Goal: Information Seeking & Learning: Learn about a topic

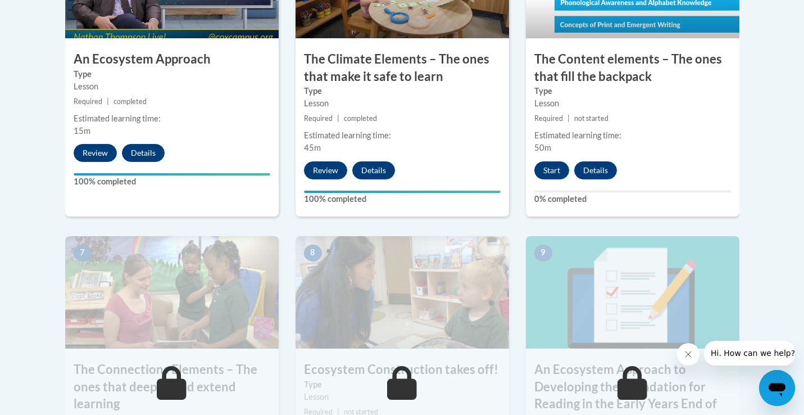
scroll to position [790, 0]
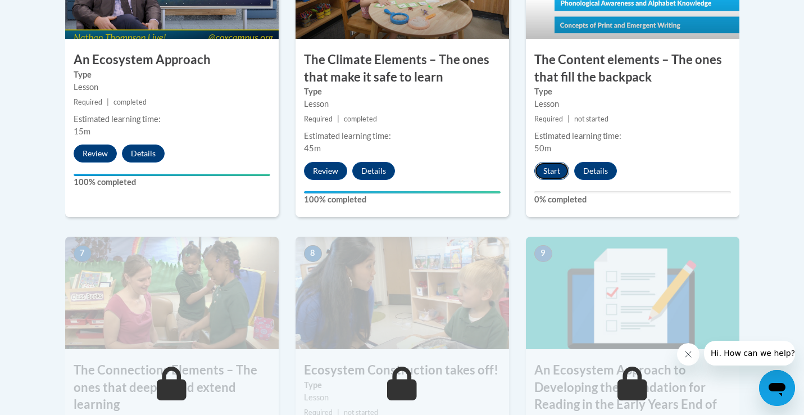
click at [550, 172] on button "Start" at bounding box center [551, 171] width 35 height 18
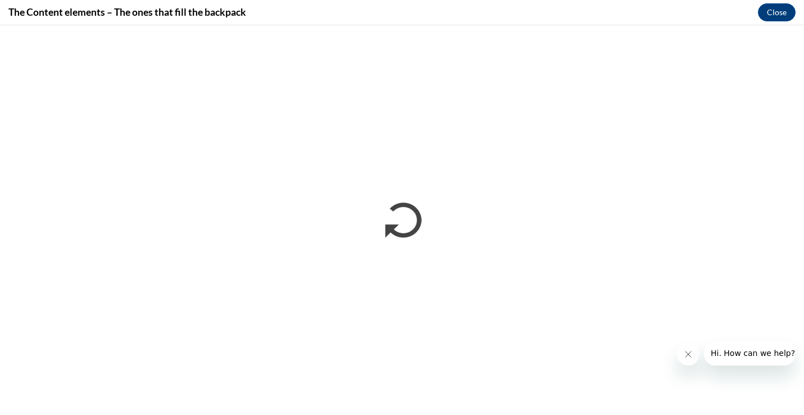
scroll to position [0, 0]
click at [773, 13] on button "Close" at bounding box center [777, 12] width 38 height 18
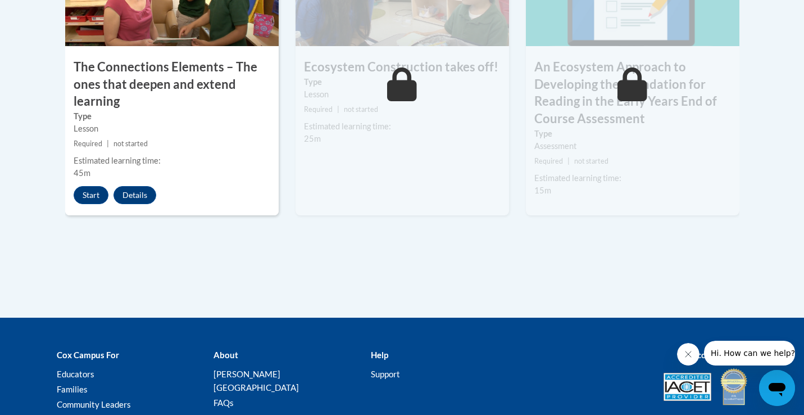
scroll to position [1118, 0]
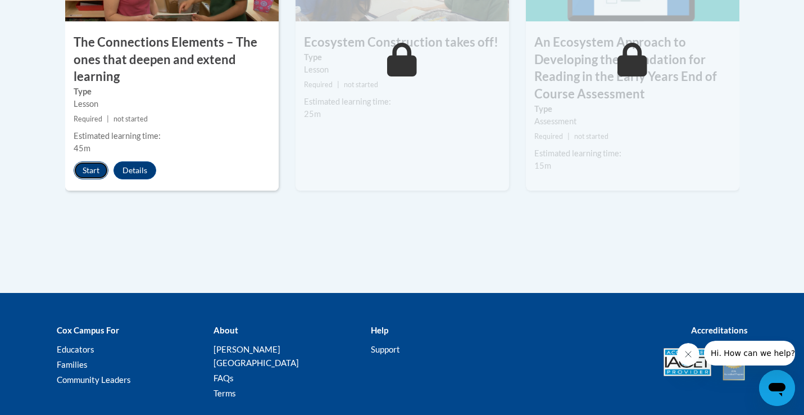
click at [93, 170] on button "Start" at bounding box center [91, 170] width 35 height 18
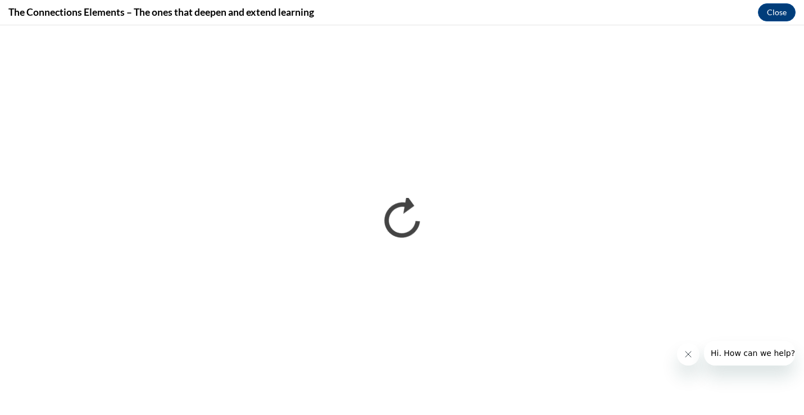
scroll to position [0, 0]
click at [773, 12] on button "Close" at bounding box center [777, 12] width 38 height 18
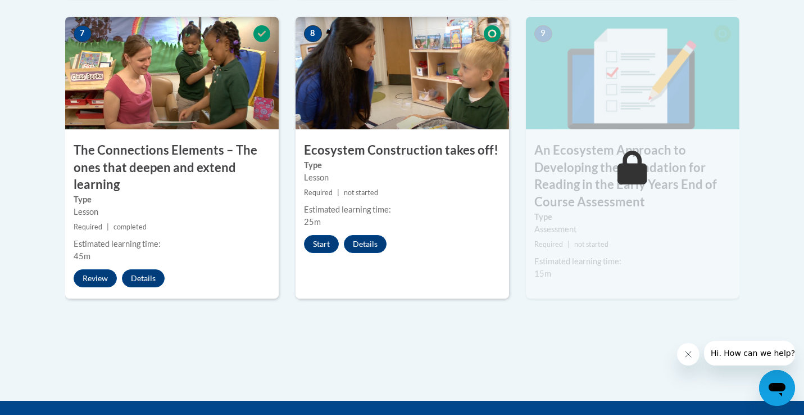
scroll to position [988, 0]
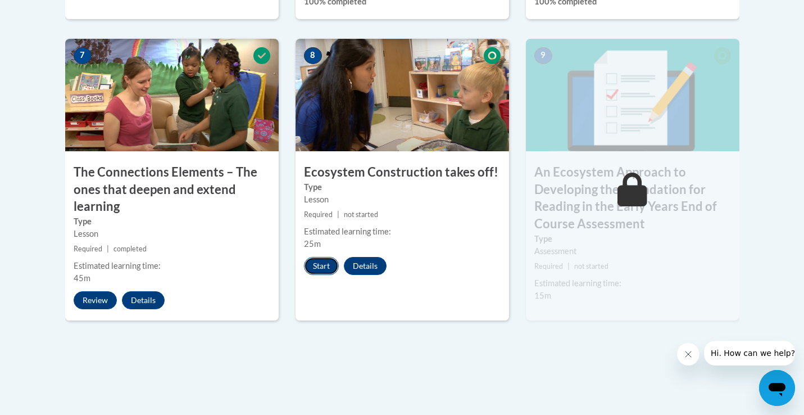
click at [323, 259] on button "Start" at bounding box center [321, 266] width 35 height 18
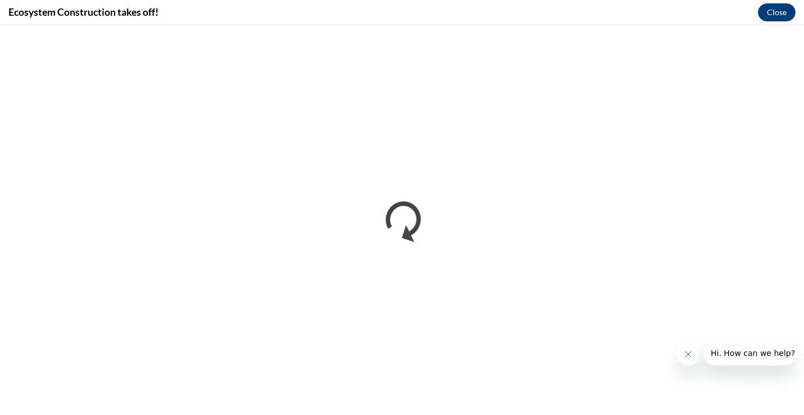
scroll to position [0, 0]
click at [771, 6] on button "Close" at bounding box center [777, 12] width 38 height 18
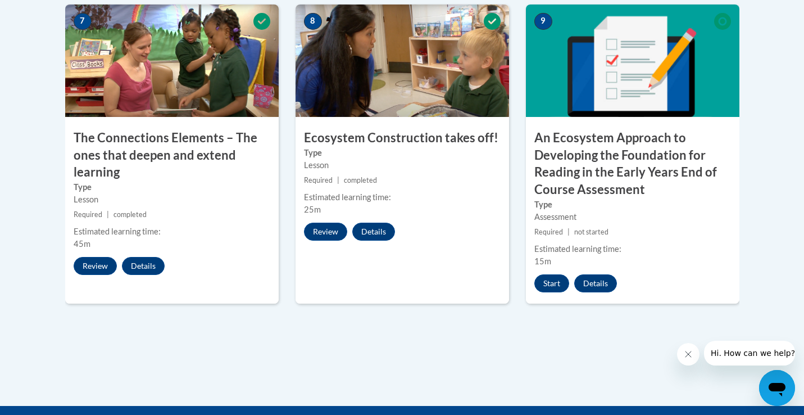
scroll to position [1051, 0]
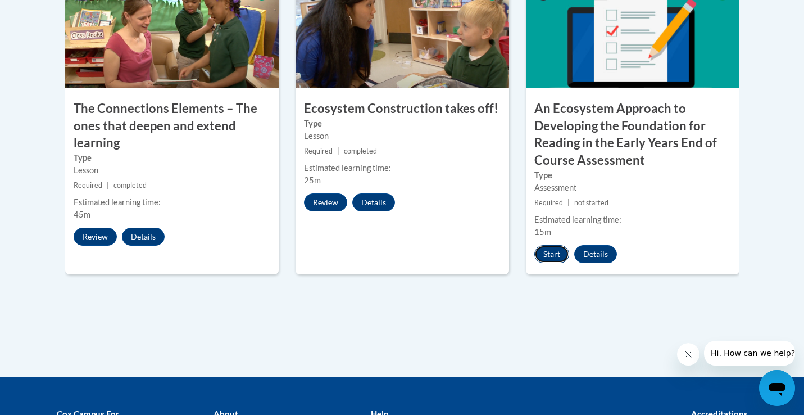
click at [543, 252] on button "Start" at bounding box center [551, 254] width 35 height 18
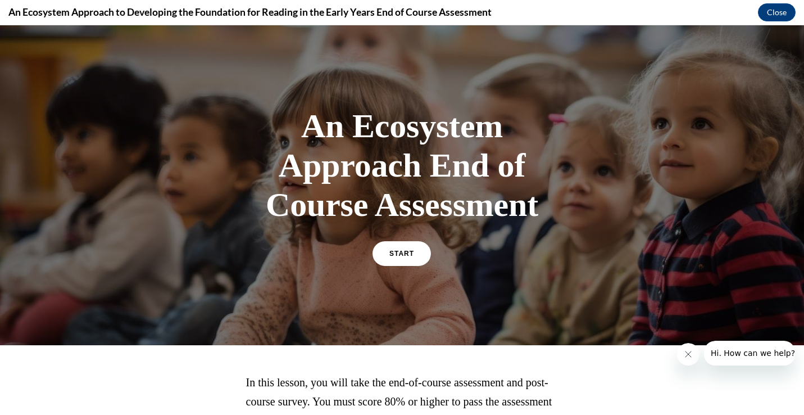
scroll to position [104, 0]
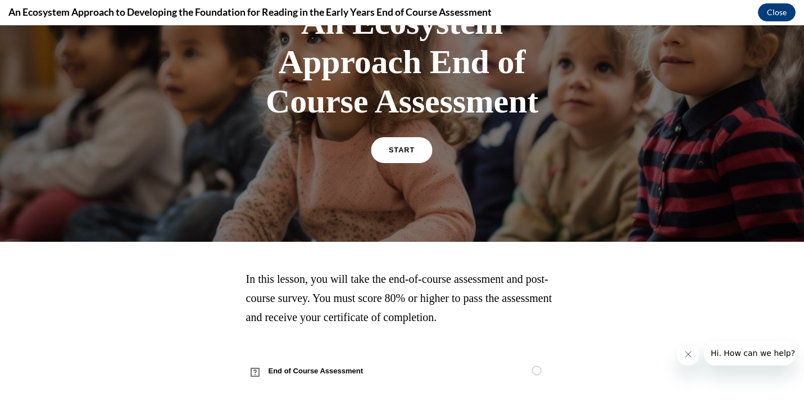
click at [415, 155] on link "START" at bounding box center [401, 150] width 61 height 26
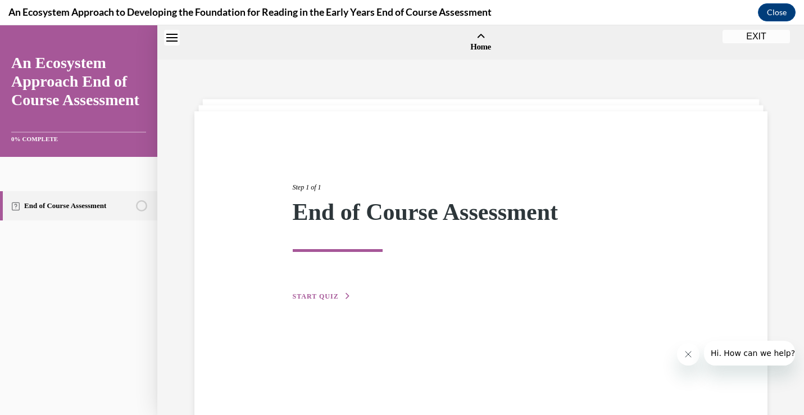
scroll to position [35, 0]
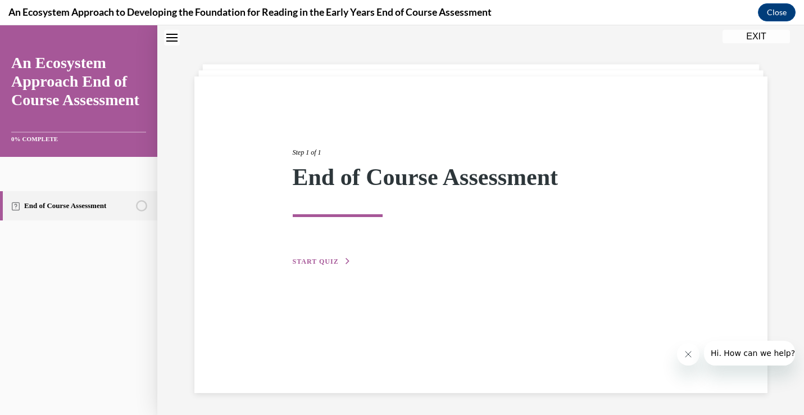
click at [322, 257] on span "START QUIZ" at bounding box center [316, 261] width 46 height 8
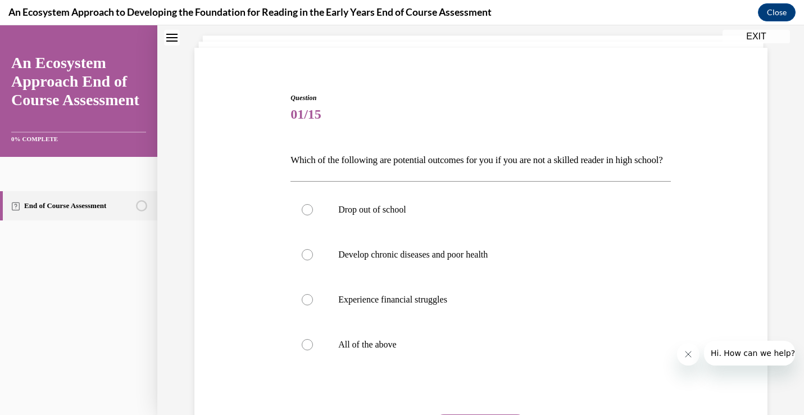
scroll to position [70, 0]
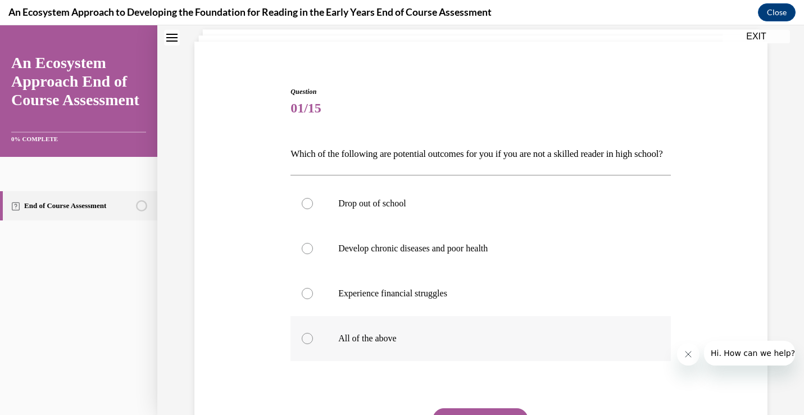
click at [338, 354] on label "All of the above" at bounding box center [480, 338] width 380 height 45
click at [313, 344] on input "All of the above" at bounding box center [307, 338] width 11 height 11
radio input "true"
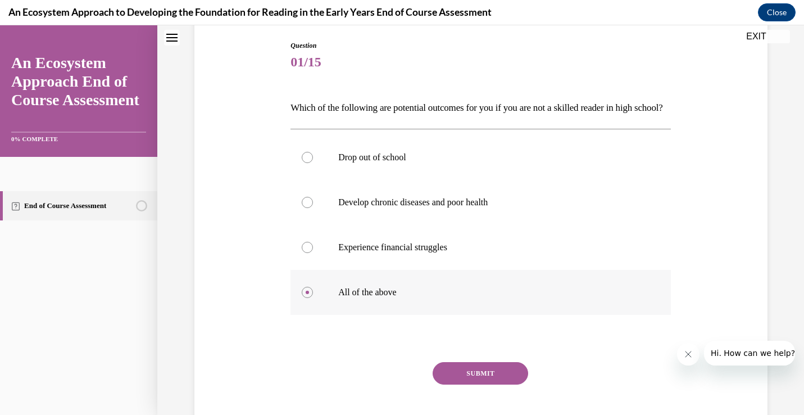
scroll to position [197, 0]
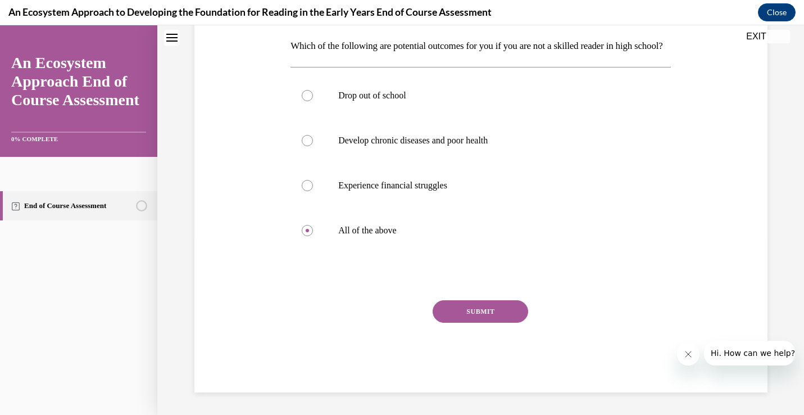
click at [442, 309] on button "SUBMIT" at bounding box center [481, 311] width 96 height 22
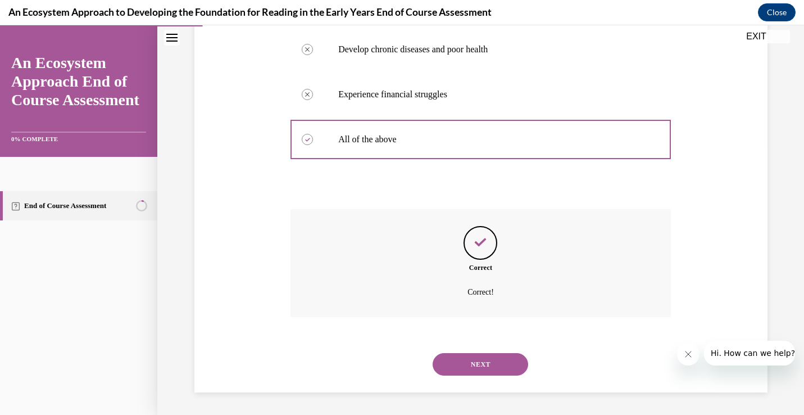
scroll to position [288, 0]
click at [485, 360] on button "NEXT" at bounding box center [481, 364] width 96 height 22
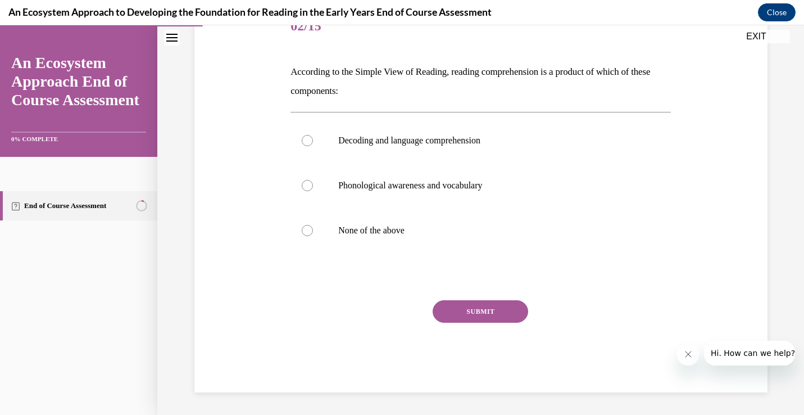
scroll to position [125, 0]
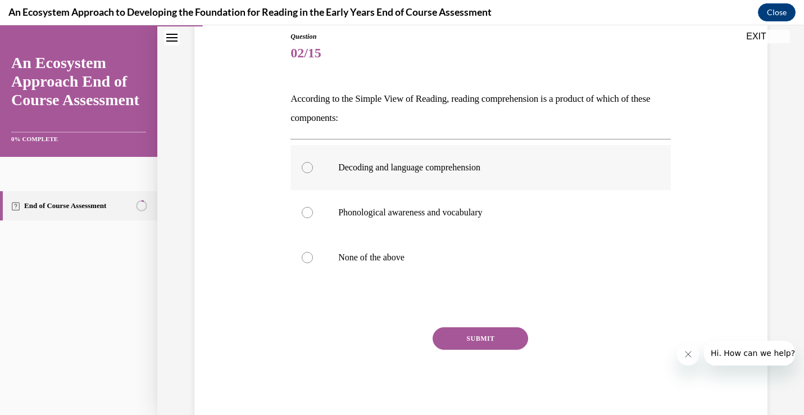
click at [459, 177] on label "Decoding and language comprehension" at bounding box center [480, 167] width 380 height 45
click at [313, 173] on input "Decoding and language comprehension" at bounding box center [307, 167] width 11 height 11
radio input "true"
click at [470, 328] on button "SUBMIT" at bounding box center [481, 338] width 96 height 22
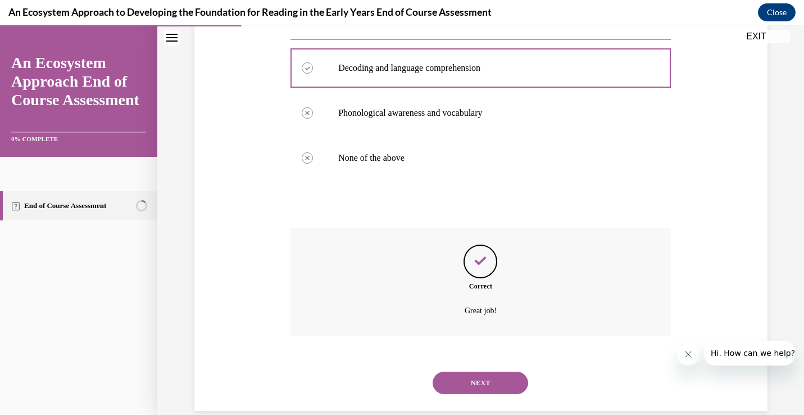
scroll to position [243, 0]
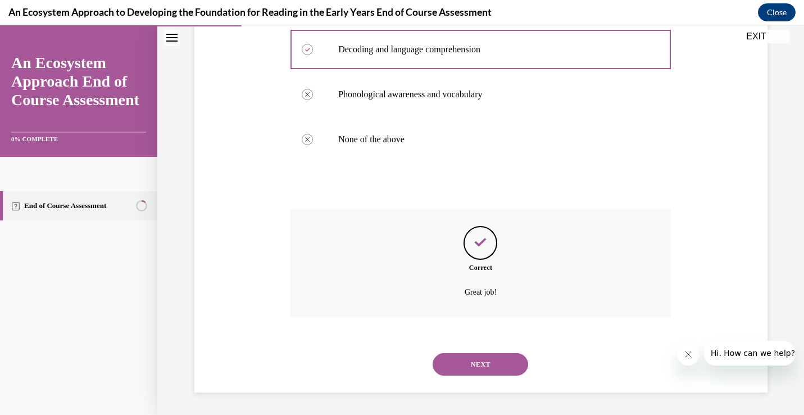
click at [476, 361] on button "NEXT" at bounding box center [481, 364] width 96 height 22
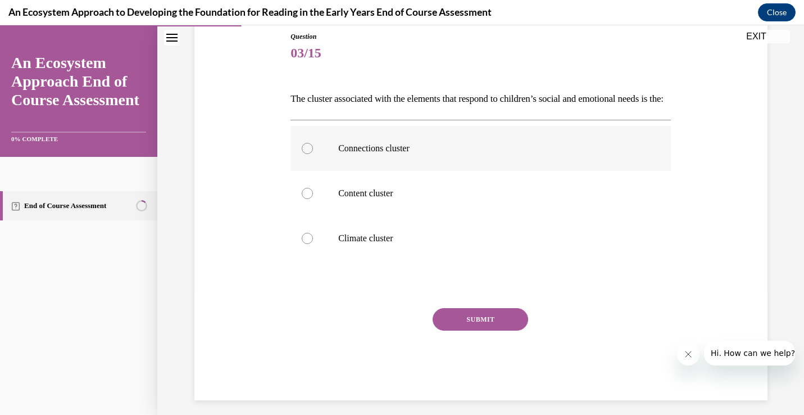
click at [442, 171] on label "Connections cluster" at bounding box center [480, 148] width 380 height 45
click at [313, 154] on input "Connections cluster" at bounding box center [307, 148] width 11 height 11
radio input "true"
click at [463, 323] on div "Question 03/15 The cluster associated with the elements that respond to childre…" at bounding box center [480, 215] width 380 height 369
click at [465, 330] on button "SUBMIT" at bounding box center [481, 319] width 96 height 22
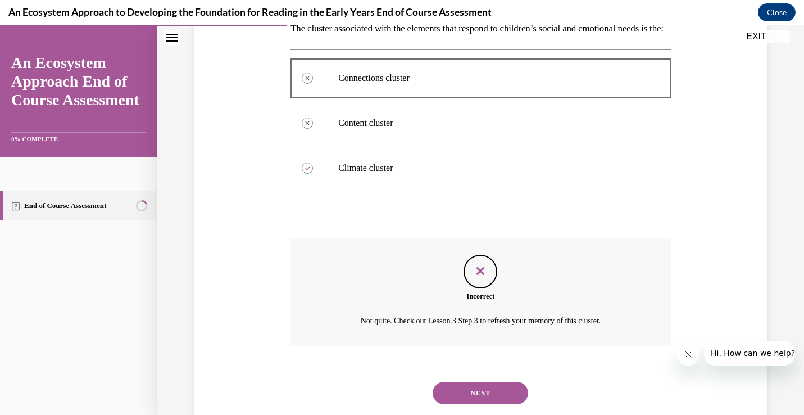
scroll to position [243, 0]
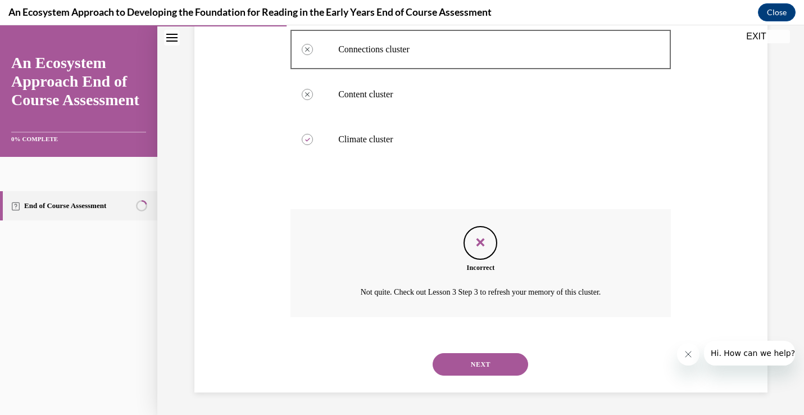
click at [469, 358] on button "NEXT" at bounding box center [481, 364] width 96 height 22
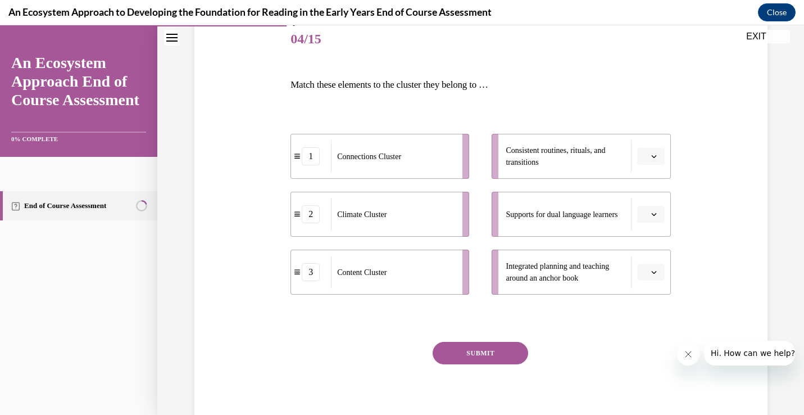
scroll to position [141, 0]
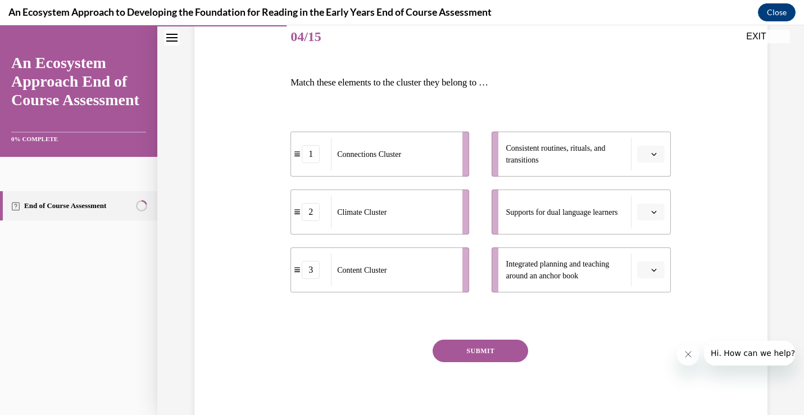
click at [438, 228] on li "2 Climate Cluster" at bounding box center [379, 211] width 179 height 45
click at [648, 154] on button "button" at bounding box center [651, 154] width 28 height 17
click at [648, 219] on div "2" at bounding box center [649, 224] width 28 height 22
click at [661, 258] on li "Integrated planning and teaching around an anchor book" at bounding box center [581, 269] width 179 height 45
click at [655, 272] on icon "button" at bounding box center [654, 270] width 6 height 6
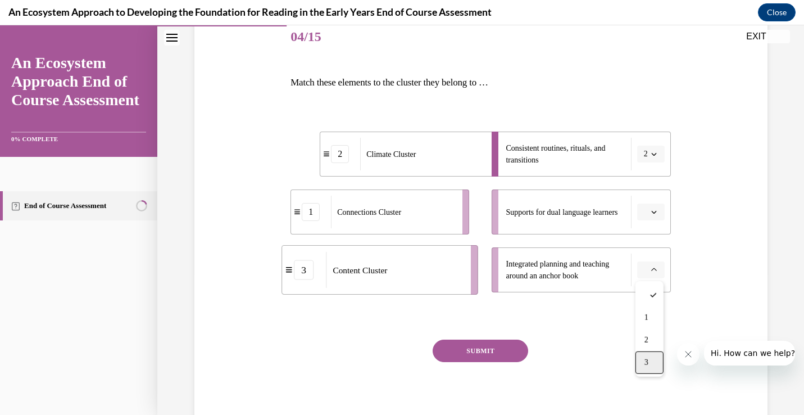
click at [656, 372] on div "3" at bounding box center [649, 362] width 28 height 22
click at [652, 217] on button "button" at bounding box center [651, 211] width 28 height 17
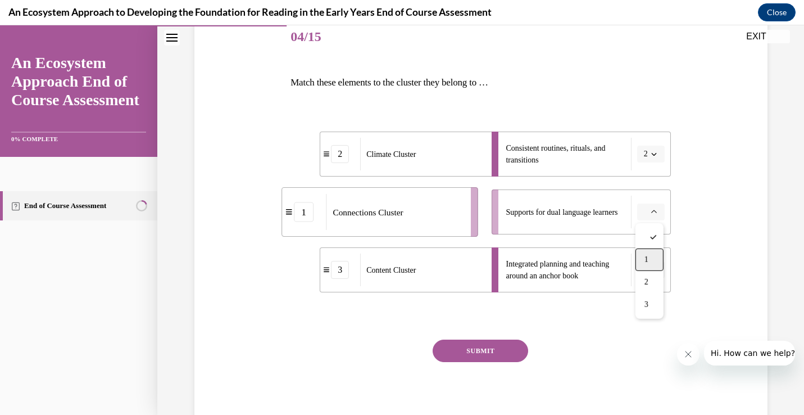
click at [653, 257] on div "1" at bounding box center [649, 259] width 28 height 22
click at [485, 345] on button "SUBMIT" at bounding box center [481, 350] width 96 height 22
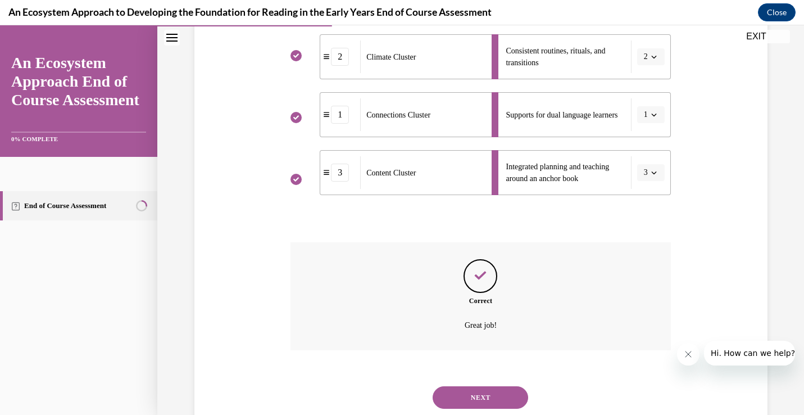
scroll to position [271, 0]
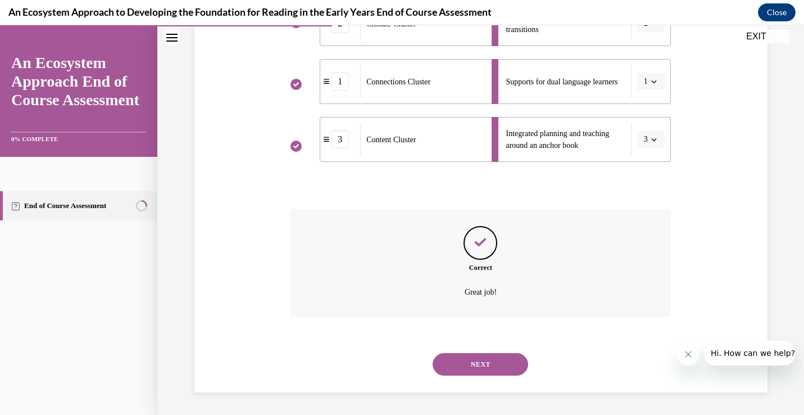
click at [485, 360] on button "NEXT" at bounding box center [481, 364] width 96 height 22
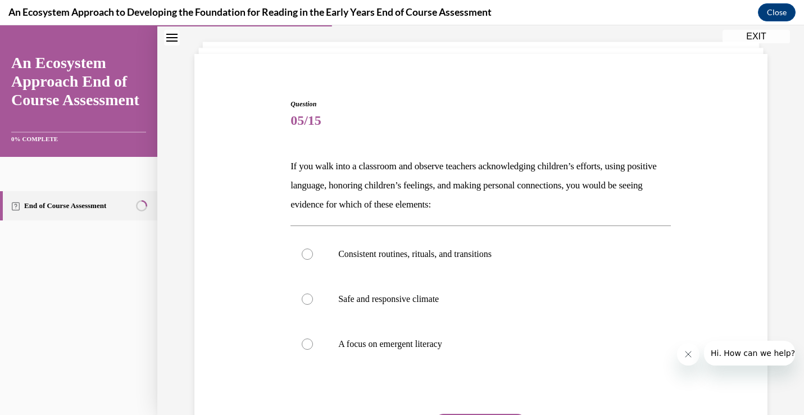
scroll to position [62, 0]
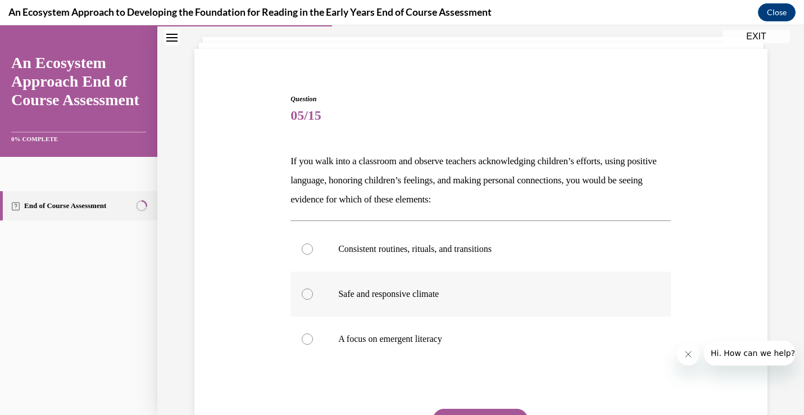
click at [465, 297] on p "Safe and responsive climate" at bounding box center [490, 293] width 305 height 11
click at [313, 297] on input "Safe and responsive climate" at bounding box center [307, 293] width 11 height 11
radio input "true"
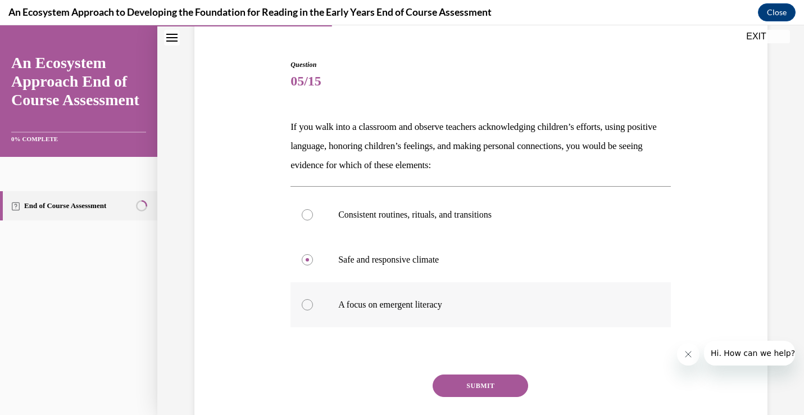
scroll to position [142, 0]
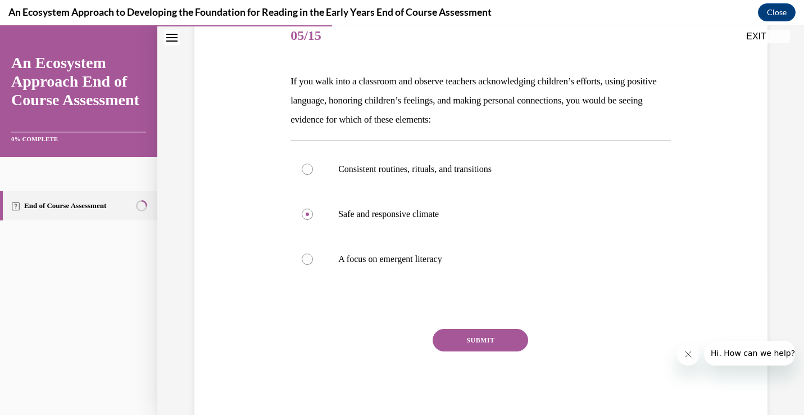
click at [467, 344] on button "SUBMIT" at bounding box center [481, 340] width 96 height 22
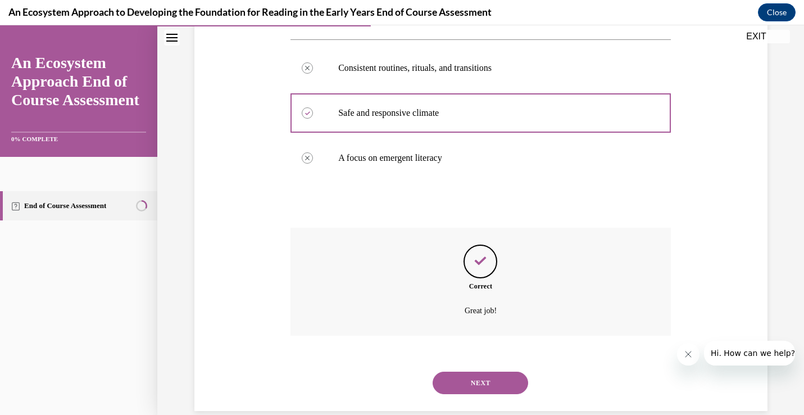
scroll to position [262, 0]
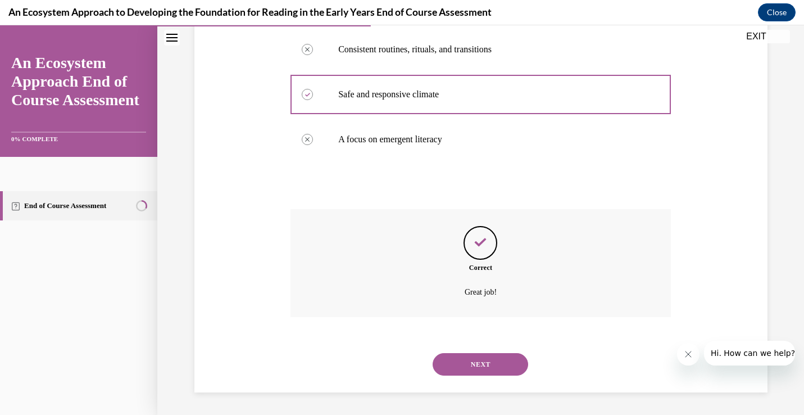
click at [482, 361] on button "NEXT" at bounding box center [481, 364] width 96 height 22
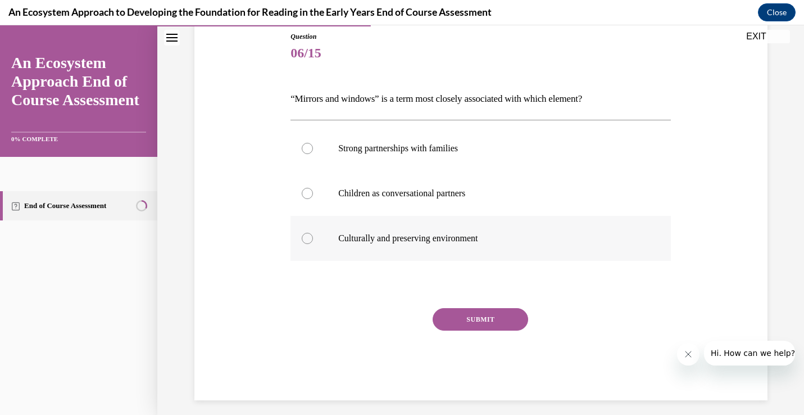
click at [420, 235] on p "Culturally and preserving environment" at bounding box center [490, 238] width 305 height 11
click at [313, 235] on input "Culturally and preserving environment" at bounding box center [307, 238] width 11 height 11
radio input "true"
click at [448, 330] on button "SUBMIT" at bounding box center [481, 319] width 96 height 22
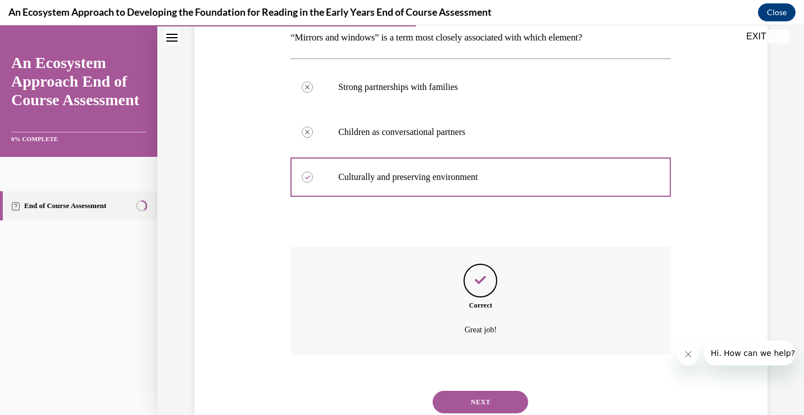
scroll to position [224, 0]
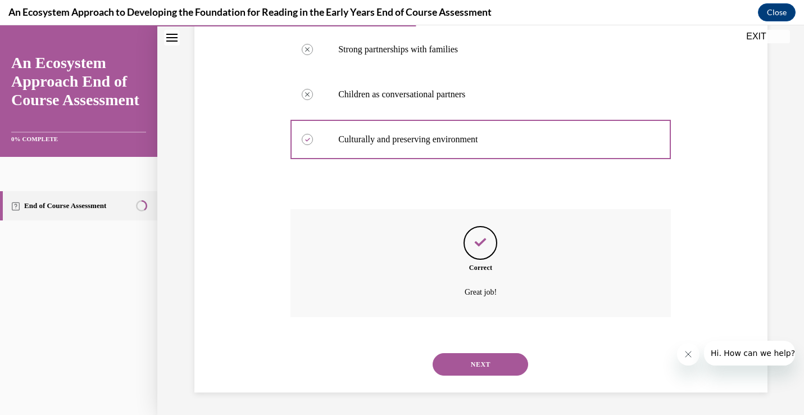
click at [473, 361] on button "NEXT" at bounding box center [481, 364] width 96 height 22
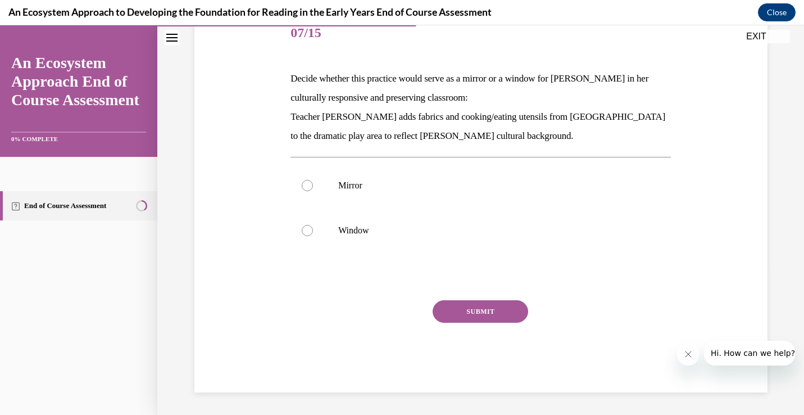
scroll to position [125, 0]
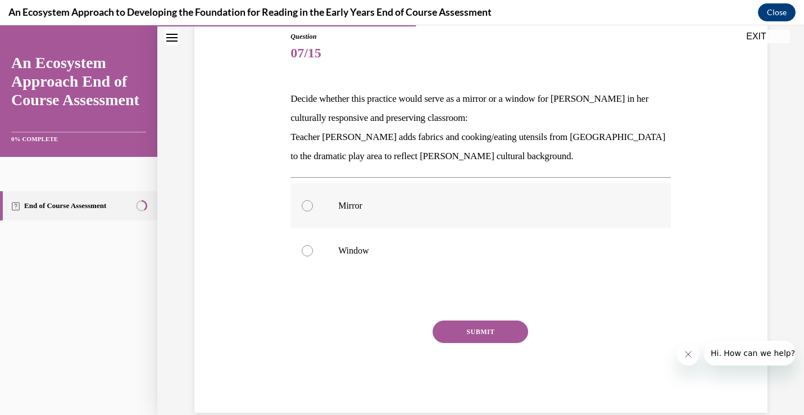
click at [450, 202] on p "Mirror" at bounding box center [490, 205] width 305 height 11
click at [313, 202] on input "Mirror" at bounding box center [307, 205] width 11 height 11
radio input "true"
click at [460, 334] on button "SUBMIT" at bounding box center [481, 331] width 96 height 22
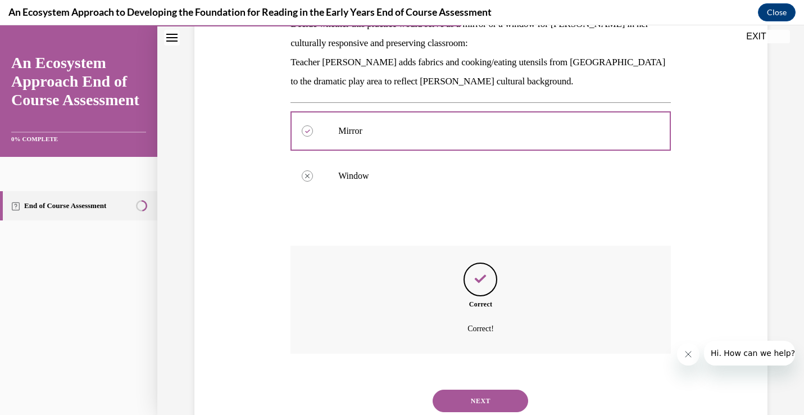
scroll to position [236, 0]
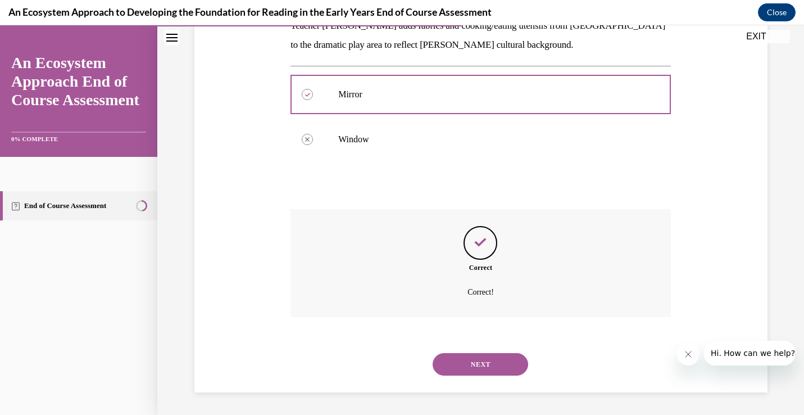
click at [483, 358] on button "NEXT" at bounding box center [481, 364] width 96 height 22
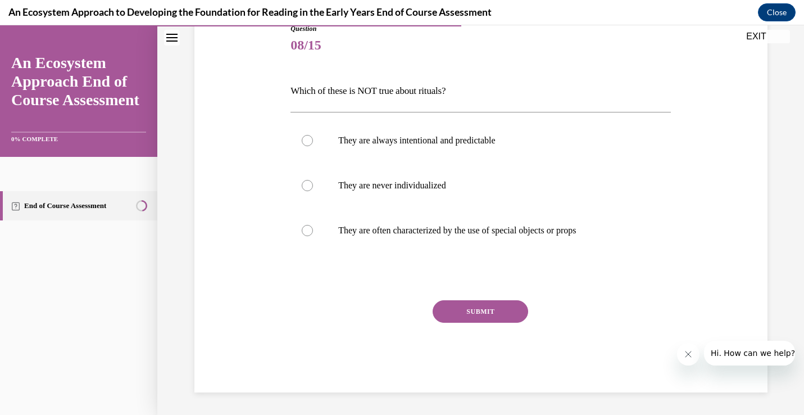
scroll to position [125, 0]
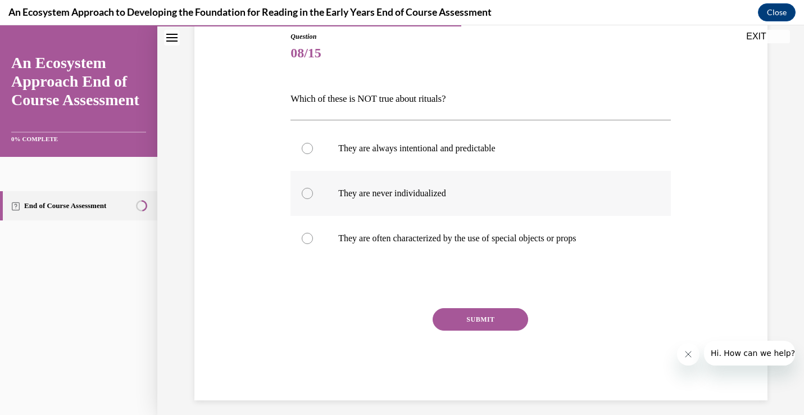
click at [460, 205] on label "They are never individualized" at bounding box center [480, 193] width 380 height 45
click at [313, 199] on input "They are never individualized" at bounding box center [307, 193] width 11 height 11
radio input "true"
click at [466, 320] on button "SUBMIT" at bounding box center [481, 319] width 96 height 22
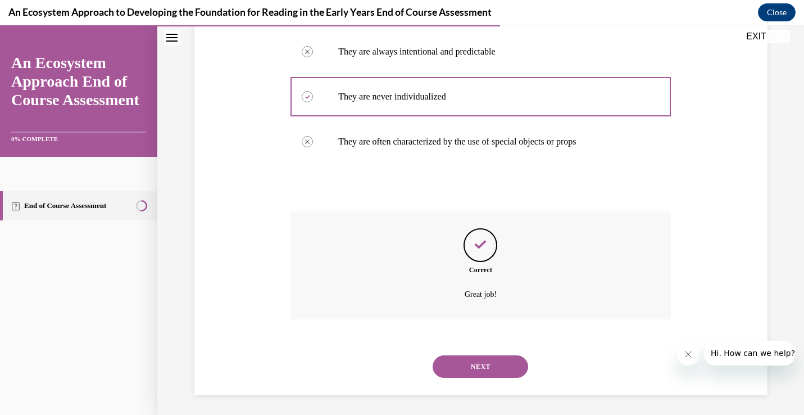
scroll to position [224, 0]
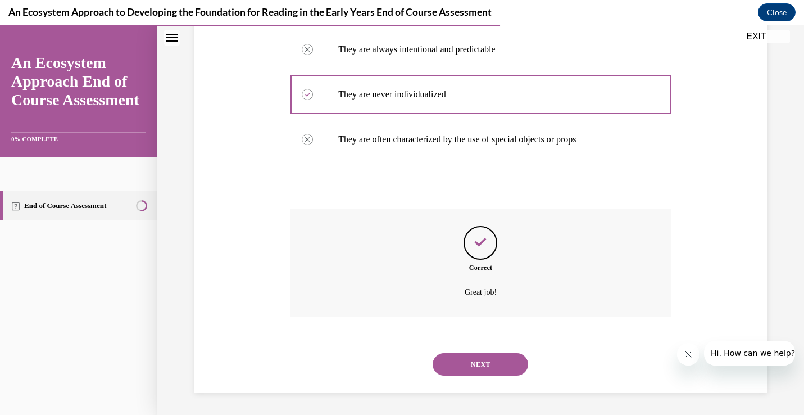
click at [469, 364] on button "NEXT" at bounding box center [481, 364] width 96 height 22
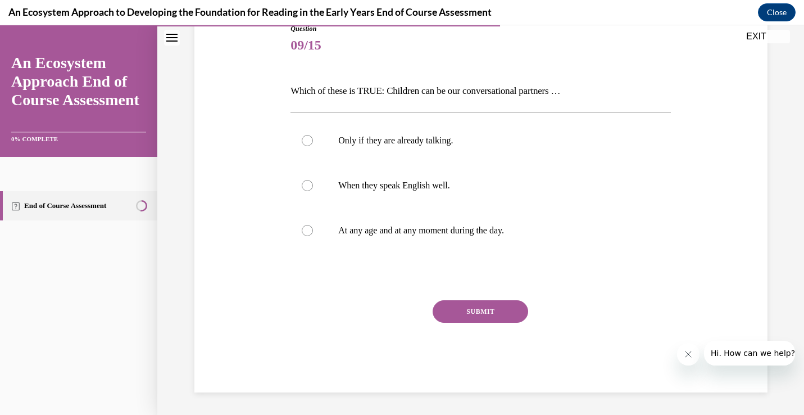
scroll to position [125, 0]
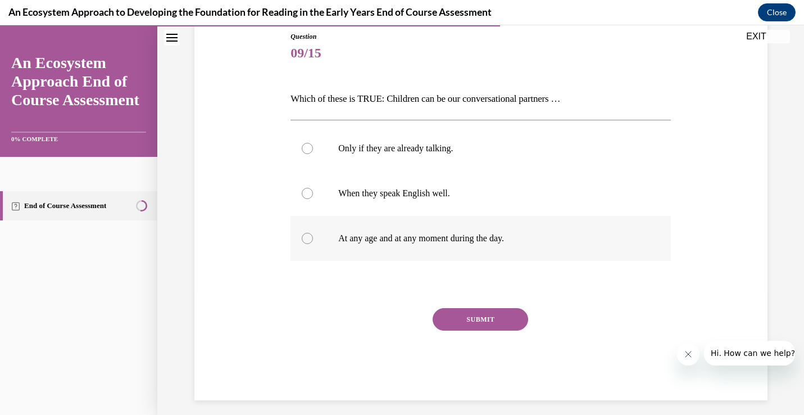
click at [349, 246] on label "At any age and at any moment during the day." at bounding box center [480, 238] width 380 height 45
click at [313, 244] on input "At any age and at any moment during the day." at bounding box center [307, 238] width 11 height 11
radio input "true"
click at [442, 322] on button "SUBMIT" at bounding box center [481, 319] width 96 height 22
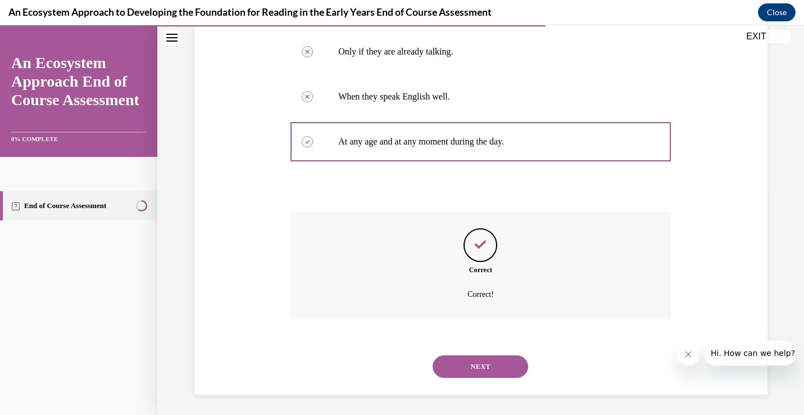
scroll to position [224, 0]
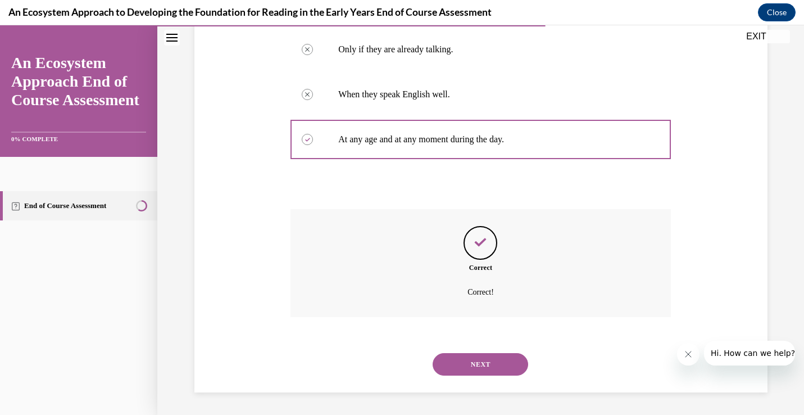
click at [464, 366] on button "NEXT" at bounding box center [481, 364] width 96 height 22
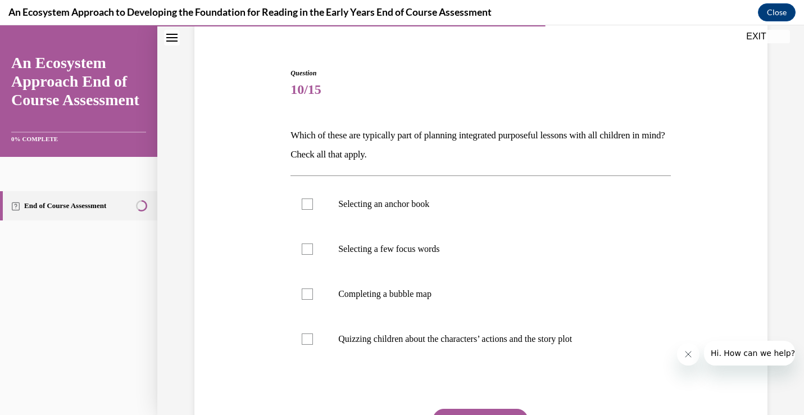
scroll to position [94, 0]
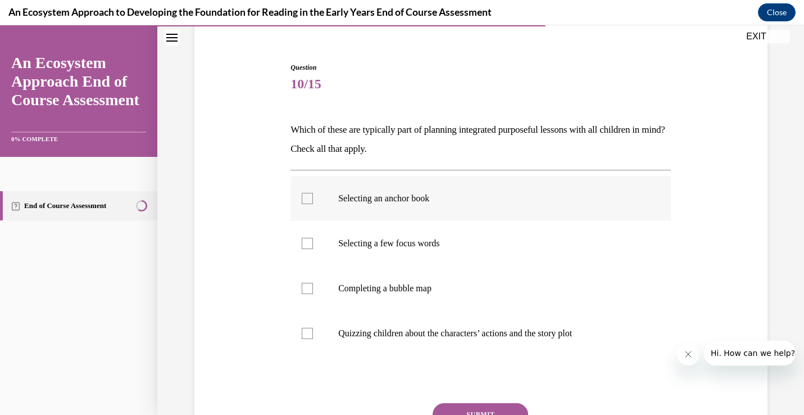
click at [474, 184] on label "Selecting an anchor book" at bounding box center [480, 198] width 380 height 45
click at [313, 193] on input "Selecting an anchor book" at bounding box center [307, 198] width 11 height 11
checkbox input "true"
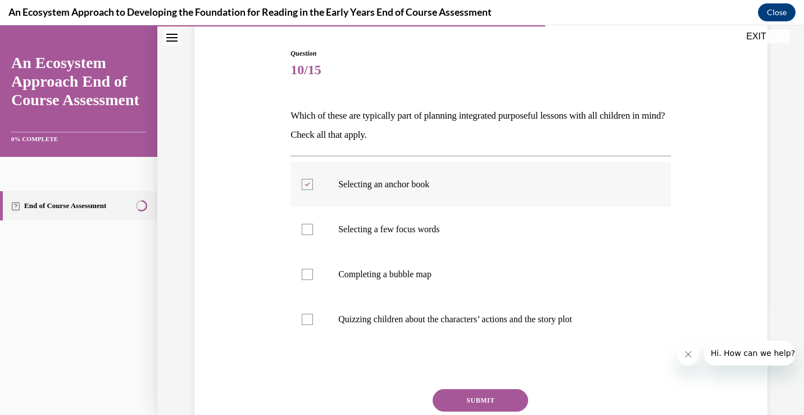
scroll to position [108, 0]
click at [456, 230] on p "Selecting a few focus words" at bounding box center [490, 228] width 305 height 11
click at [313, 230] on input "Selecting a few focus words" at bounding box center [307, 228] width 11 height 11
checkbox input "true"
click at [446, 270] on p "Completing a bubble map" at bounding box center [490, 273] width 305 height 11
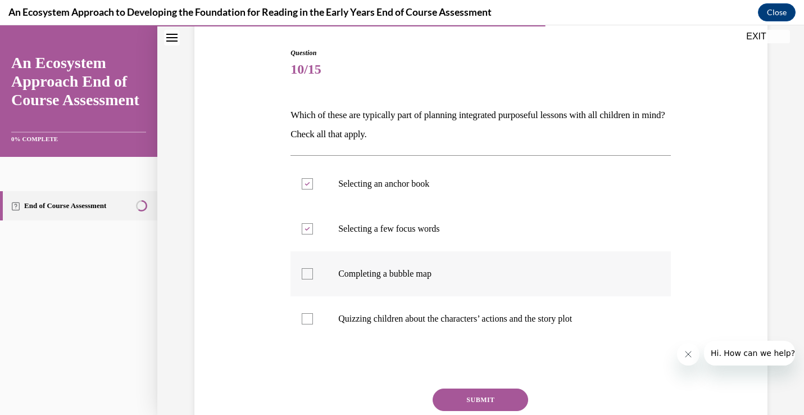
click at [313, 270] on input "Completing a bubble map" at bounding box center [307, 273] width 11 height 11
checkbox input "true"
click at [446, 304] on label "Quizzing children about the characters’ actions and the story plot" at bounding box center [480, 318] width 380 height 45
click at [313, 313] on input "Quizzing children about the characters’ actions and the story plot" at bounding box center [307, 318] width 11 height 11
checkbox input "true"
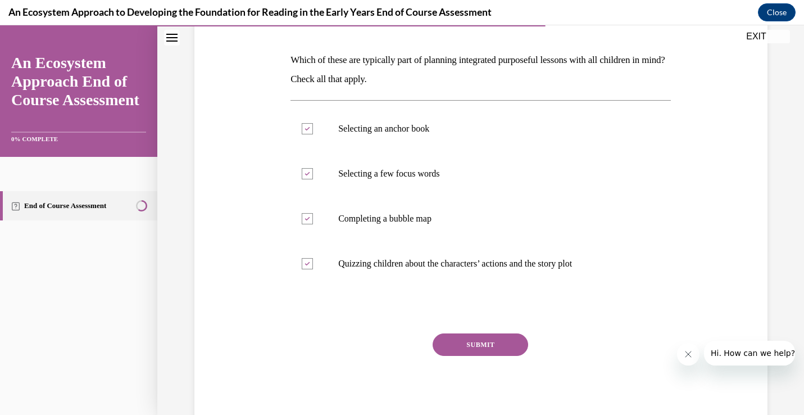
click at [460, 342] on button "SUBMIT" at bounding box center [481, 344] width 96 height 22
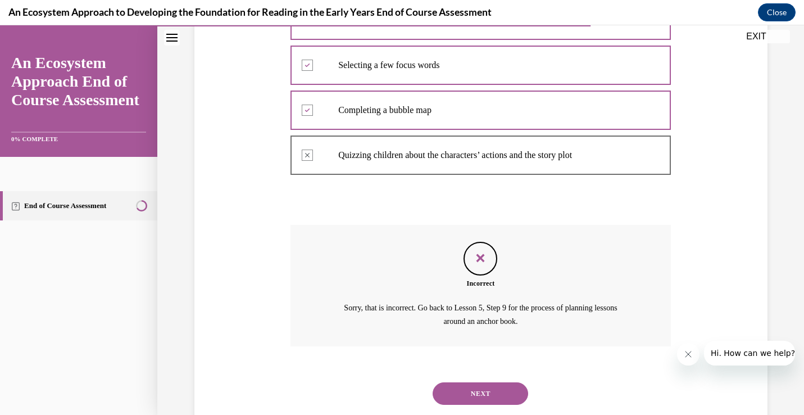
scroll to position [301, 0]
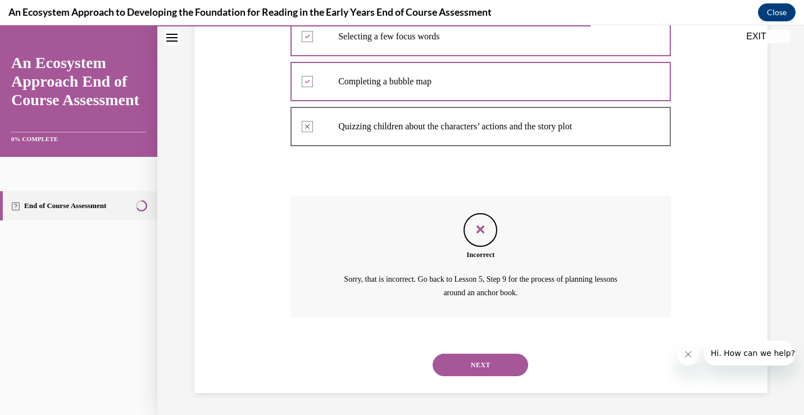
click at [461, 363] on button "NEXT" at bounding box center [481, 364] width 96 height 22
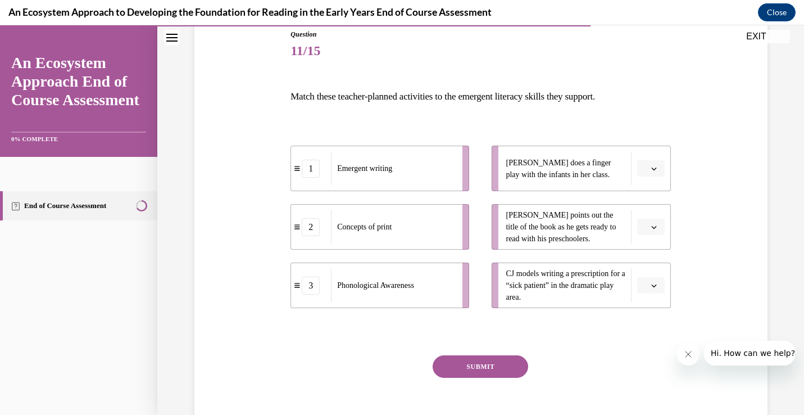
scroll to position [129, 0]
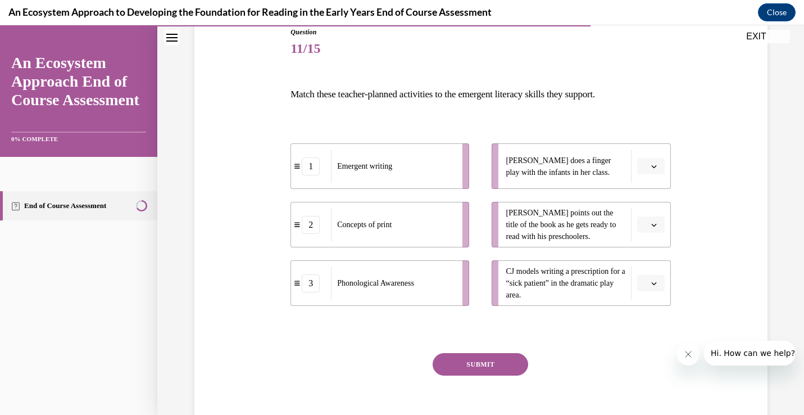
click at [657, 286] on span "button" at bounding box center [654, 283] width 8 height 8
click at [651, 326] on div "1" at bounding box center [649, 330] width 28 height 22
click at [648, 225] on button "button" at bounding box center [651, 224] width 28 height 17
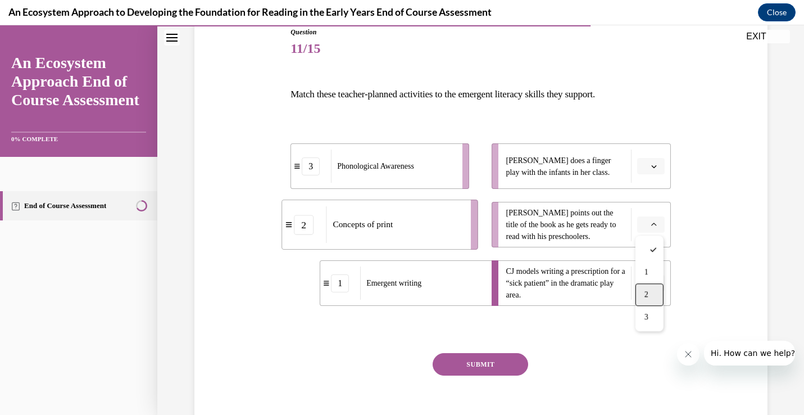
click at [650, 297] on div "2" at bounding box center [649, 294] width 28 height 22
click at [658, 171] on button "button" at bounding box center [651, 166] width 28 height 17
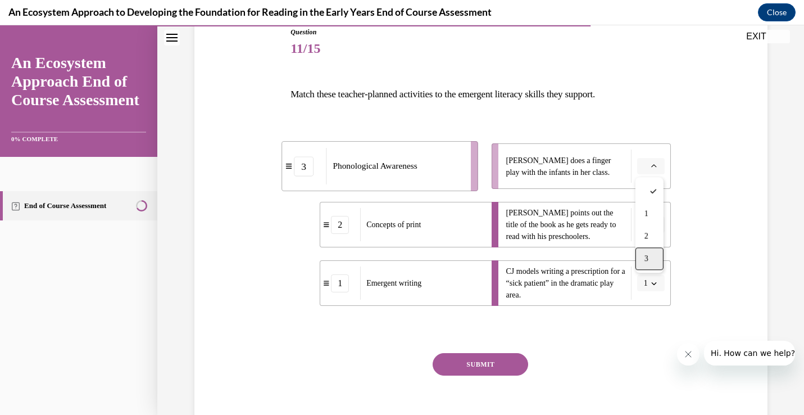
click at [648, 257] on span "3" at bounding box center [646, 258] width 4 height 9
click at [504, 362] on button "SUBMIT" at bounding box center [481, 364] width 96 height 22
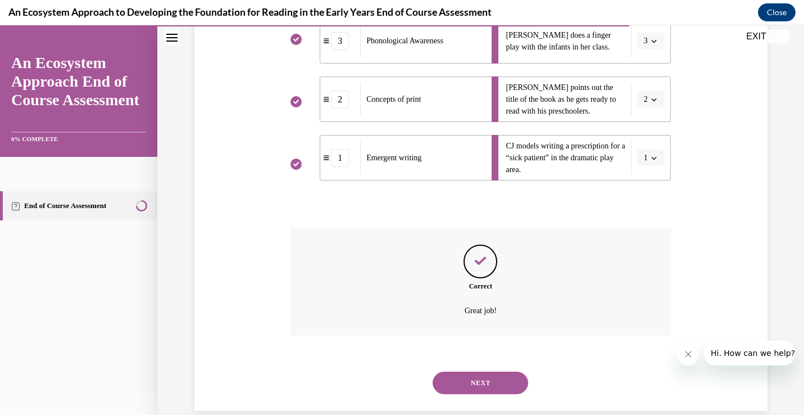
scroll to position [273, 0]
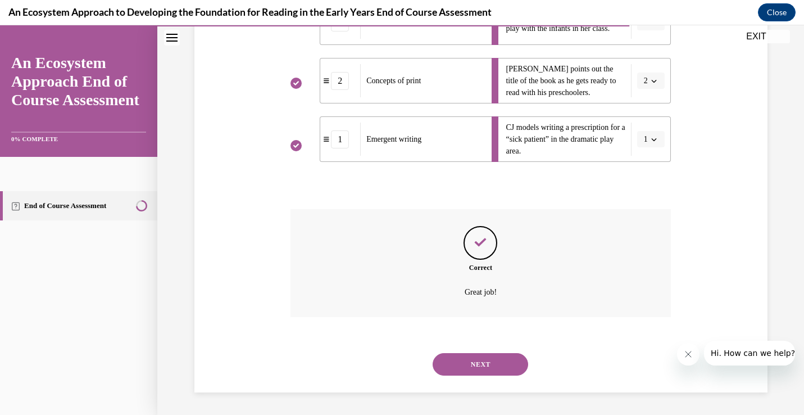
click at [489, 367] on button "NEXT" at bounding box center [481, 364] width 96 height 22
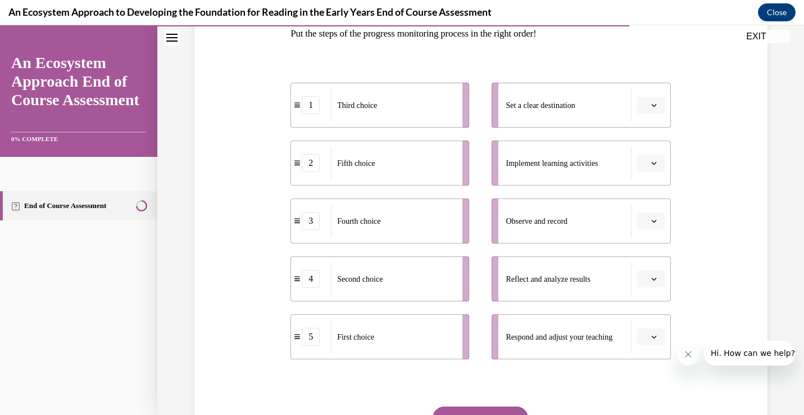
scroll to position [191, 0]
click at [650, 221] on span "button" at bounding box center [654, 220] width 8 height 8
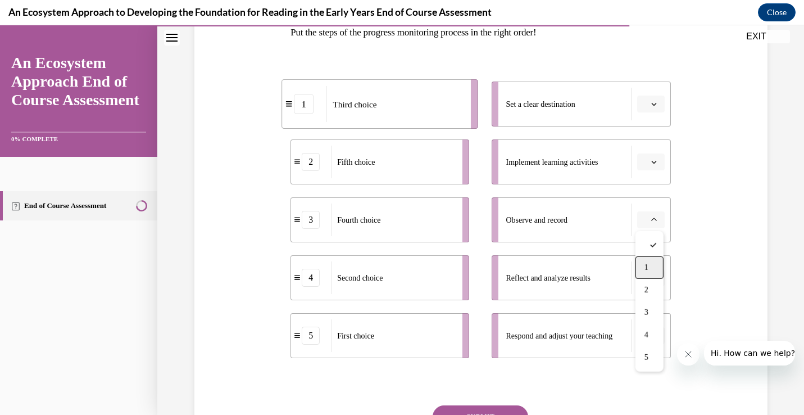
click at [650, 270] on div "1" at bounding box center [649, 267] width 28 height 22
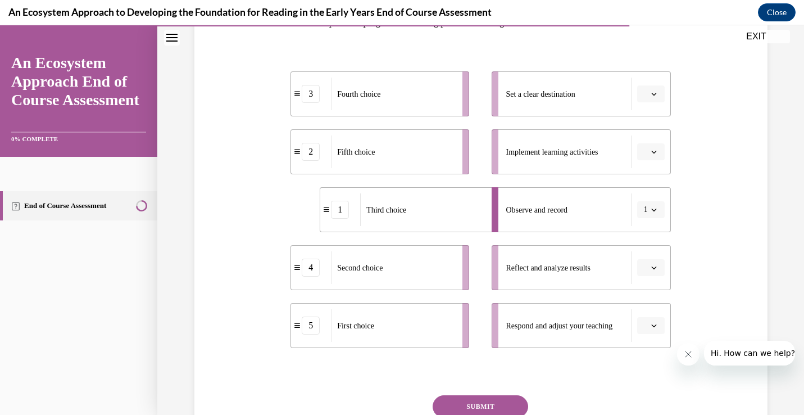
scroll to position [202, 0]
click at [655, 103] on li "Set a clear destination" at bounding box center [581, 92] width 179 height 45
click at [653, 95] on icon "button" at bounding box center [654, 93] width 6 height 6
click at [655, 137] on div "1" at bounding box center [649, 140] width 28 height 22
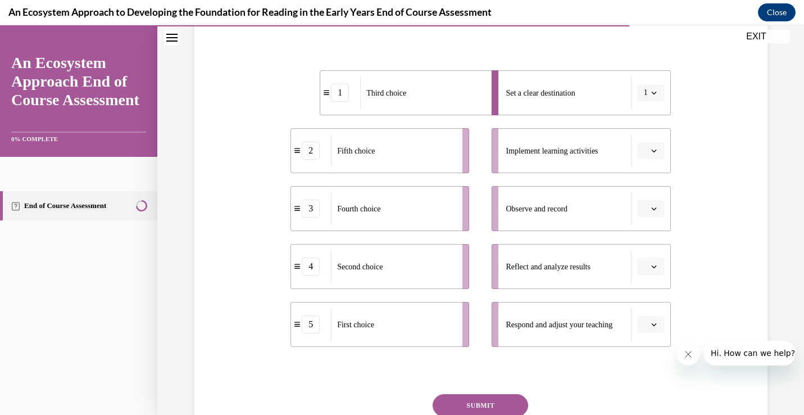
click at [656, 153] on span "button" at bounding box center [654, 151] width 8 height 8
click at [659, 219] on div "2" at bounding box center [649, 221] width 28 height 22
click at [655, 212] on span "button" at bounding box center [654, 209] width 8 height 8
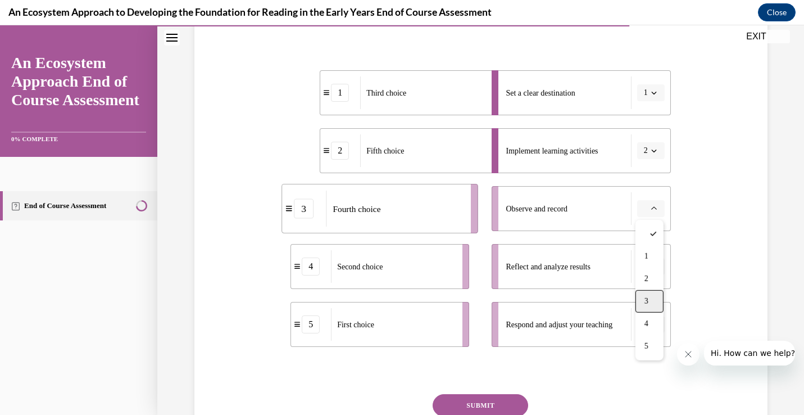
click at [652, 297] on div "3" at bounding box center [649, 301] width 28 height 22
click at [655, 265] on icon "button" at bounding box center [654, 267] width 6 height 6
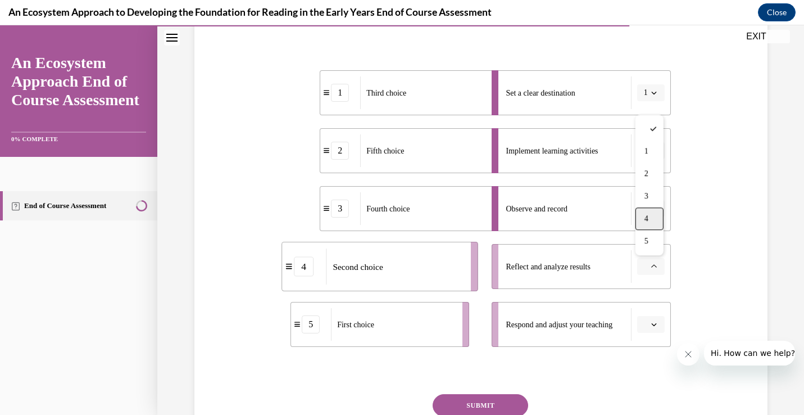
click at [647, 214] on span "4" at bounding box center [646, 218] width 4 height 9
click at [650, 325] on span "button" at bounding box center [654, 324] width 8 height 8
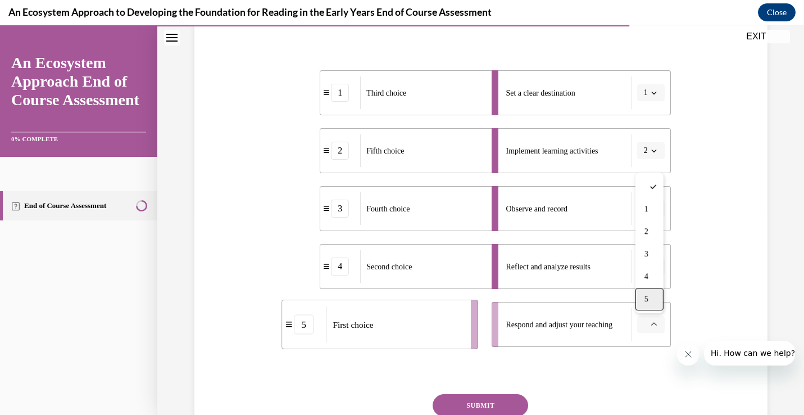
click at [647, 298] on span "5" at bounding box center [646, 298] width 4 height 9
click at [653, 91] on icon "button" at bounding box center [654, 93] width 6 height 6
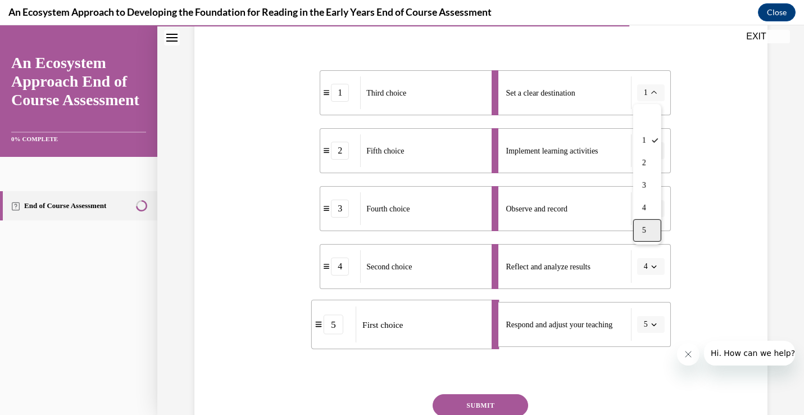
click at [651, 234] on div "5" at bounding box center [647, 230] width 28 height 22
click at [655, 153] on icon "button" at bounding box center [654, 151] width 6 height 6
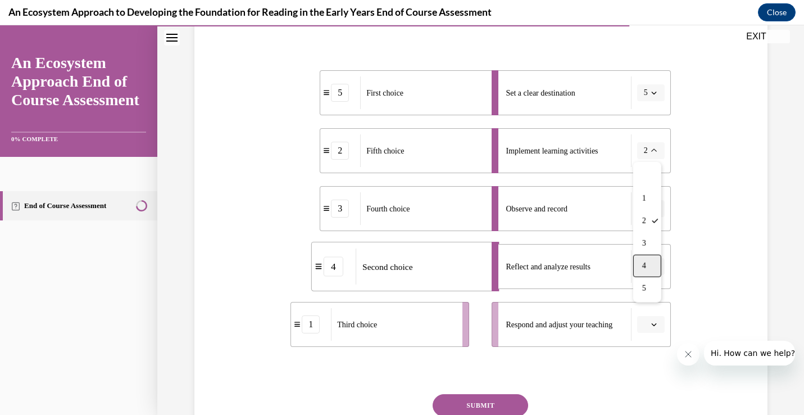
click at [648, 268] on div "4" at bounding box center [647, 266] width 28 height 22
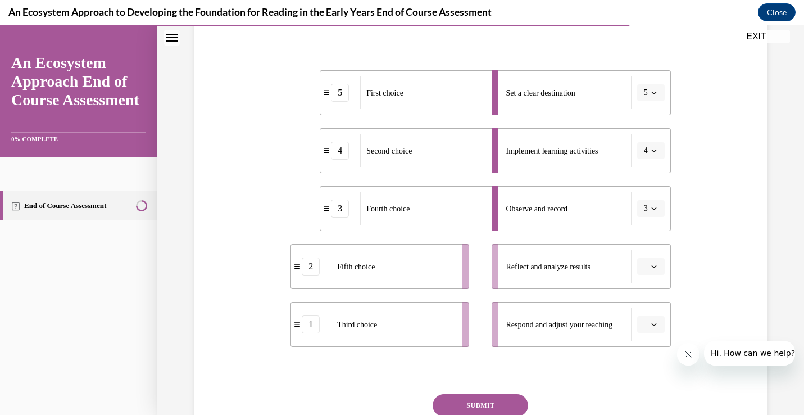
click at [651, 206] on icon "button" at bounding box center [654, 209] width 6 height 6
click at [648, 256] on div "1" at bounding box center [647, 256] width 28 height 22
click at [650, 263] on button "button" at bounding box center [651, 266] width 28 height 17
click at [647, 198] on span "3" at bounding box center [646, 196] width 4 height 9
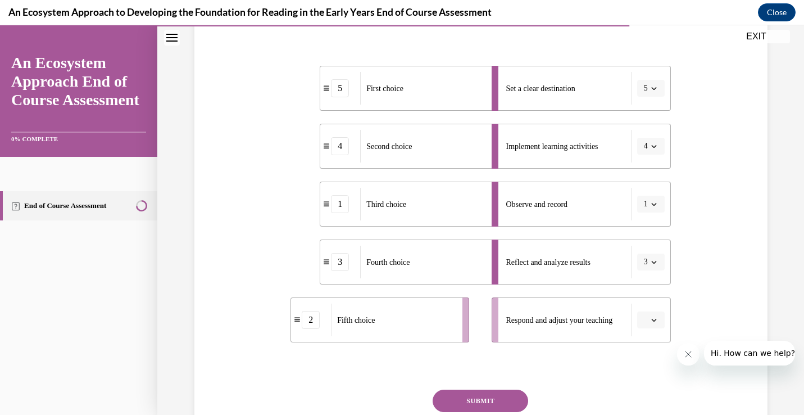
click at [656, 321] on span "button" at bounding box center [654, 320] width 8 height 8
click at [646, 225] on span "2" at bounding box center [646, 226] width 4 height 9
click at [526, 393] on div "SUBMIT" at bounding box center [480, 417] width 380 height 56
click at [508, 401] on button "SUBMIT" at bounding box center [481, 400] width 96 height 22
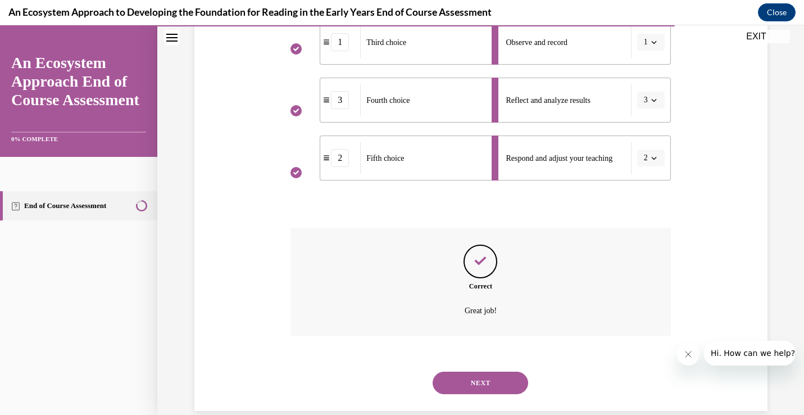
scroll to position [387, 0]
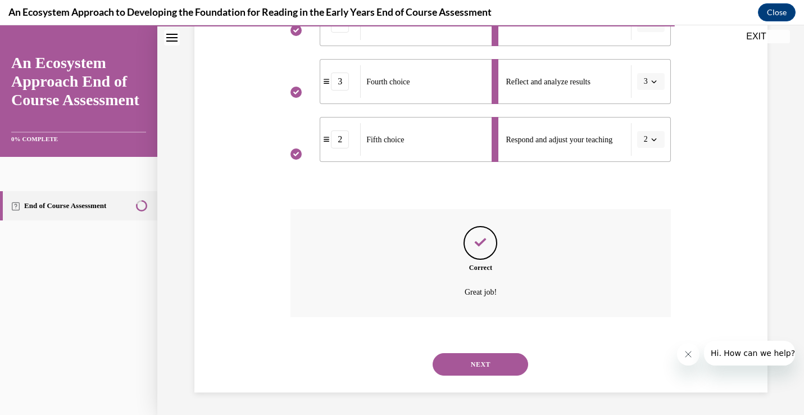
click at [491, 366] on button "NEXT" at bounding box center [481, 364] width 96 height 22
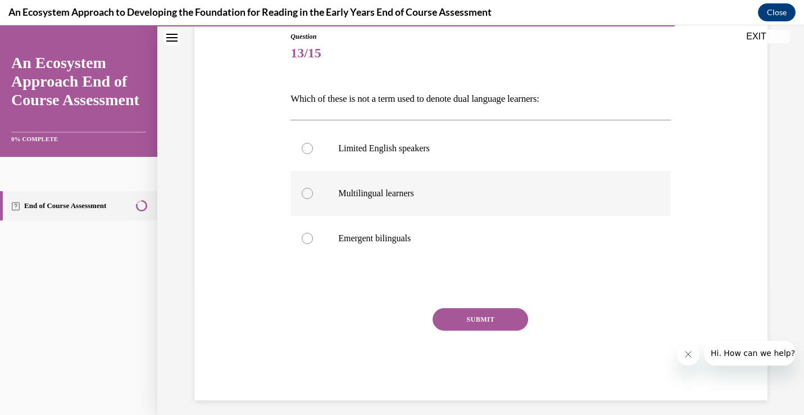
click at [385, 199] on label "Multilingual learners" at bounding box center [480, 193] width 380 height 45
click at [313, 199] on input "Multilingual learners" at bounding box center [307, 193] width 11 height 11
radio input "true"
click at [385, 199] on label "Multilingual learners" at bounding box center [480, 193] width 380 height 45
click at [313, 199] on input "Multilingual learners" at bounding box center [307, 193] width 11 height 11
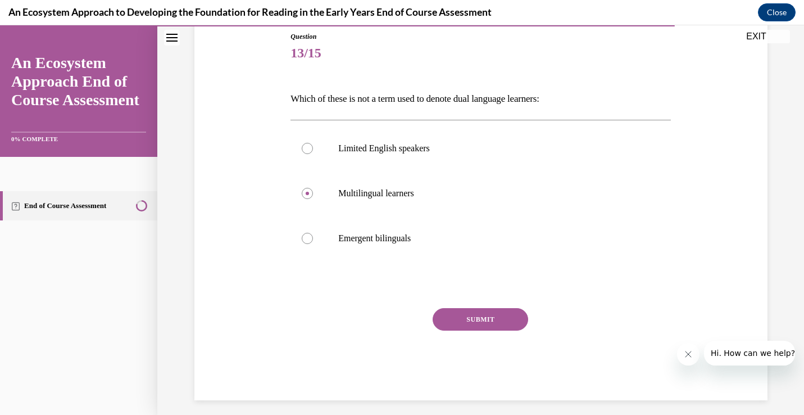
click at [449, 310] on button "SUBMIT" at bounding box center [481, 319] width 96 height 22
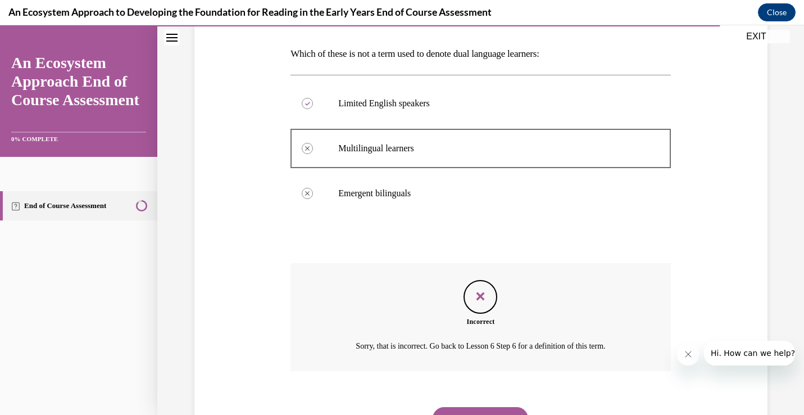
scroll to position [224, 0]
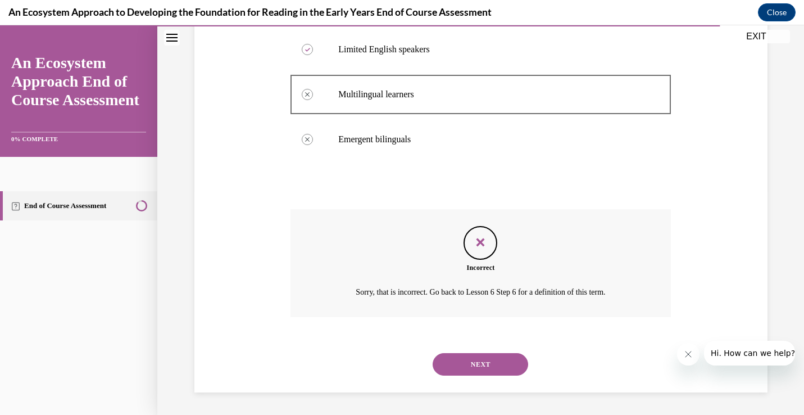
click at [457, 360] on button "NEXT" at bounding box center [481, 364] width 96 height 22
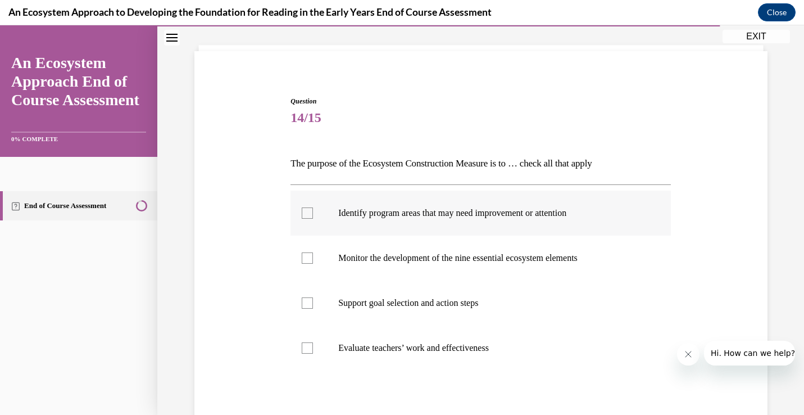
scroll to position [64, 0]
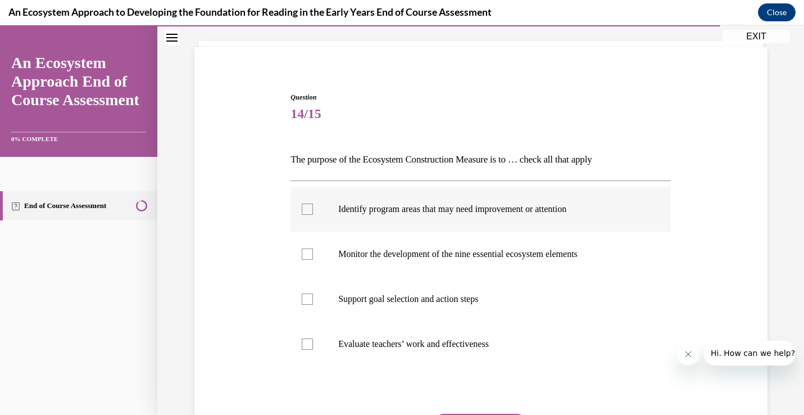
click at [304, 206] on div at bounding box center [307, 208] width 11 height 11
click at [304, 206] on input "Identify program areas that may need improvement or attention" at bounding box center [307, 208] width 11 height 11
checkbox input "true"
click at [307, 294] on div at bounding box center [307, 298] width 11 height 11
click at [307, 294] on input "Support goal selection and action steps" at bounding box center [307, 298] width 11 height 11
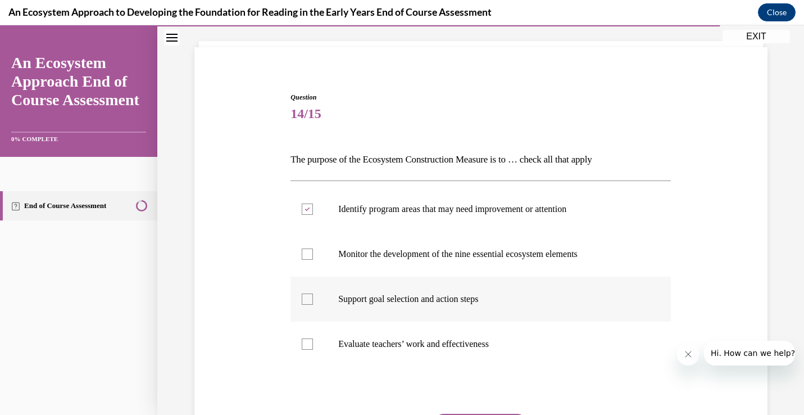
checkbox input "true"
click at [311, 348] on div at bounding box center [307, 343] width 11 height 11
click at [311, 348] on input "Evaluate teachers’ work and effectiveness" at bounding box center [307, 343] width 11 height 11
checkbox input "true"
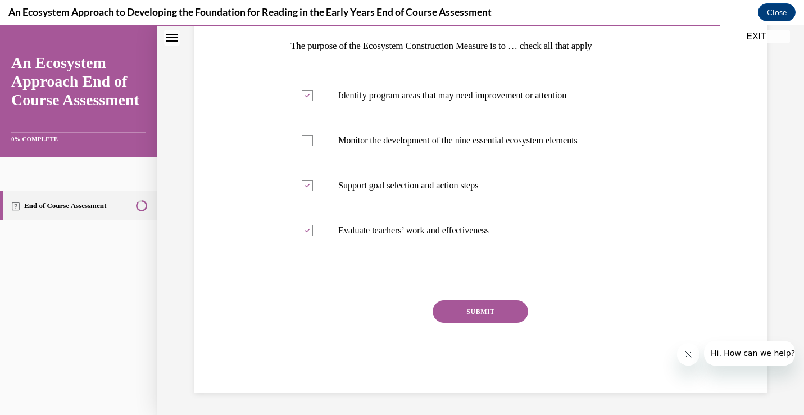
click at [479, 317] on button "SUBMIT" at bounding box center [481, 311] width 96 height 22
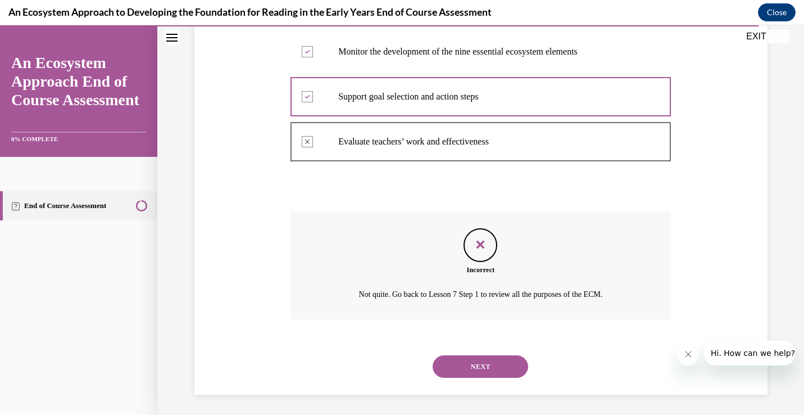
scroll to position [269, 0]
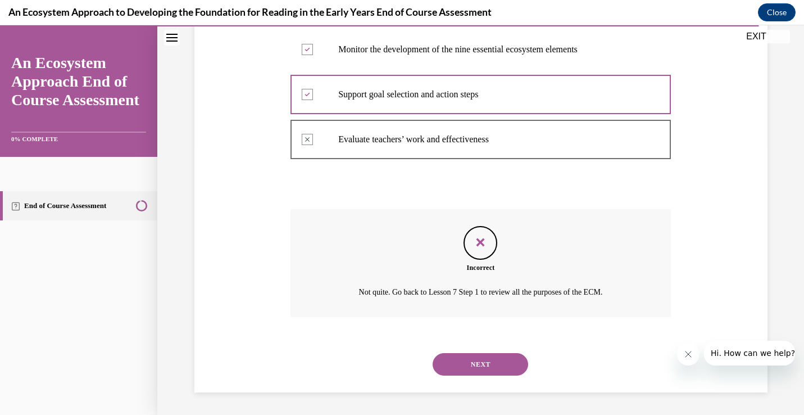
click at [483, 361] on button "NEXT" at bounding box center [481, 364] width 96 height 22
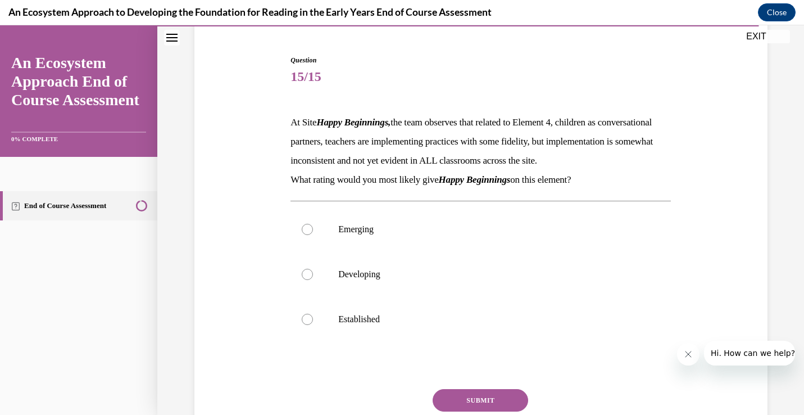
scroll to position [103, 0]
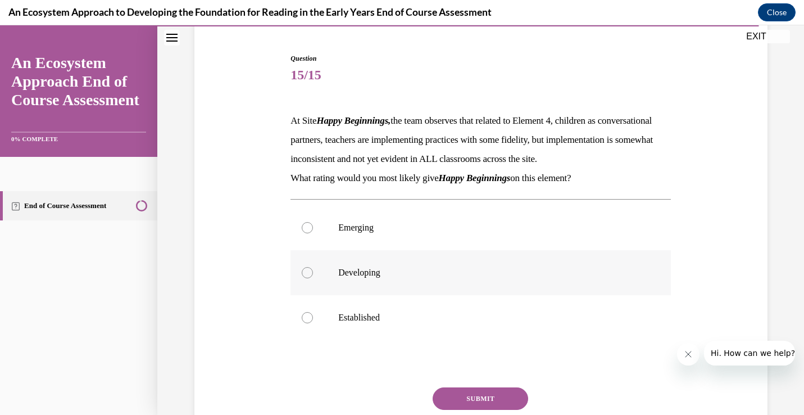
click at [451, 278] on p "Developing" at bounding box center [490, 272] width 305 height 11
click at [313, 278] on input "Developing" at bounding box center [307, 272] width 11 height 11
radio input "true"
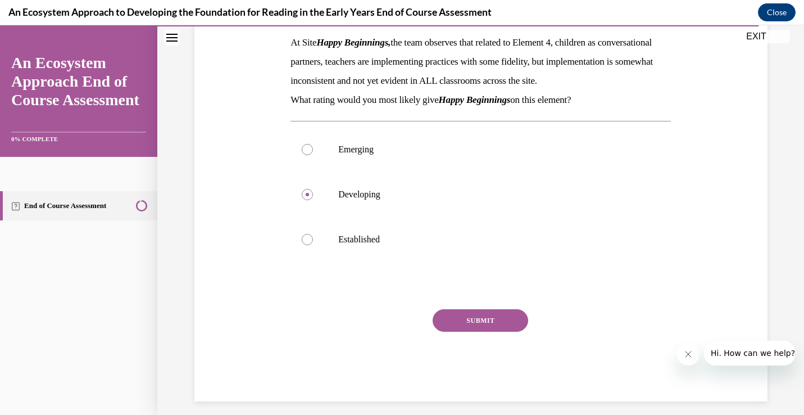
click at [464, 332] on button "SUBMIT" at bounding box center [481, 320] width 96 height 22
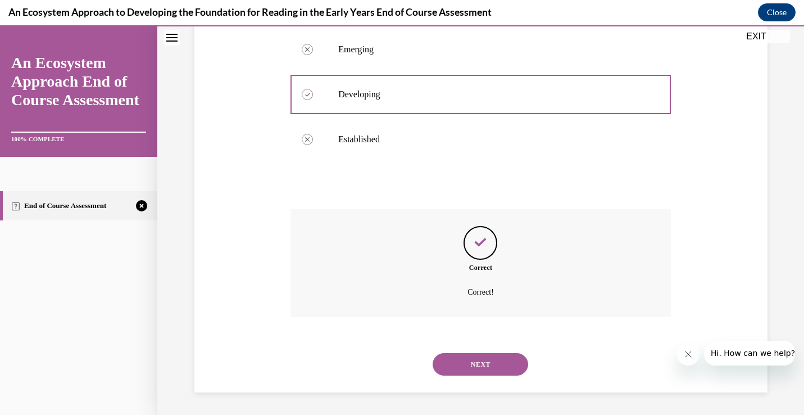
scroll to position [300, 0]
click at [478, 376] on div "NEXT" at bounding box center [480, 364] width 380 height 45
click at [479, 362] on button "NEXT" at bounding box center [481, 364] width 96 height 22
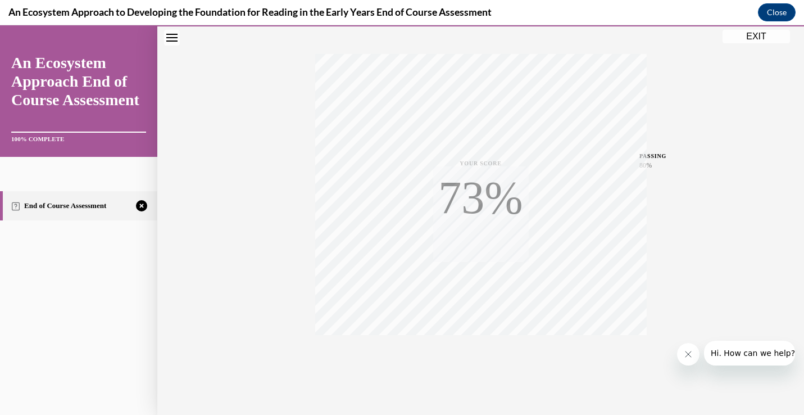
scroll to position [187, 0]
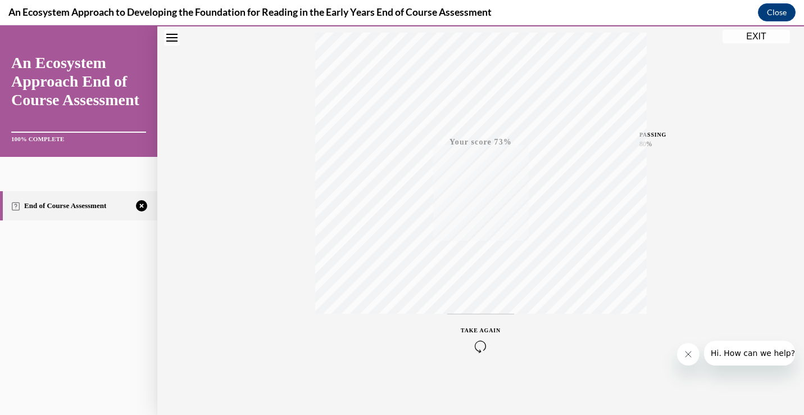
click at [478, 345] on icon "button" at bounding box center [481, 346] width 40 height 12
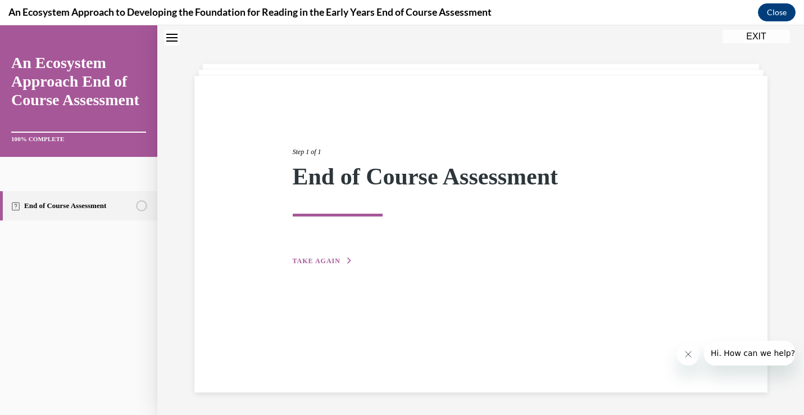
scroll to position [35, 0]
click at [318, 265] on button "TAKE AGAIN" at bounding box center [323, 261] width 60 height 10
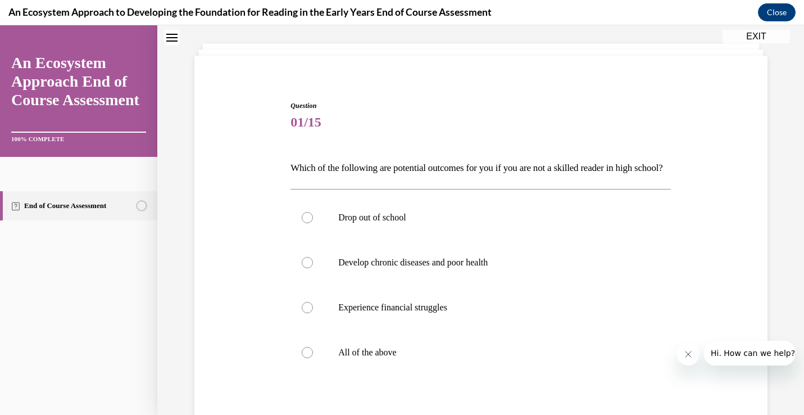
scroll to position [58, 0]
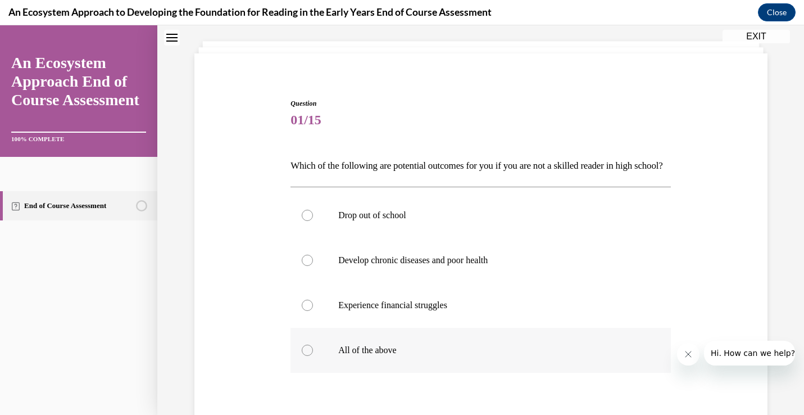
click at [332, 362] on label "All of the above" at bounding box center [480, 350] width 380 height 45
click at [313, 356] on input "All of the above" at bounding box center [307, 349] width 11 height 11
radio input "true"
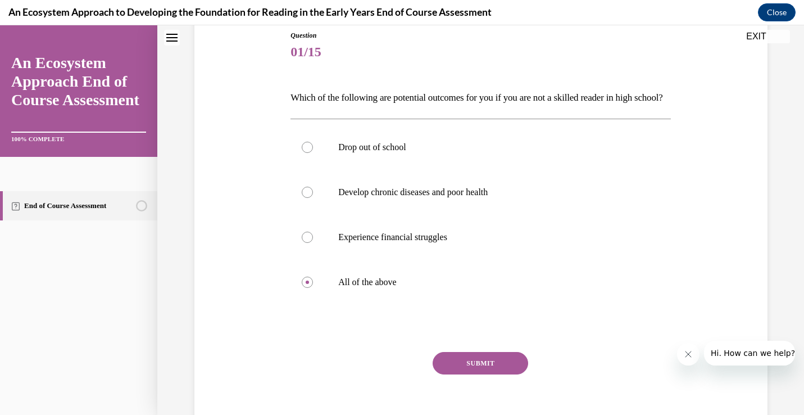
click at [484, 374] on button "SUBMIT" at bounding box center [481, 363] width 96 height 22
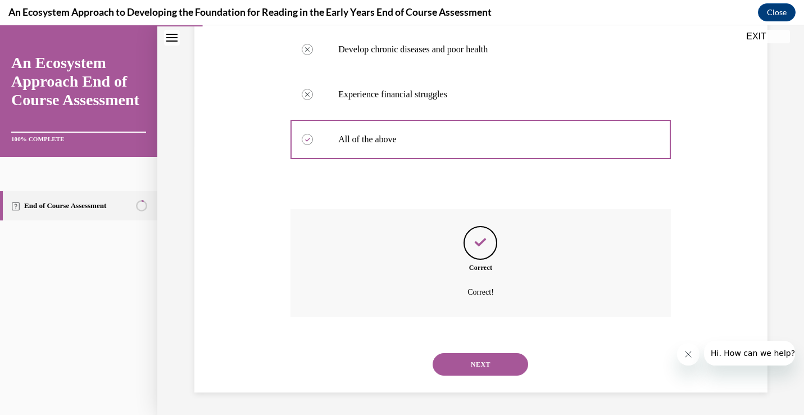
scroll to position [288, 0]
click at [466, 366] on button "NEXT" at bounding box center [481, 364] width 96 height 22
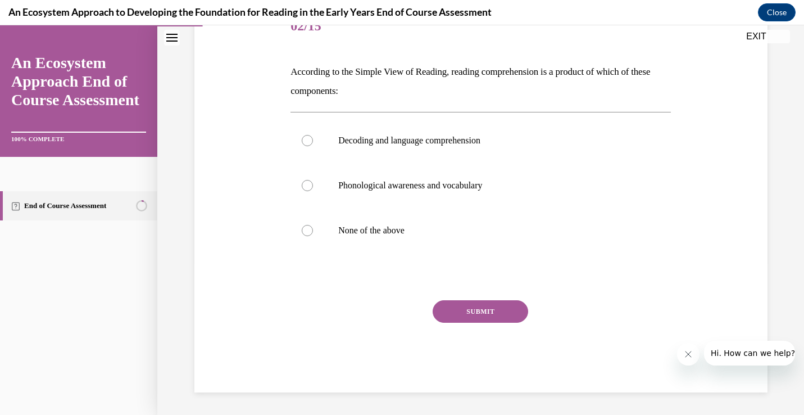
scroll to position [125, 0]
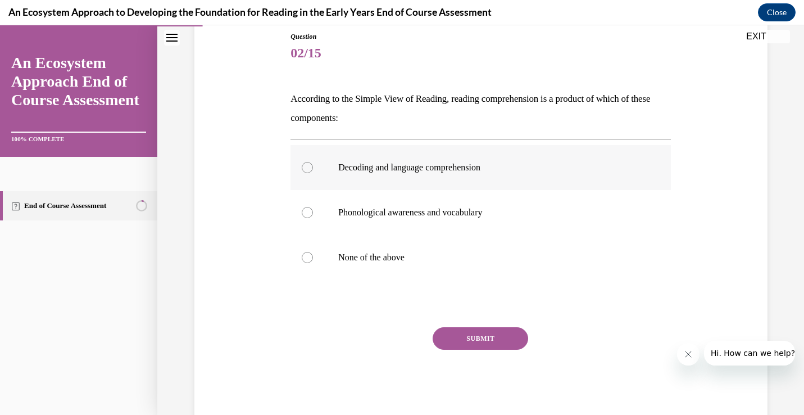
click at [446, 175] on label "Decoding and language comprehension" at bounding box center [480, 167] width 380 height 45
click at [313, 173] on input "Decoding and language comprehension" at bounding box center [307, 167] width 11 height 11
radio input "true"
click at [469, 333] on button "SUBMIT" at bounding box center [481, 338] width 96 height 22
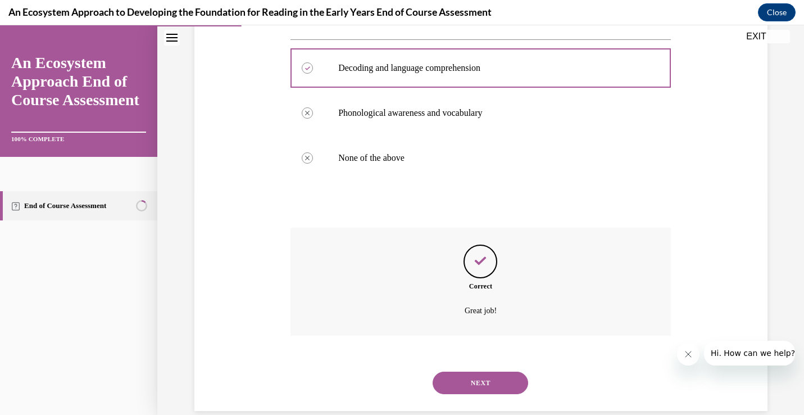
scroll to position [243, 0]
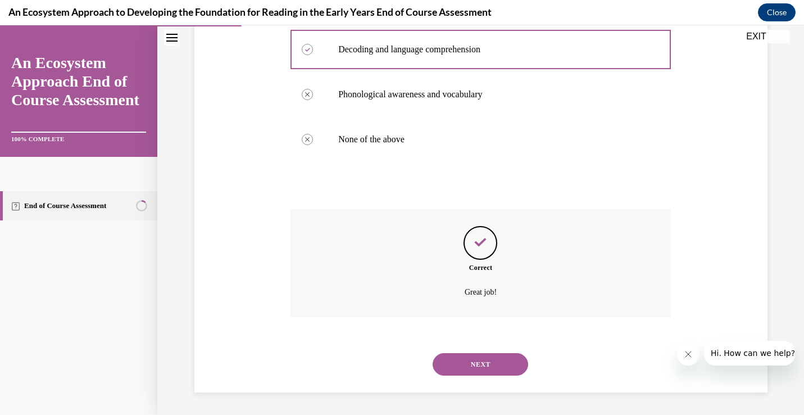
click at [473, 350] on div "NEXT" at bounding box center [480, 364] width 380 height 45
click at [473, 365] on button "NEXT" at bounding box center [481, 364] width 96 height 22
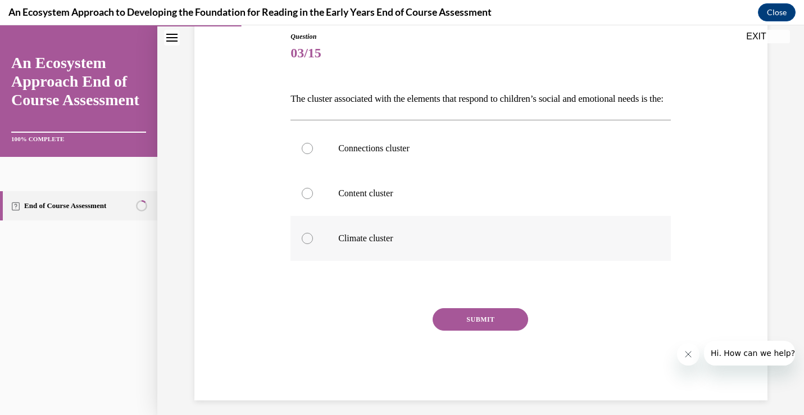
click at [437, 249] on label "Climate cluster" at bounding box center [480, 238] width 380 height 45
click at [313, 244] on input "Climate cluster" at bounding box center [307, 238] width 11 height 11
radio input "true"
click at [456, 330] on button "SUBMIT" at bounding box center [481, 319] width 96 height 22
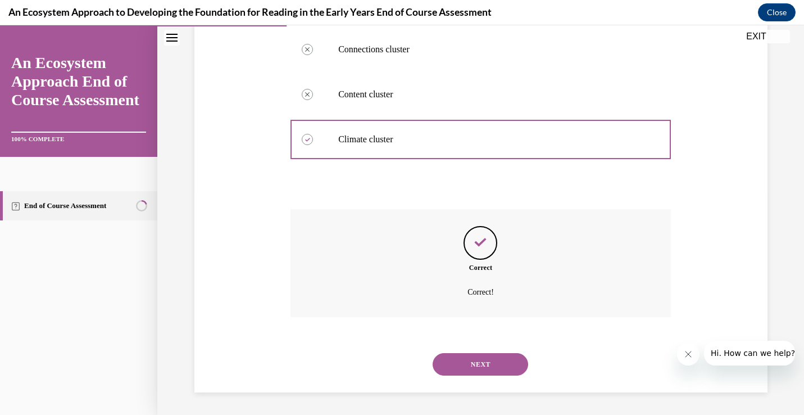
scroll to position [243, 0]
click at [472, 350] on div "NEXT" at bounding box center [480, 364] width 380 height 45
click at [472, 365] on button "NEXT" at bounding box center [481, 364] width 96 height 22
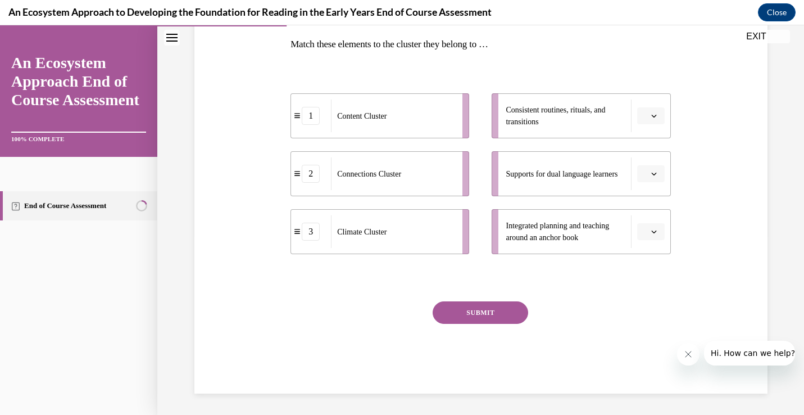
scroll to position [180, 0]
click at [660, 230] on button "button" at bounding box center [651, 230] width 28 height 17
click at [650, 274] on div "1" at bounding box center [649, 278] width 28 height 22
click at [660, 171] on button "button" at bounding box center [651, 172] width 28 height 17
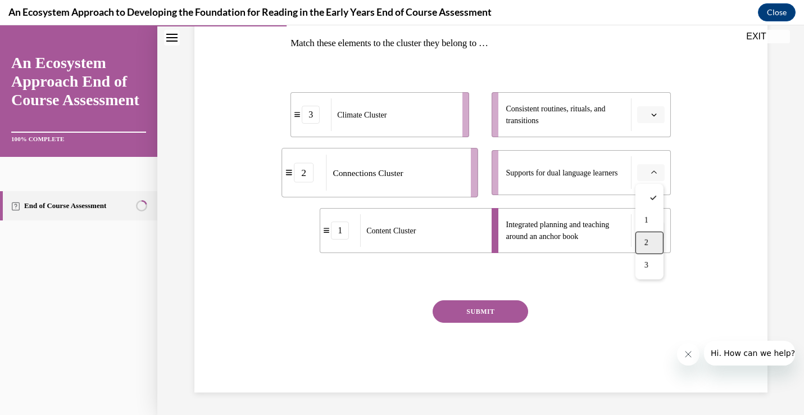
click at [652, 235] on div "2" at bounding box center [649, 242] width 28 height 22
click at [654, 115] on icon "button" at bounding box center [654, 115] width 6 height 6
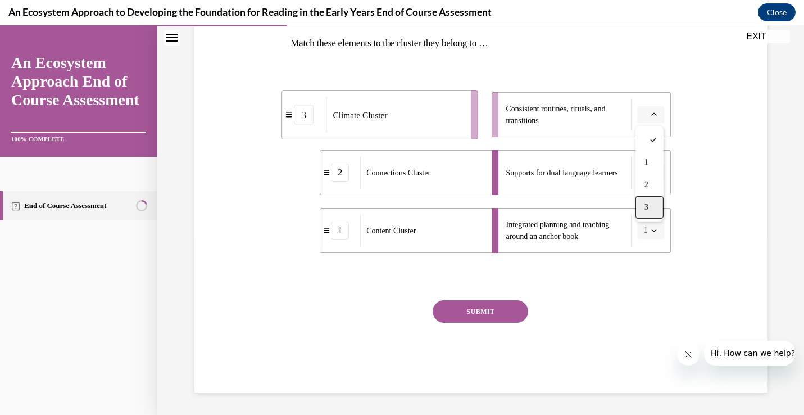
click at [650, 207] on div "3" at bounding box center [649, 207] width 28 height 22
click at [519, 300] on div "SUBMIT" at bounding box center [480, 328] width 380 height 56
click at [510, 313] on button "SUBMIT" at bounding box center [481, 311] width 96 height 22
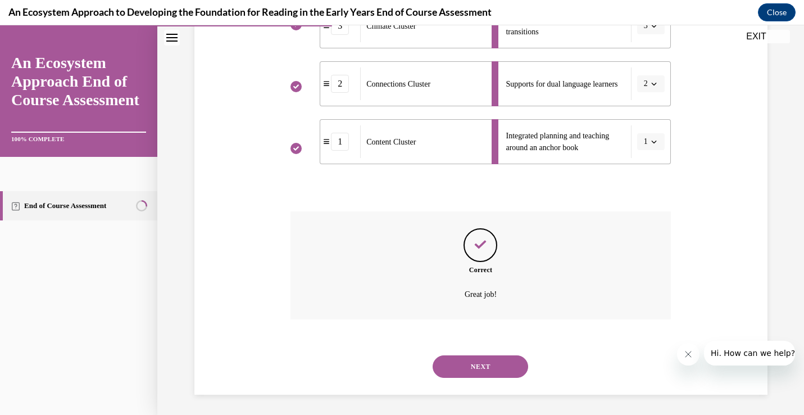
scroll to position [271, 0]
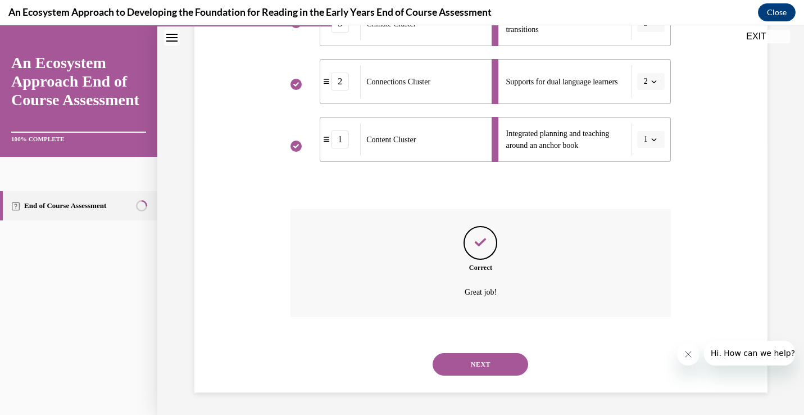
click at [482, 366] on button "NEXT" at bounding box center [481, 364] width 96 height 22
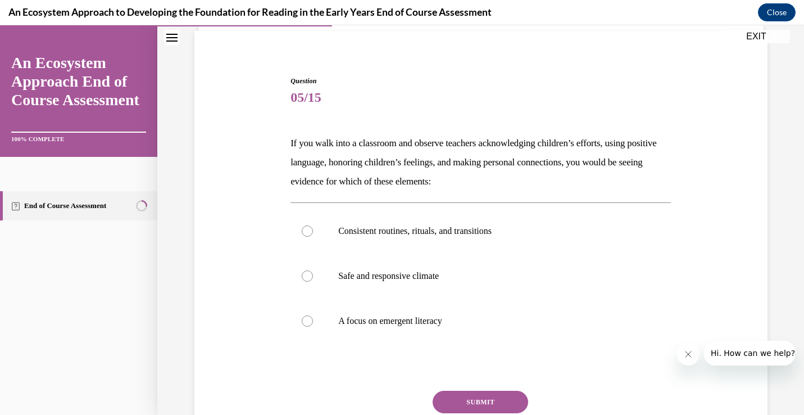
scroll to position [82, 0]
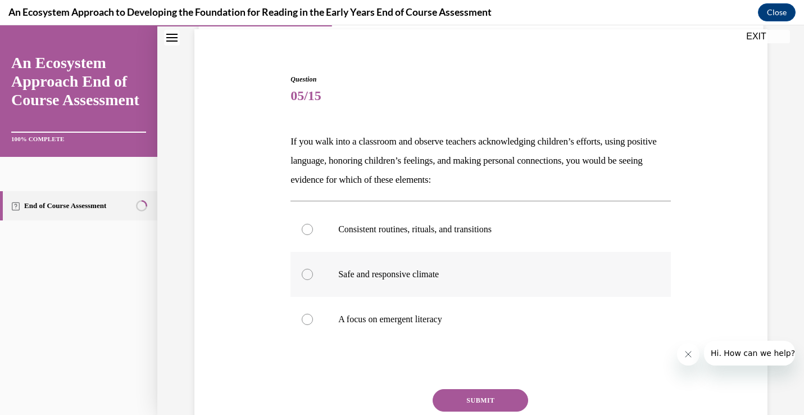
click at [469, 267] on label "Safe and responsive climate" at bounding box center [480, 274] width 380 height 45
click at [313, 269] on input "Safe and responsive climate" at bounding box center [307, 274] width 11 height 11
radio input "true"
click at [464, 402] on button "SUBMIT" at bounding box center [481, 400] width 96 height 22
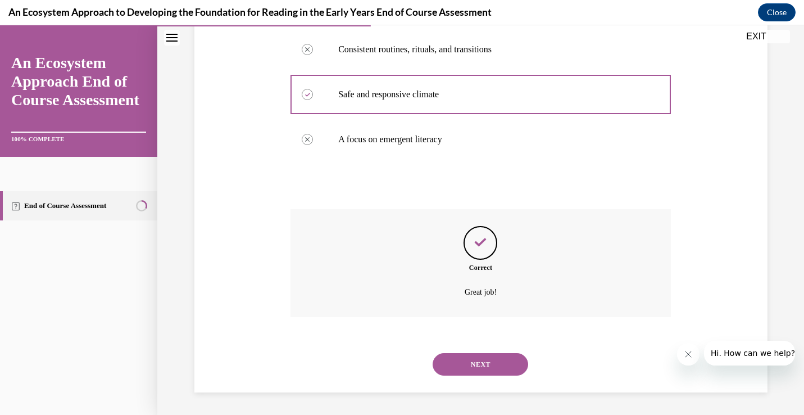
click at [458, 356] on button "NEXT" at bounding box center [481, 364] width 96 height 22
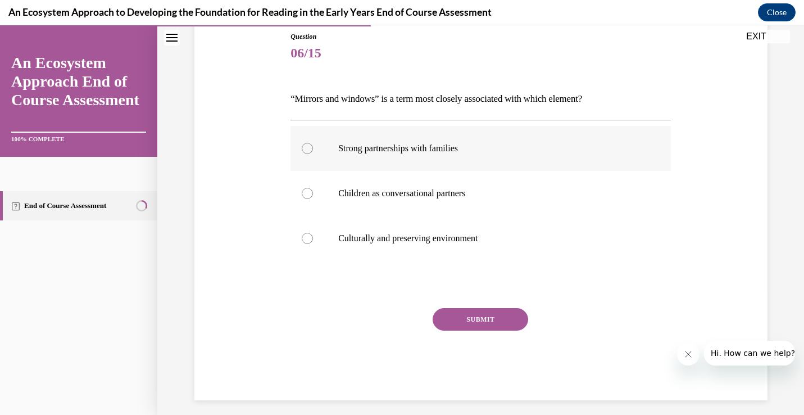
click at [443, 156] on label "Strong partnerships with families" at bounding box center [480, 148] width 380 height 45
click at [313, 154] on input "Strong partnerships with families" at bounding box center [307, 148] width 11 height 11
radio input "true"
click at [468, 316] on button "SUBMIT" at bounding box center [481, 319] width 96 height 22
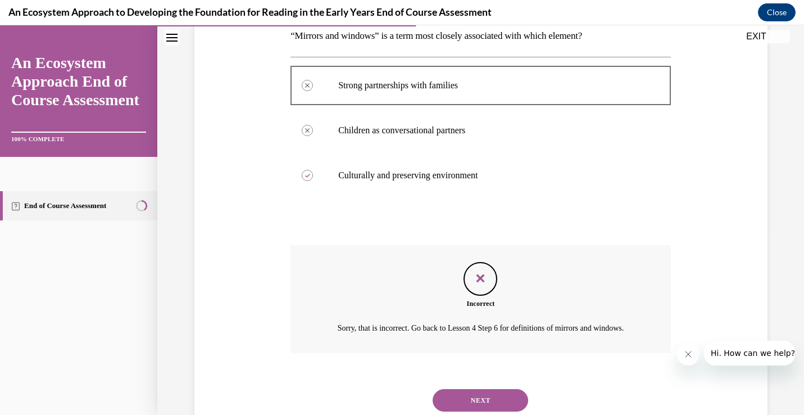
scroll to position [237, 0]
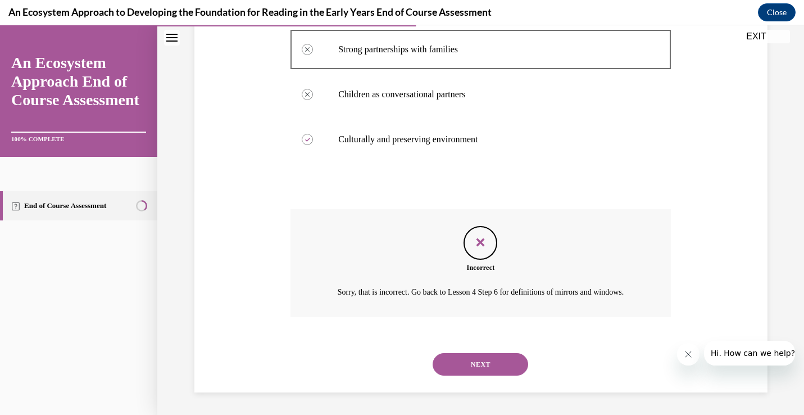
click at [473, 369] on button "NEXT" at bounding box center [481, 364] width 96 height 22
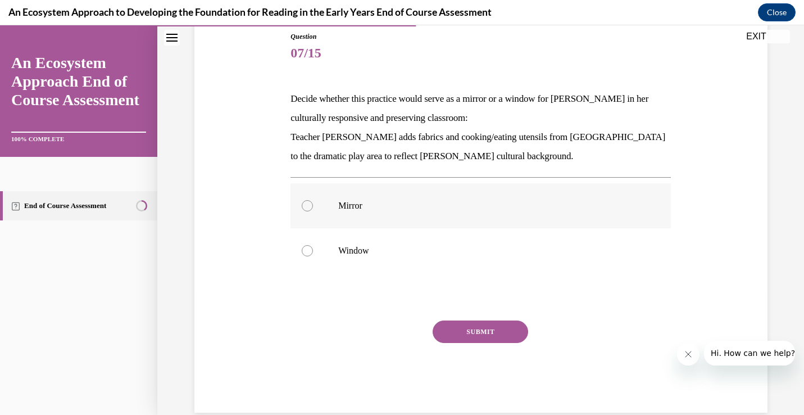
click at [423, 196] on label "Mirror" at bounding box center [480, 205] width 380 height 45
click at [313, 200] on input "Mirror" at bounding box center [307, 205] width 11 height 11
radio input "true"
click at [470, 330] on button "SUBMIT" at bounding box center [481, 331] width 96 height 22
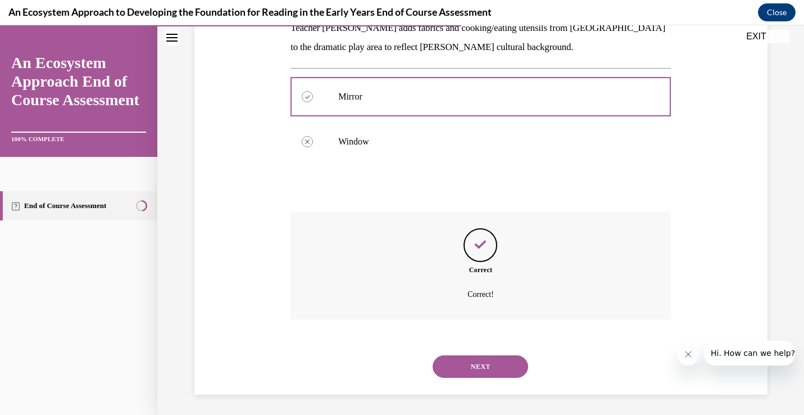
scroll to position [236, 0]
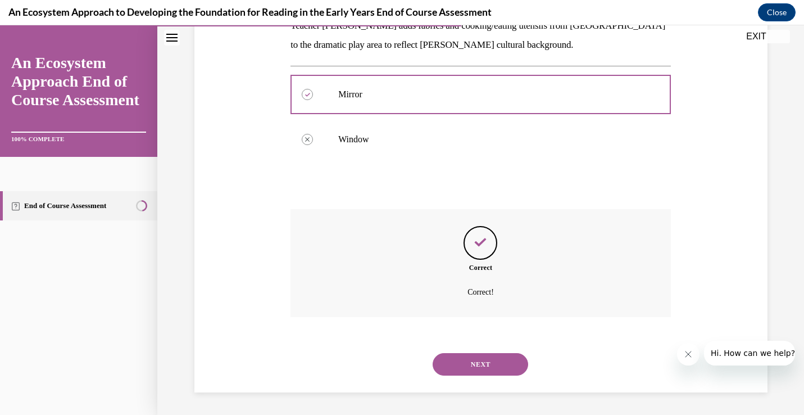
click at [474, 363] on button "NEXT" at bounding box center [481, 364] width 96 height 22
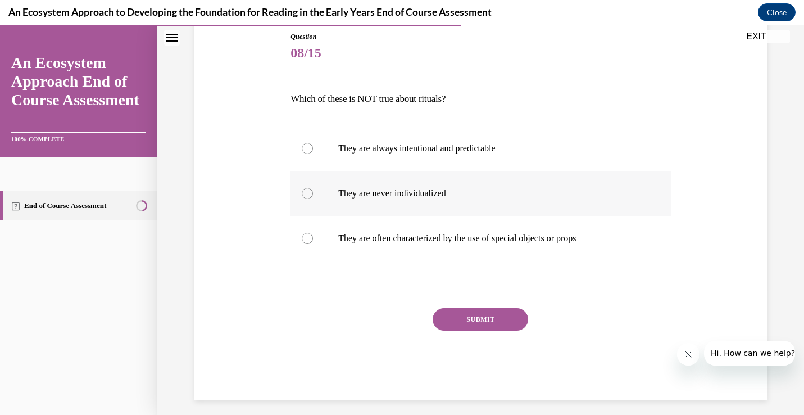
click at [429, 201] on label "They are never individualized" at bounding box center [480, 193] width 380 height 45
click at [313, 199] on input "They are never individualized" at bounding box center [307, 193] width 11 height 11
radio input "true"
click at [458, 314] on button "SUBMIT" at bounding box center [481, 319] width 96 height 22
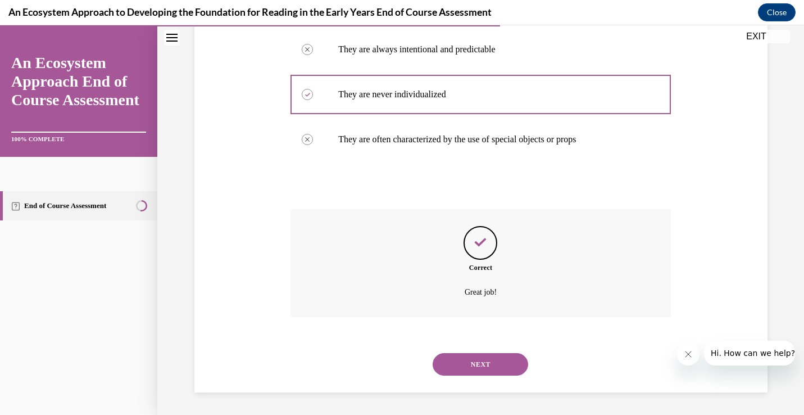
click at [470, 371] on button "NEXT" at bounding box center [481, 364] width 96 height 22
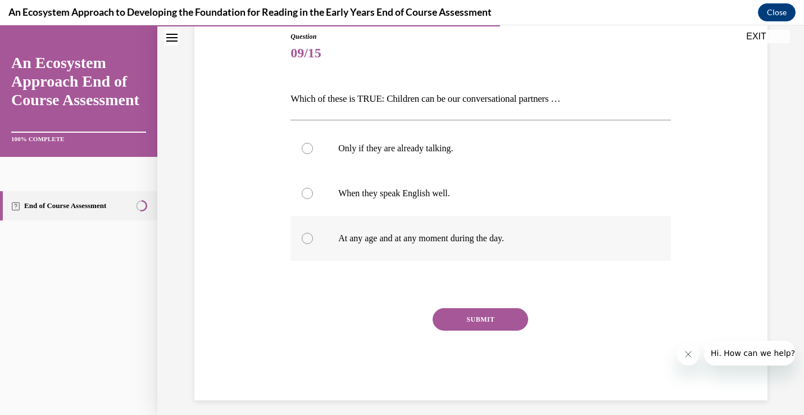
click at [433, 247] on label "At any age and at any moment during the day." at bounding box center [480, 238] width 380 height 45
click at [313, 244] on input "At any age and at any moment during the day." at bounding box center [307, 238] width 11 height 11
radio input "true"
click at [460, 321] on button "SUBMIT" at bounding box center [481, 319] width 96 height 22
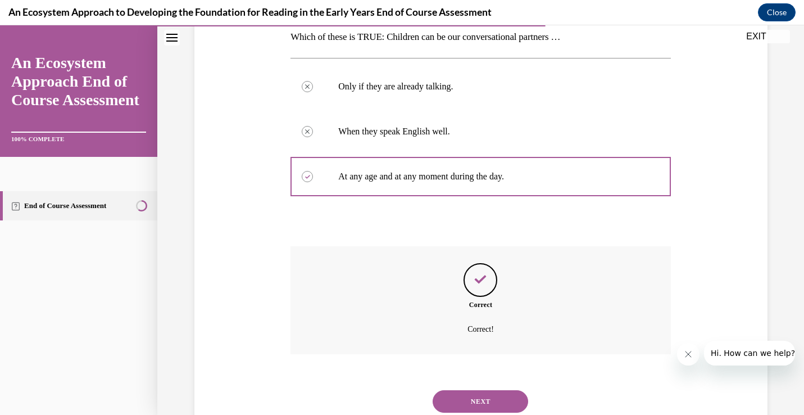
scroll to position [224, 0]
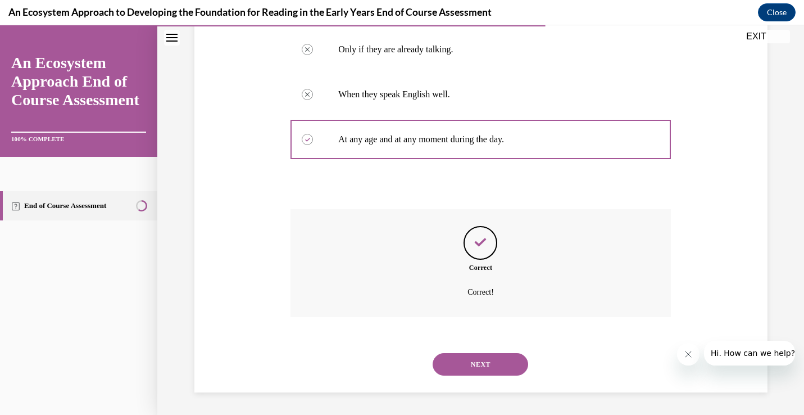
click at [472, 371] on button "NEXT" at bounding box center [481, 364] width 96 height 22
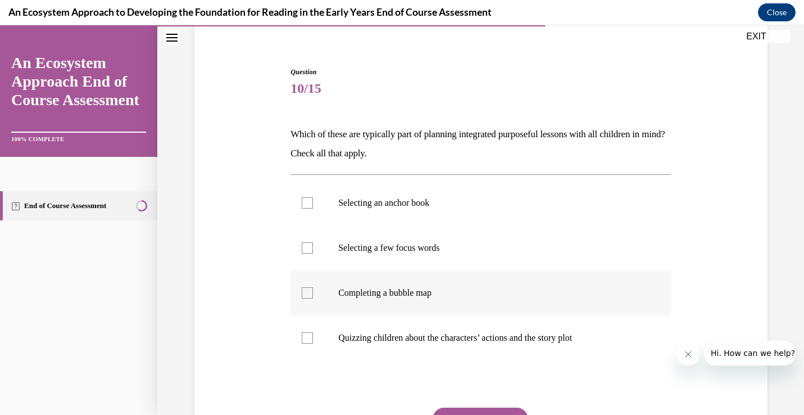
scroll to position [95, 0]
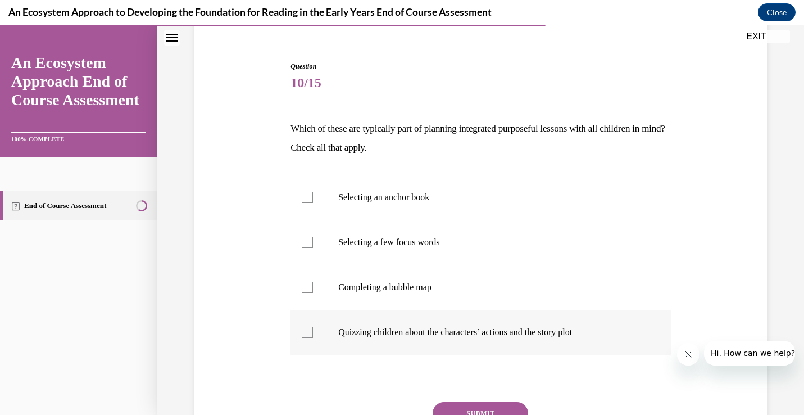
click at [461, 336] on p "Quizzing children about the characters’ actions and the story plot" at bounding box center [490, 331] width 305 height 11
click at [313, 336] on input "Quizzing children about the characters’ actions and the story plot" at bounding box center [307, 331] width 11 height 11
checkbox input "true"
click at [449, 288] on p "Completing a bubble map" at bounding box center [490, 286] width 305 height 11
click at [313, 288] on input "Completing a bubble map" at bounding box center [307, 286] width 11 height 11
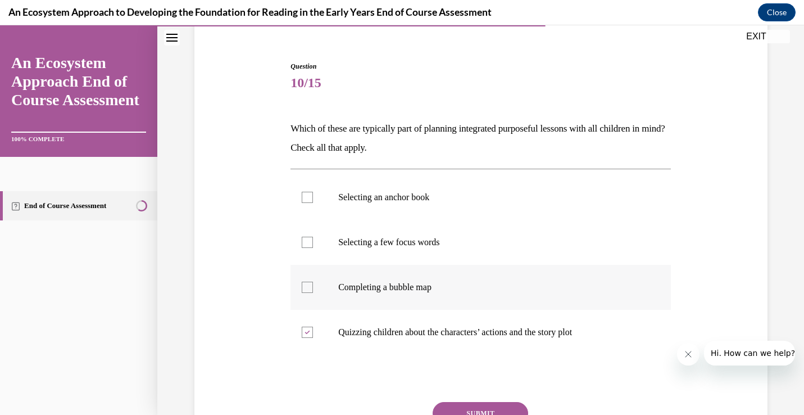
checkbox input "true"
click at [448, 247] on p "Selecting a few focus words" at bounding box center [490, 242] width 305 height 11
click at [313, 247] on input "Selecting a few focus words" at bounding box center [307, 242] width 11 height 11
checkbox input "true"
click at [444, 200] on p "Selecting an anchor book" at bounding box center [490, 197] width 305 height 11
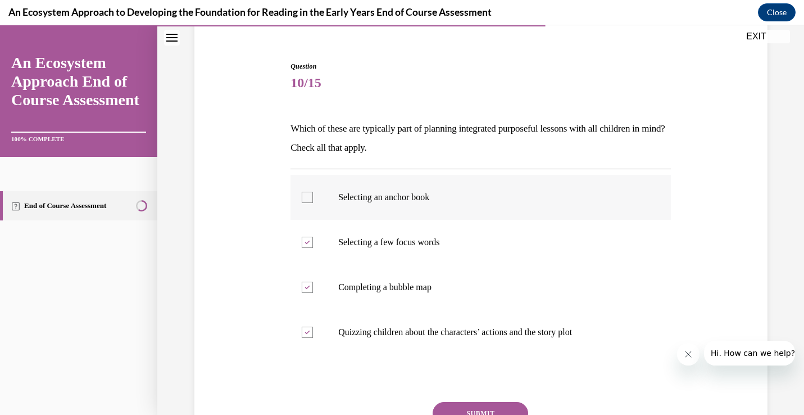
click at [313, 200] on input "Selecting an anchor book" at bounding box center [307, 197] width 11 height 11
checkbox input "true"
click at [310, 283] on div at bounding box center [307, 286] width 11 height 11
click at [310, 283] on input "Completing a bubble map" at bounding box center [307, 286] width 11 height 11
checkbox input "false"
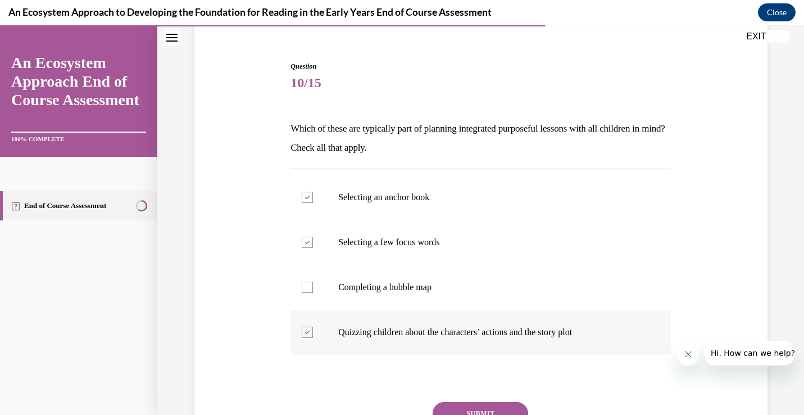
click at [310, 332] on div at bounding box center [307, 331] width 11 height 11
click at [310, 332] on input "Quizzing children about the characters’ actions and the story plot" at bounding box center [307, 331] width 11 height 11
checkbox input "false"
click at [314, 196] on label "Selecting an anchor book" at bounding box center [480, 197] width 380 height 45
click at [313, 196] on input "Selecting an anchor book" at bounding box center [307, 197] width 11 height 11
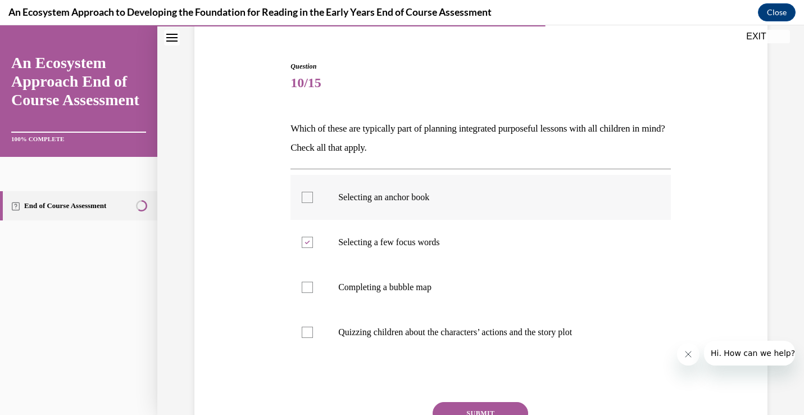
click at [304, 201] on div at bounding box center [307, 197] width 11 height 11
click at [304, 201] on input "Selecting an anchor book" at bounding box center [307, 197] width 11 height 11
checkbox input "true"
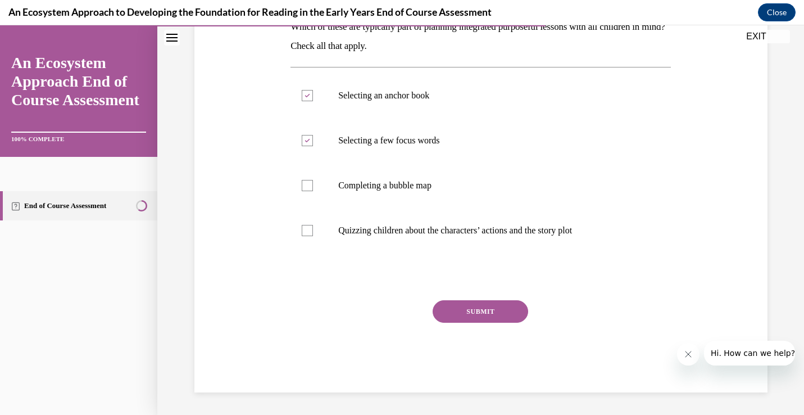
click at [451, 302] on button "SUBMIT" at bounding box center [481, 311] width 96 height 22
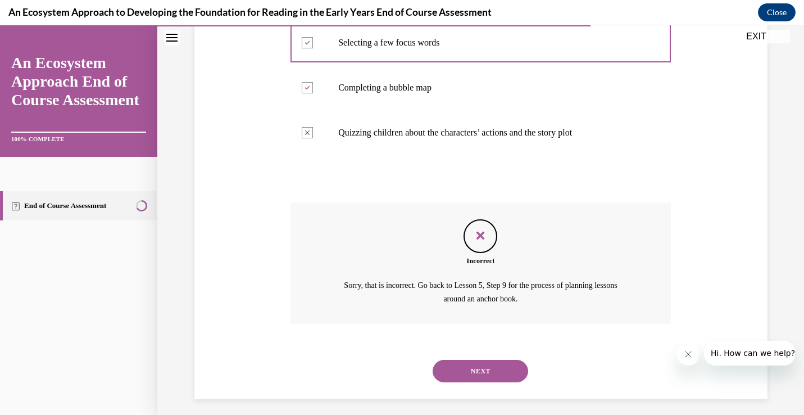
scroll to position [301, 0]
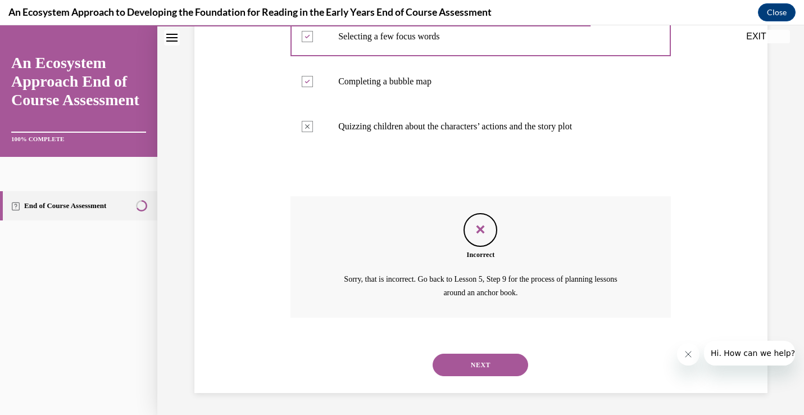
click at [462, 363] on button "NEXT" at bounding box center [481, 364] width 96 height 22
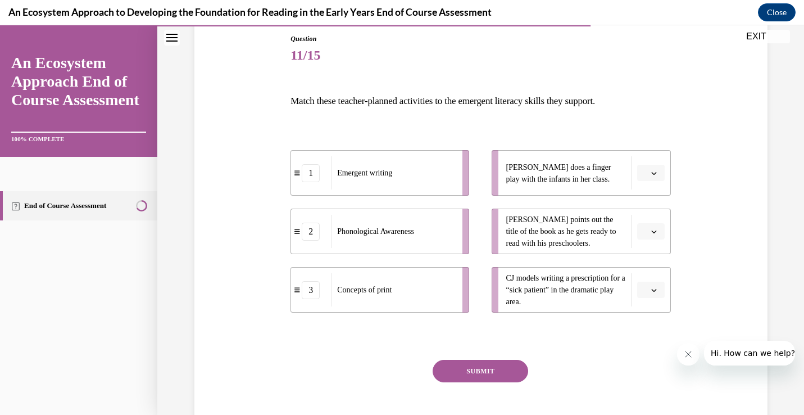
scroll to position [127, 0]
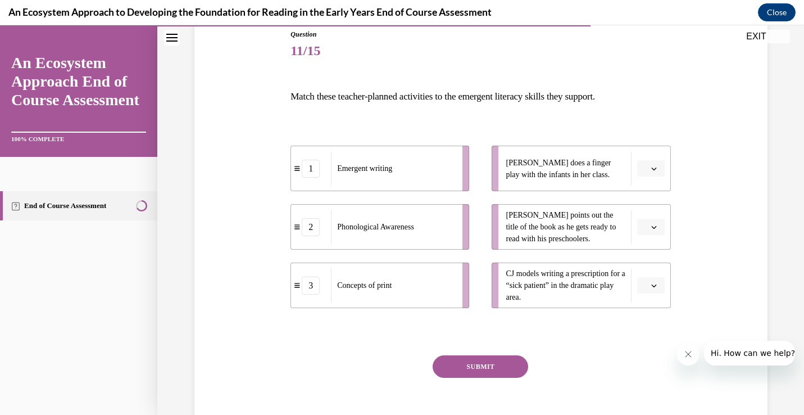
click at [660, 283] on button "button" at bounding box center [651, 285] width 28 height 17
click at [657, 330] on div "1" at bounding box center [649, 332] width 28 height 22
click at [653, 172] on button "button" at bounding box center [651, 168] width 28 height 17
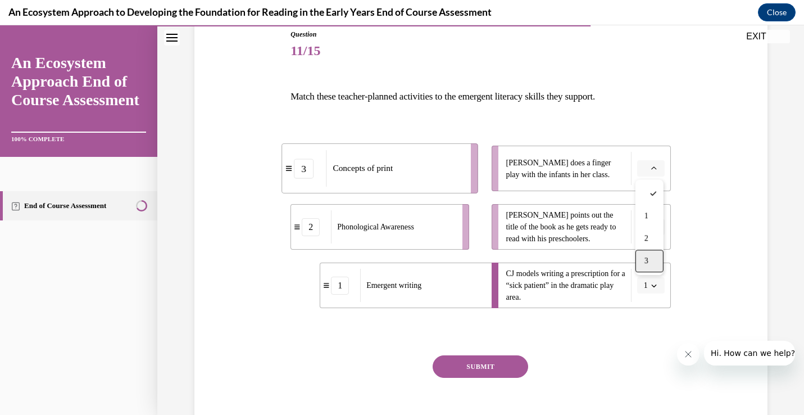
click at [657, 259] on div "3" at bounding box center [649, 260] width 28 height 22
click at [659, 227] on button "button" at bounding box center [651, 227] width 28 height 17
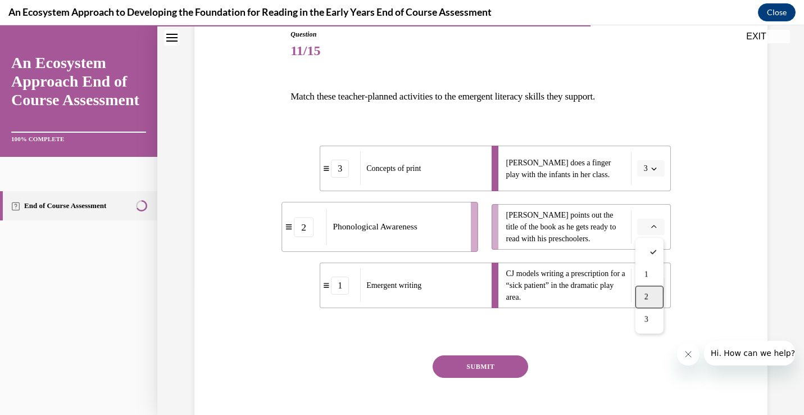
click at [651, 295] on div "2" at bounding box center [649, 296] width 28 height 22
click at [498, 371] on button "SUBMIT" at bounding box center [481, 366] width 96 height 22
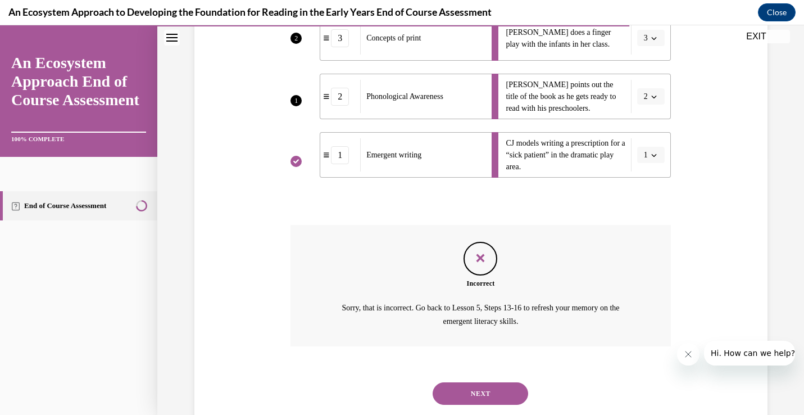
scroll to position [286, 0]
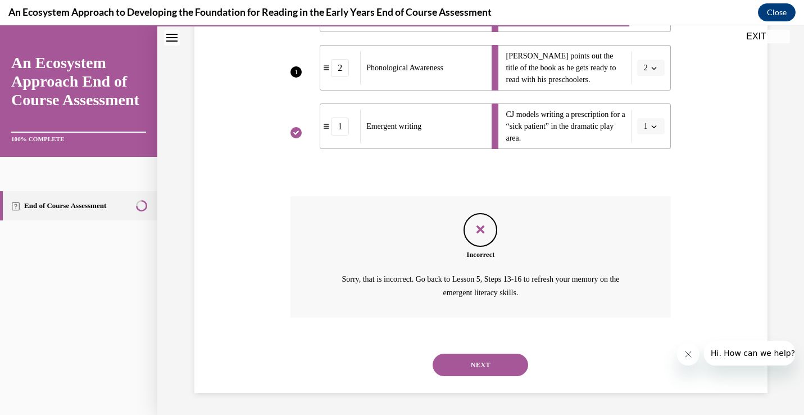
click at [496, 369] on button "NEXT" at bounding box center [481, 364] width 96 height 22
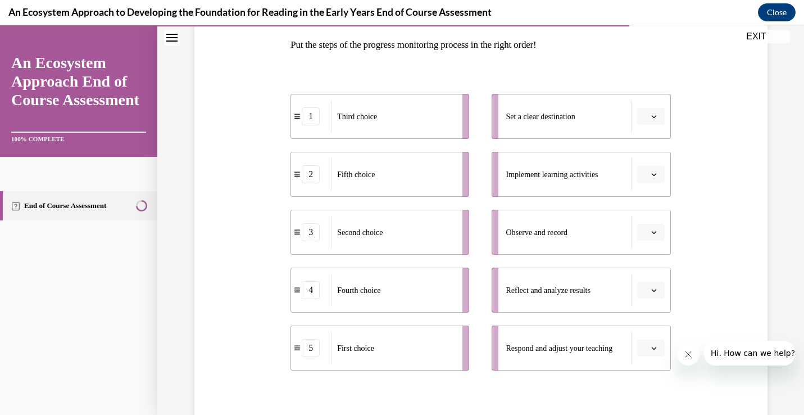
scroll to position [189, 0]
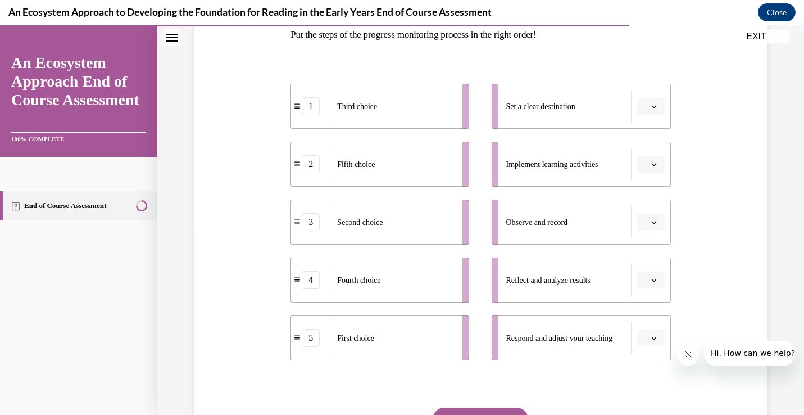
click at [650, 107] on span "button" at bounding box center [654, 106] width 8 height 8
click at [648, 253] on div "5" at bounding box center [649, 244] width 28 height 22
click at [651, 165] on icon "button" at bounding box center [654, 164] width 6 height 6
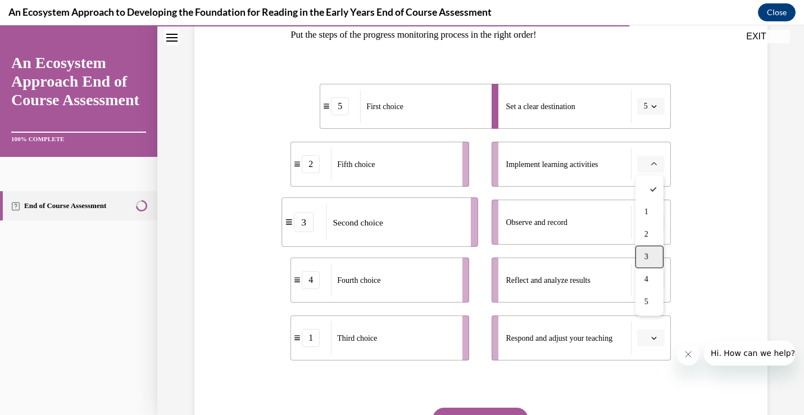
click at [658, 258] on div "3" at bounding box center [649, 257] width 28 height 22
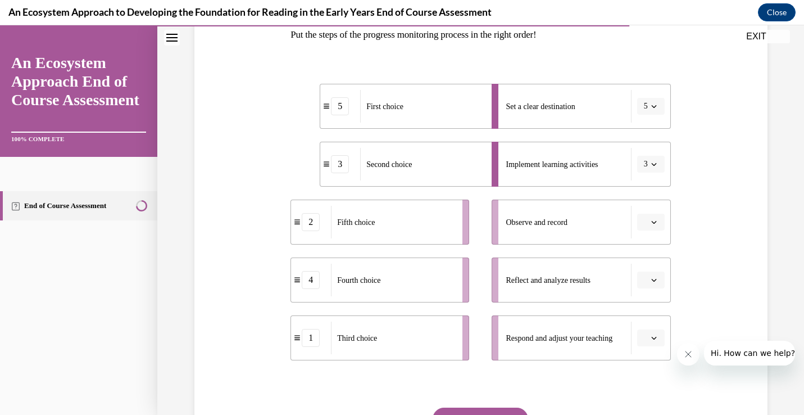
click at [654, 219] on icon "button" at bounding box center [654, 222] width 6 height 6
click at [653, 270] on div "1" at bounding box center [649, 269] width 28 height 22
click at [656, 284] on button "button" at bounding box center [651, 279] width 28 height 17
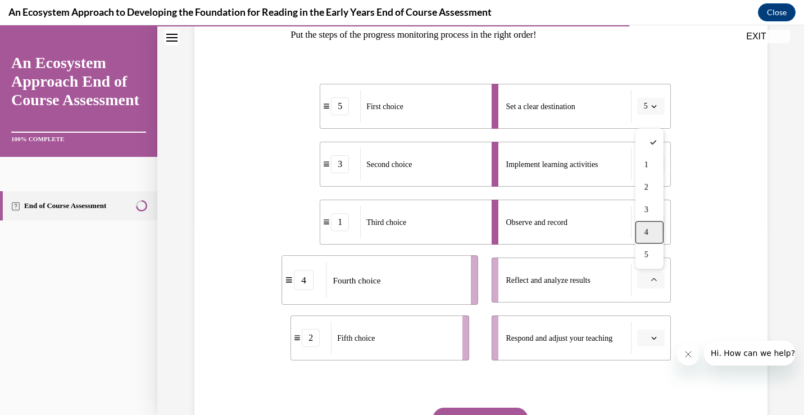
click at [651, 233] on div "4" at bounding box center [649, 232] width 28 height 22
click at [655, 340] on icon "button" at bounding box center [654, 338] width 6 height 6
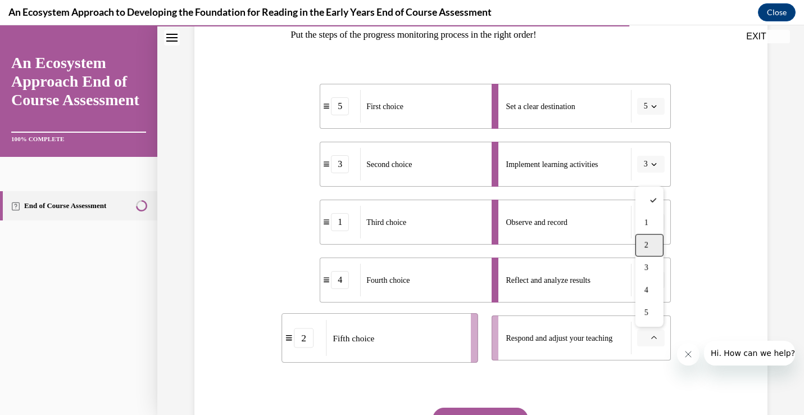
click at [651, 251] on div "2" at bounding box center [649, 245] width 28 height 22
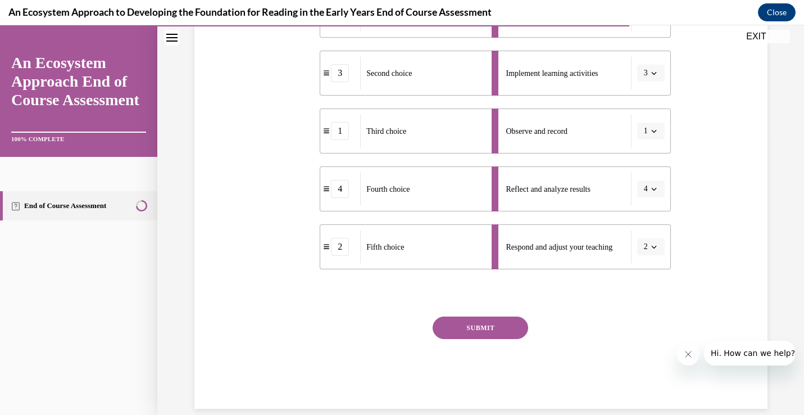
click at [506, 332] on button "SUBMIT" at bounding box center [481, 327] width 96 height 22
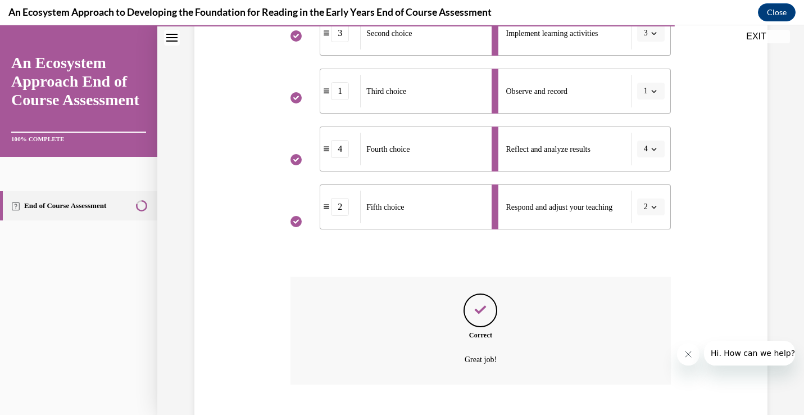
scroll to position [387, 0]
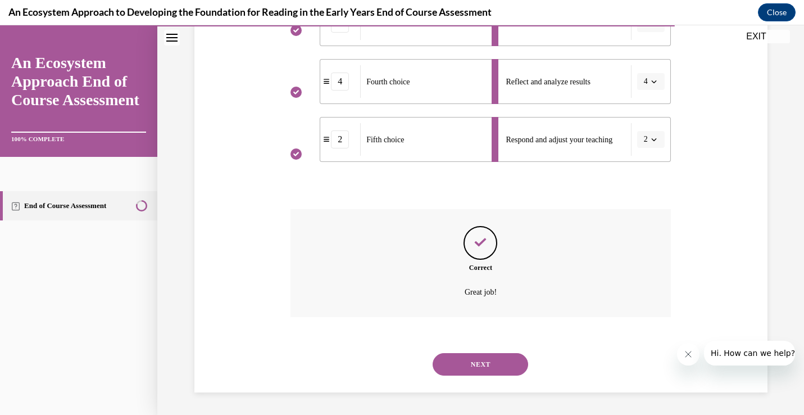
click at [489, 362] on button "NEXT" at bounding box center [481, 364] width 96 height 22
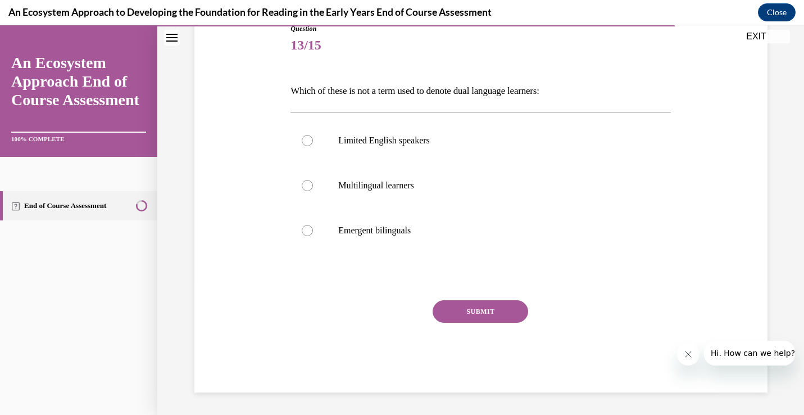
scroll to position [125, 0]
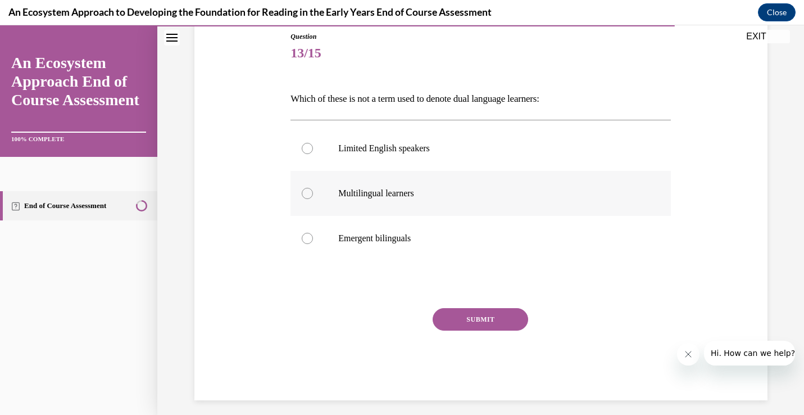
click at [399, 187] on label "Multilingual learners" at bounding box center [480, 193] width 380 height 45
click at [313, 188] on input "Multilingual learners" at bounding box center [307, 193] width 11 height 11
radio input "true"
click at [411, 156] on label "Limited English speakers" at bounding box center [480, 148] width 380 height 45
click at [313, 154] on input "Limited English speakers" at bounding box center [307, 148] width 11 height 11
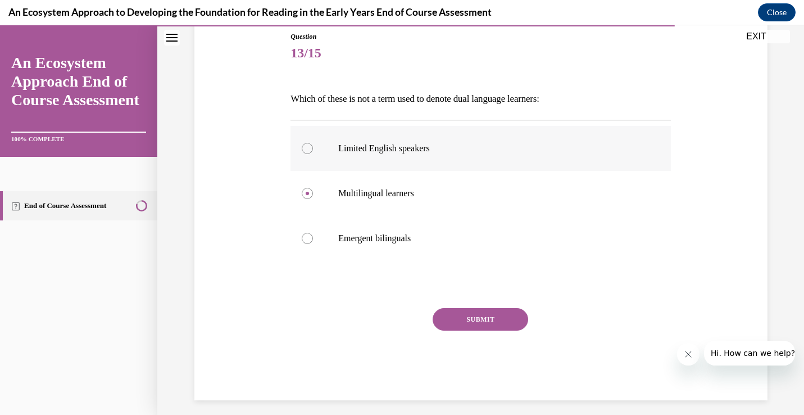
radio input "true"
click at [455, 316] on button "SUBMIT" at bounding box center [481, 319] width 96 height 22
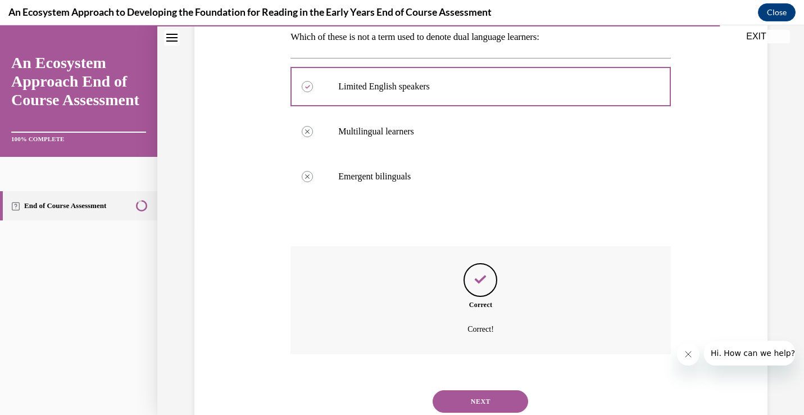
scroll to position [224, 0]
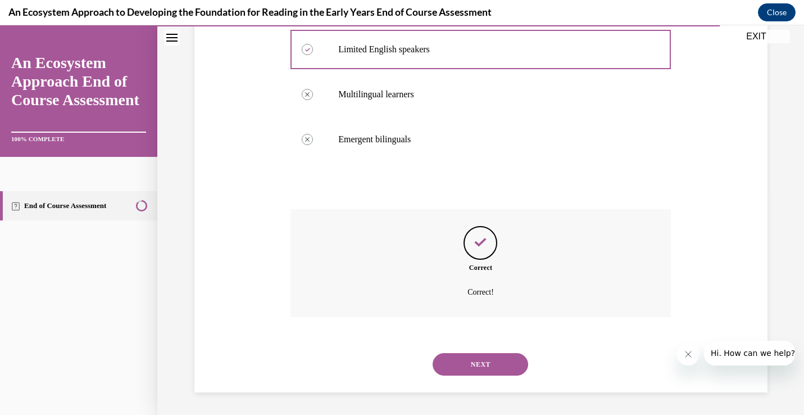
click at [463, 364] on button "NEXT" at bounding box center [481, 364] width 96 height 22
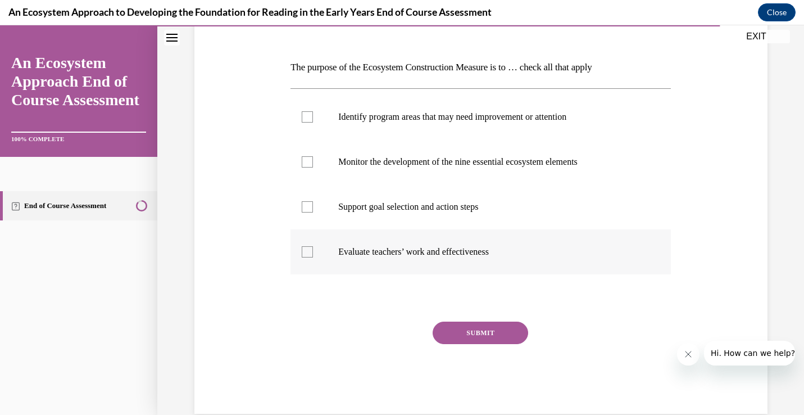
scroll to position [157, 0]
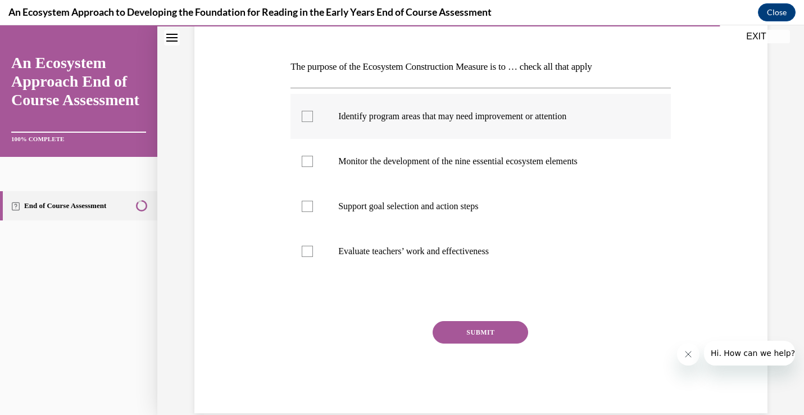
click at [419, 115] on p "Identify program areas that may need improvement or attention" at bounding box center [490, 116] width 305 height 11
click at [313, 115] on input "Identify program areas that may need improvement or attention" at bounding box center [307, 116] width 11 height 11
checkbox input "true"
click at [419, 158] on p "Monitor the development of the nine essential ecosystem elements" at bounding box center [490, 161] width 305 height 11
click at [313, 158] on input "Monitor the development of the nine essential ecosystem elements" at bounding box center [307, 161] width 11 height 11
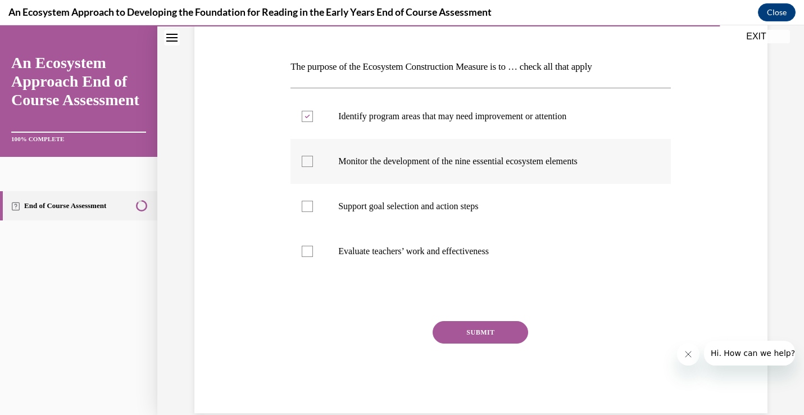
checkbox input "true"
click at [419, 205] on p "Support goal selection and action steps" at bounding box center [490, 206] width 305 height 11
click at [313, 205] on input "Support goal selection and action steps" at bounding box center [307, 206] width 11 height 11
checkbox input "true"
click at [425, 252] on p "Evaluate teachers’ work and effectiveness" at bounding box center [490, 251] width 305 height 11
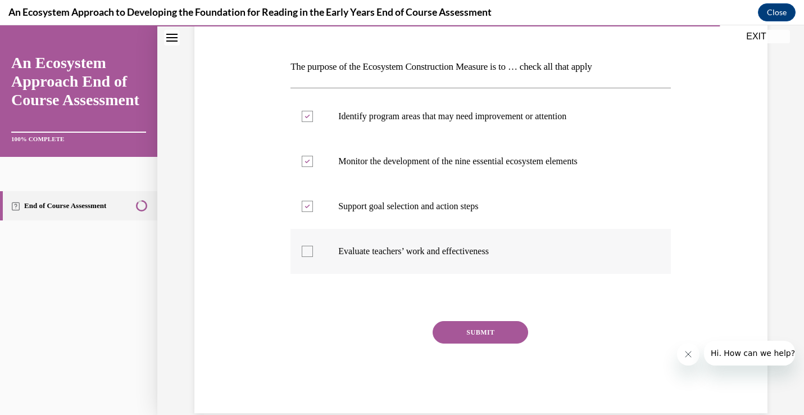
click at [313, 252] on input "Evaluate teachers’ work and effectiveness" at bounding box center [307, 251] width 11 height 11
checkbox input "true"
click at [458, 332] on button "SUBMIT" at bounding box center [481, 332] width 96 height 22
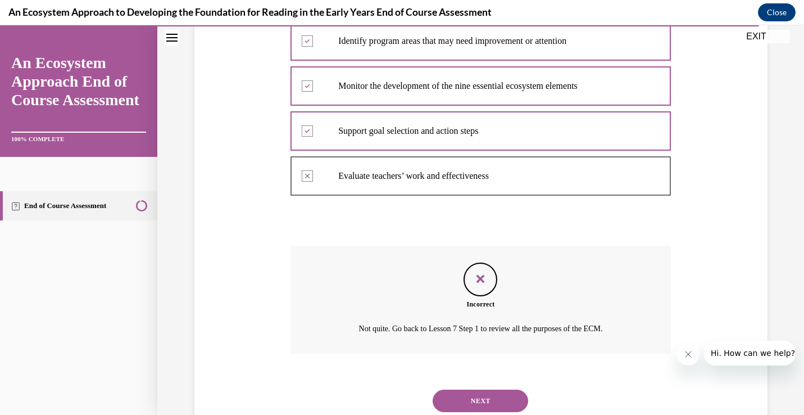
scroll to position [269, 0]
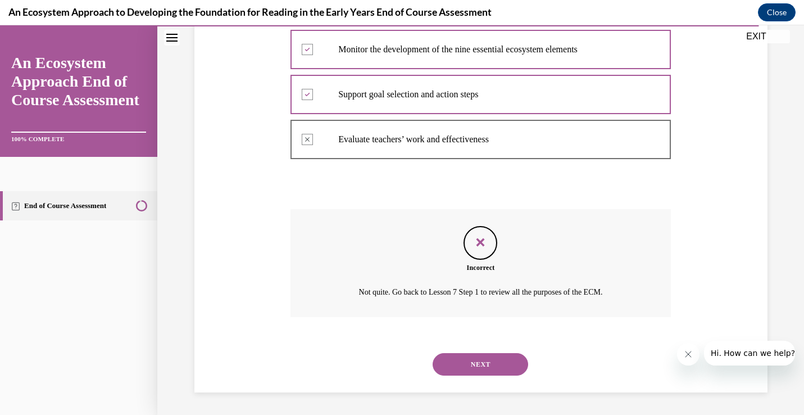
click at [476, 372] on button "NEXT" at bounding box center [481, 364] width 96 height 22
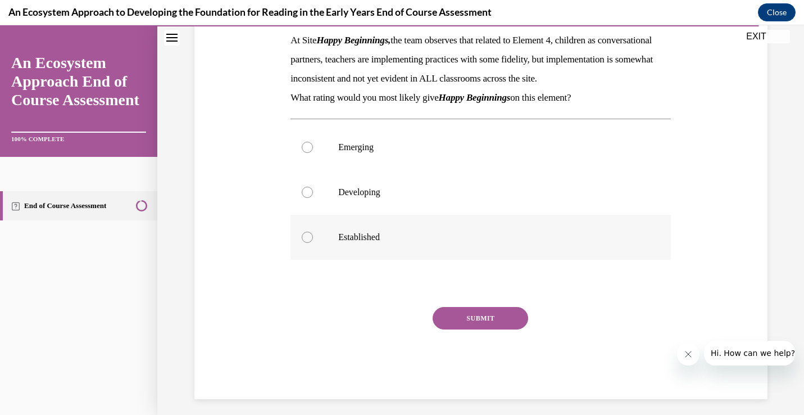
scroll to position [188, 0]
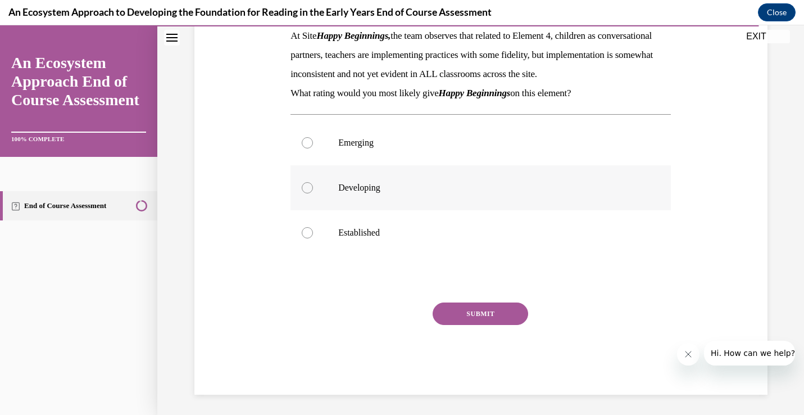
click at [431, 193] on p "Developing" at bounding box center [490, 187] width 305 height 11
click at [313, 193] on input "Developing" at bounding box center [307, 187] width 11 height 11
radio input "true"
click at [437, 148] on p "Emerging" at bounding box center [490, 142] width 305 height 11
click at [313, 148] on input "Emerging" at bounding box center [307, 142] width 11 height 11
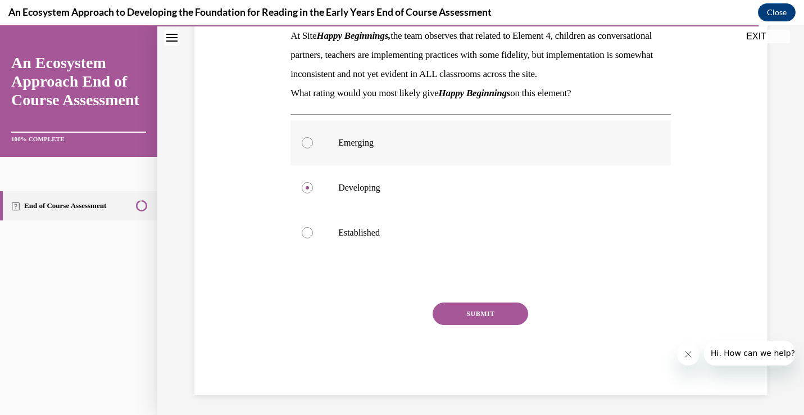
radio input "true"
click at [474, 325] on button "SUBMIT" at bounding box center [481, 313] width 96 height 22
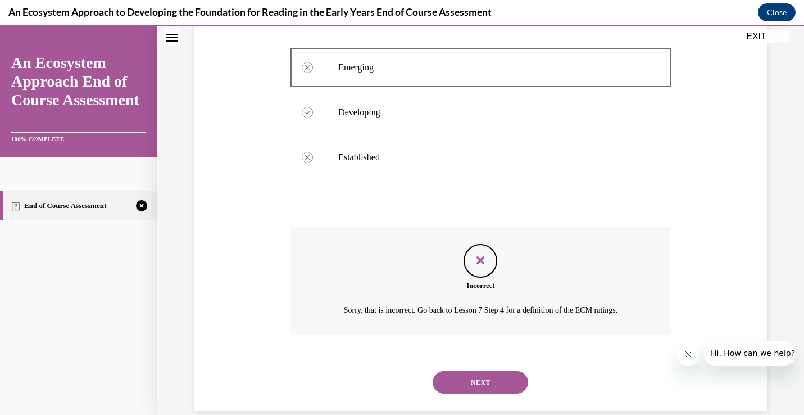
scroll to position [300, 0]
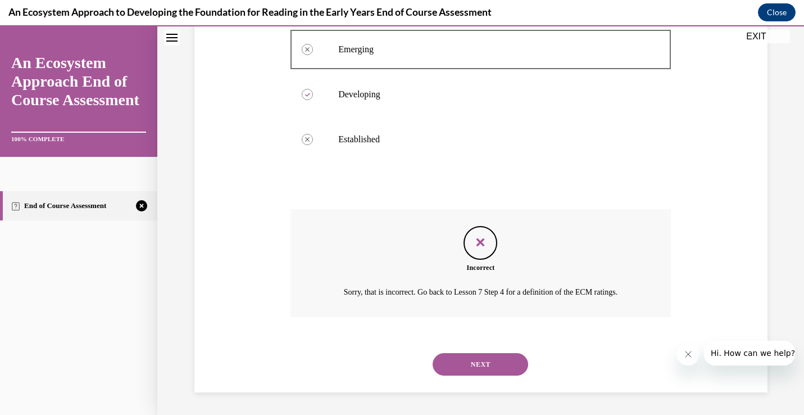
click at [483, 353] on button "NEXT" at bounding box center [481, 364] width 96 height 22
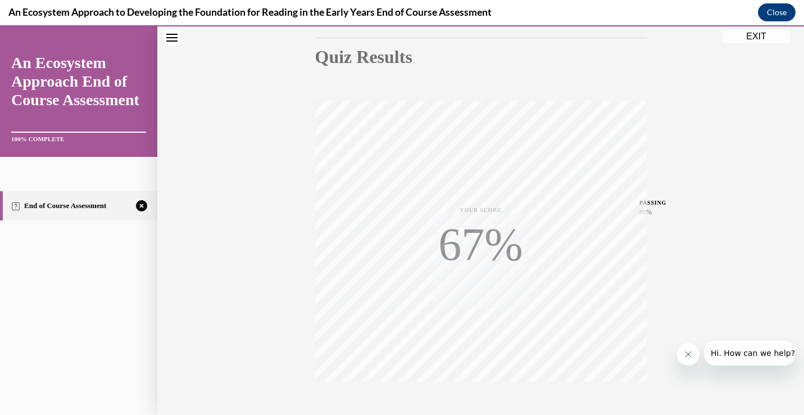
scroll to position [187, 0]
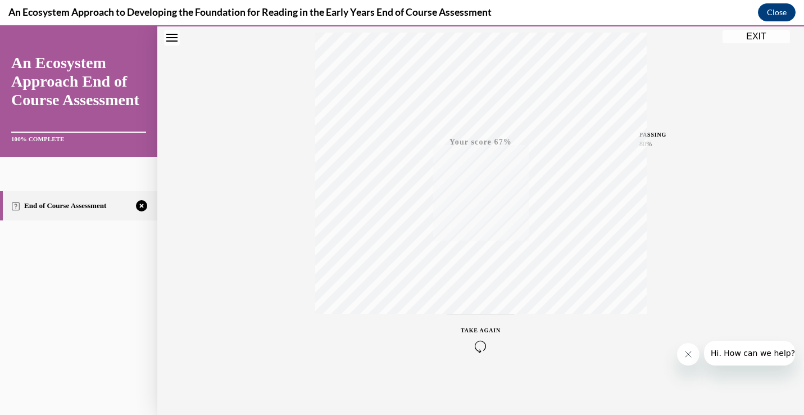
click at [484, 350] on icon "button" at bounding box center [481, 346] width 40 height 12
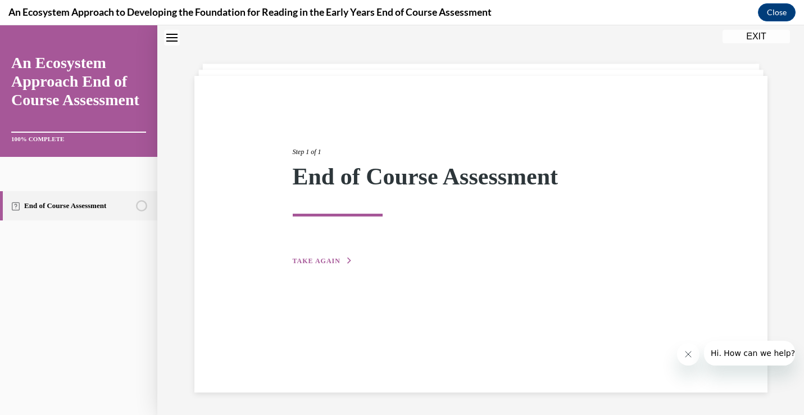
scroll to position [35, 0]
click at [320, 258] on span "TAKE AGAIN" at bounding box center [317, 261] width 48 height 8
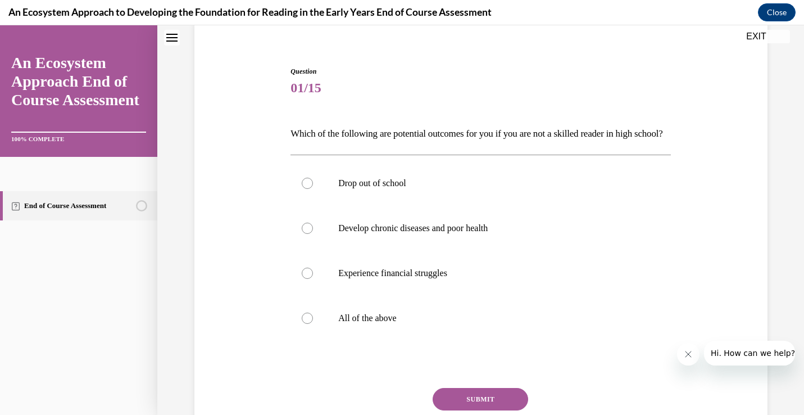
scroll to position [160, 0]
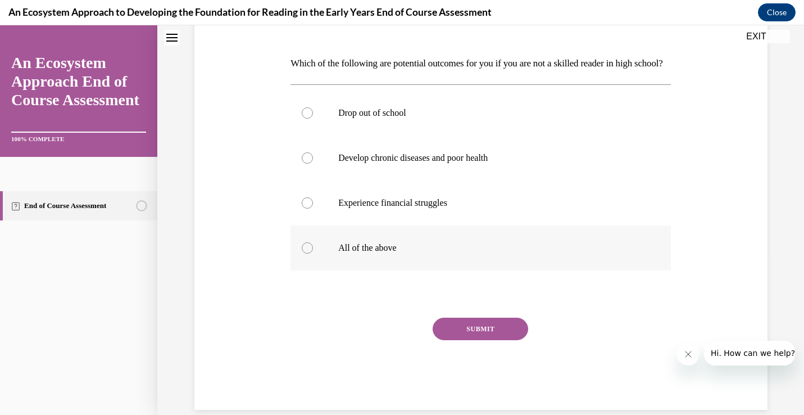
click at [315, 270] on label "All of the above" at bounding box center [480, 247] width 380 height 45
click at [313, 253] on input "All of the above" at bounding box center [307, 247] width 11 height 11
radio input "true"
click at [469, 340] on button "SUBMIT" at bounding box center [481, 328] width 96 height 22
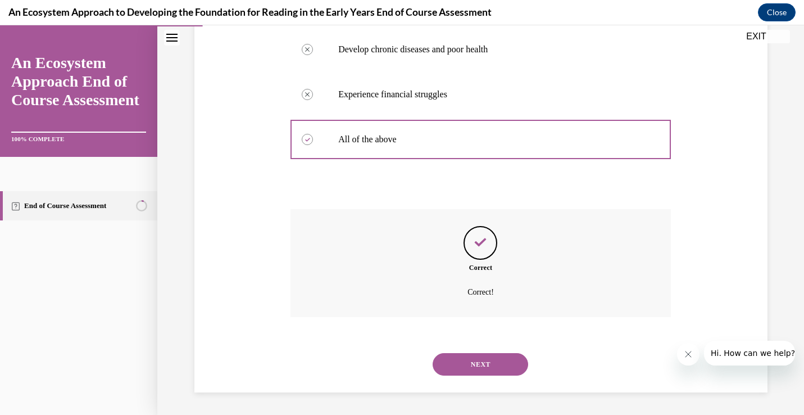
scroll to position [288, 0]
click at [470, 369] on button "NEXT" at bounding box center [481, 364] width 96 height 22
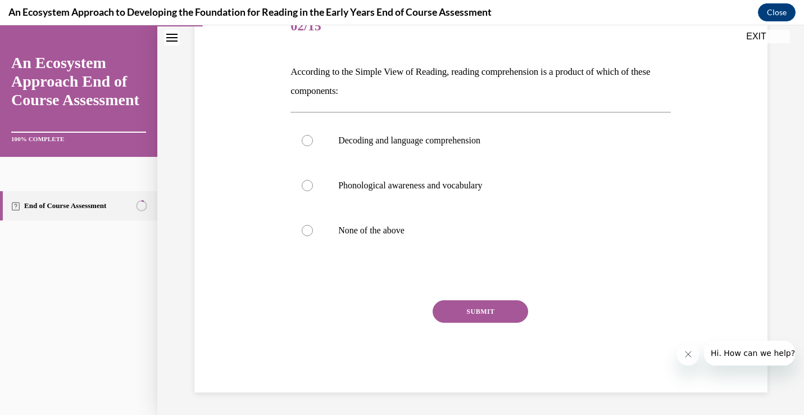
scroll to position [125, 0]
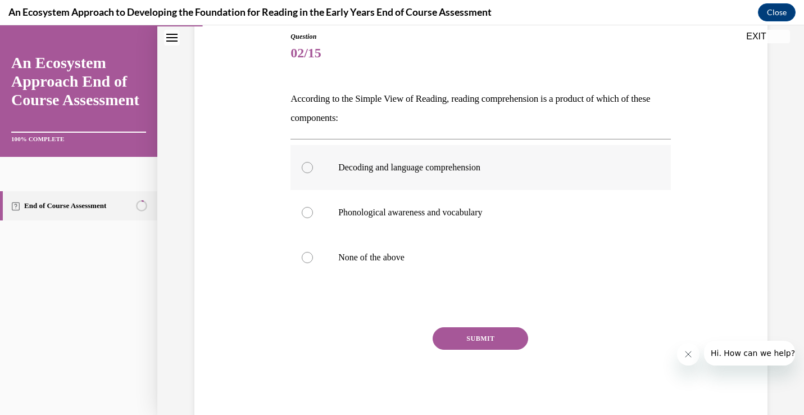
click at [308, 161] on label "Decoding and language comprehension" at bounding box center [480, 167] width 380 height 45
click at [308, 162] on input "Decoding and language comprehension" at bounding box center [307, 167] width 11 height 11
radio input "true"
click at [478, 342] on button "SUBMIT" at bounding box center [481, 338] width 96 height 22
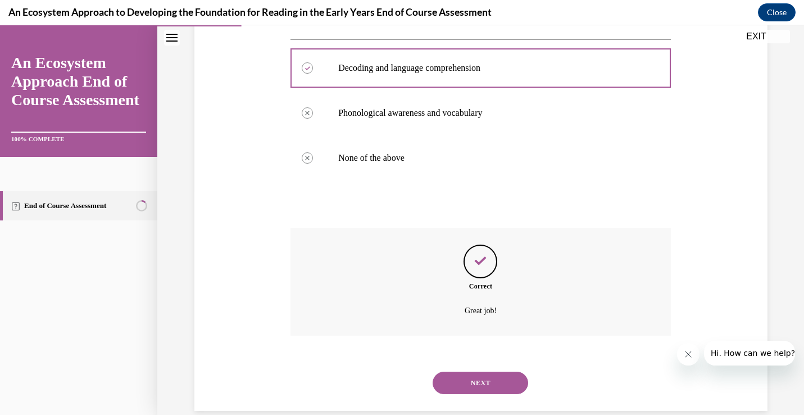
scroll to position [243, 0]
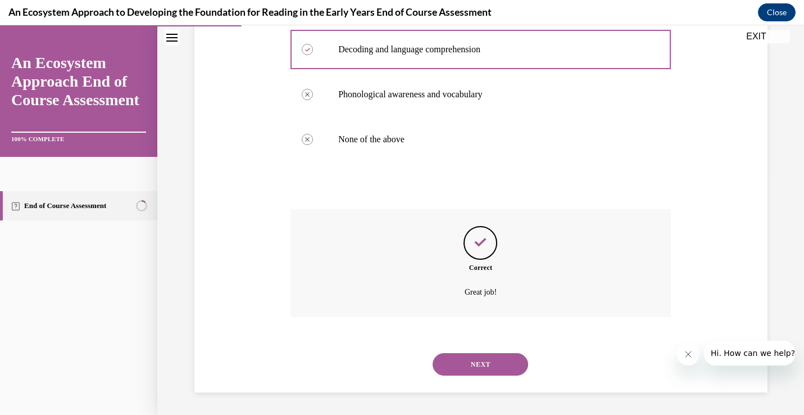
click at [480, 360] on button "NEXT" at bounding box center [481, 364] width 96 height 22
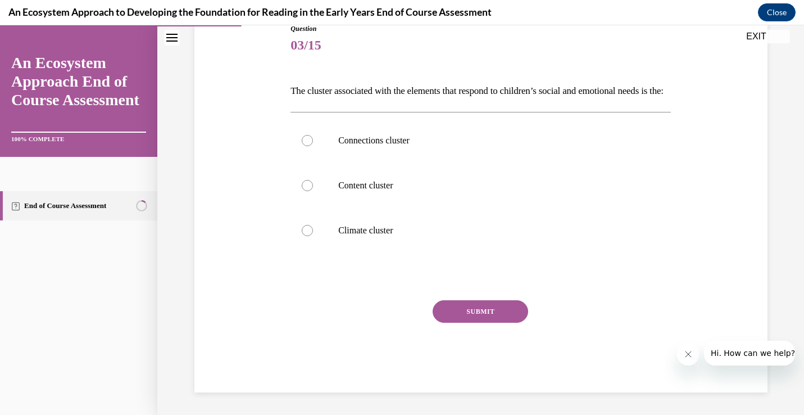
scroll to position [125, 0]
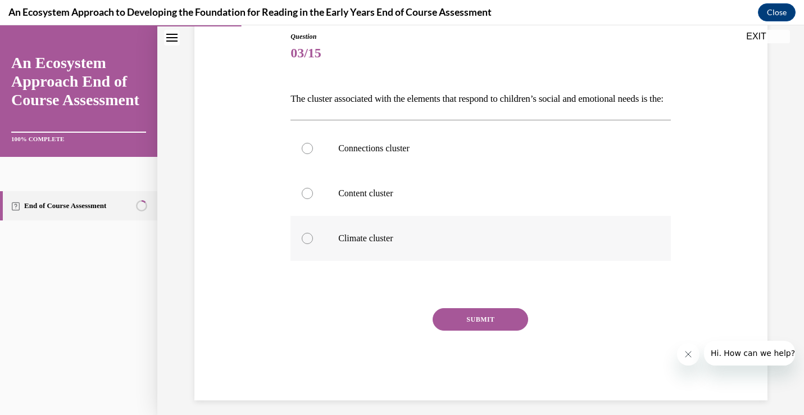
click at [478, 244] on p "Climate cluster" at bounding box center [490, 238] width 305 height 11
click at [313, 244] on input "Climate cluster" at bounding box center [307, 238] width 11 height 11
radio input "true"
click at [481, 330] on button "SUBMIT" at bounding box center [481, 319] width 96 height 22
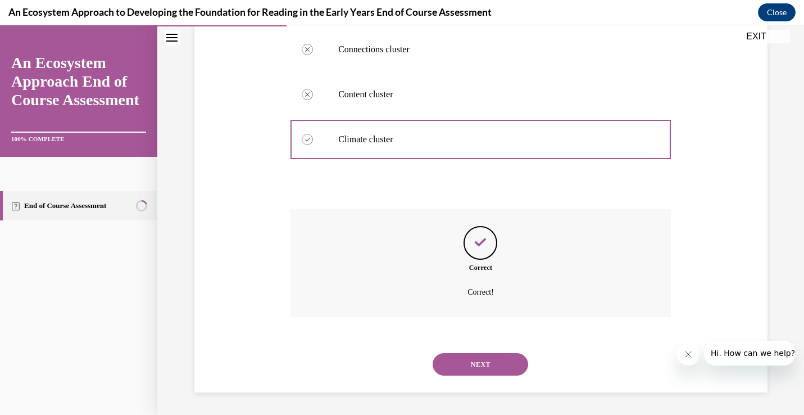
scroll to position [243, 0]
click at [476, 368] on button "NEXT" at bounding box center [481, 364] width 96 height 22
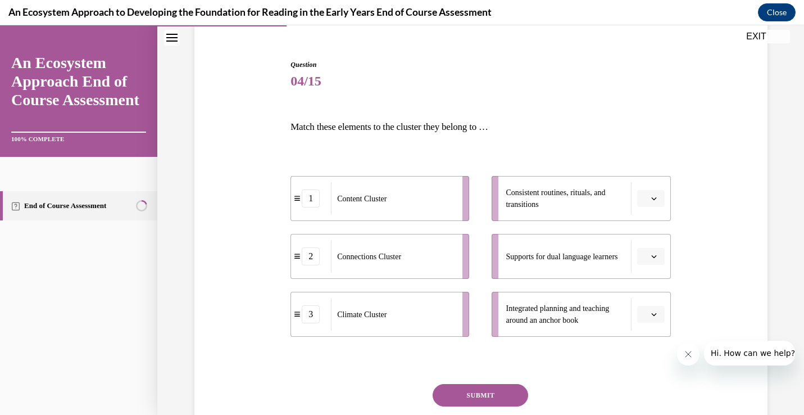
scroll to position [98, 0]
click at [656, 193] on button "button" at bounding box center [651, 197] width 28 height 17
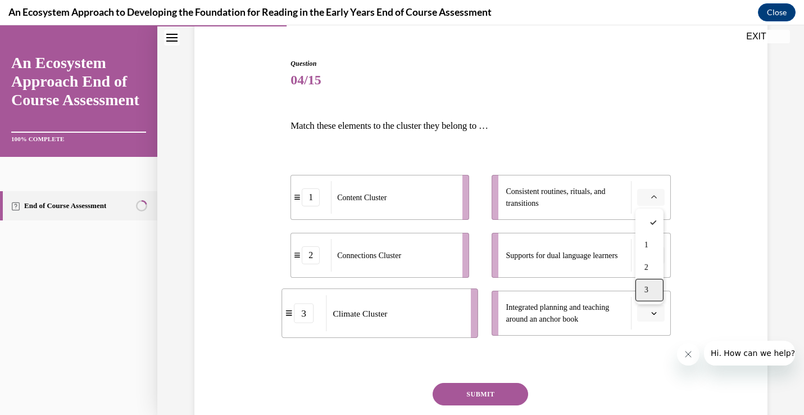
click at [651, 289] on div "3" at bounding box center [649, 290] width 28 height 22
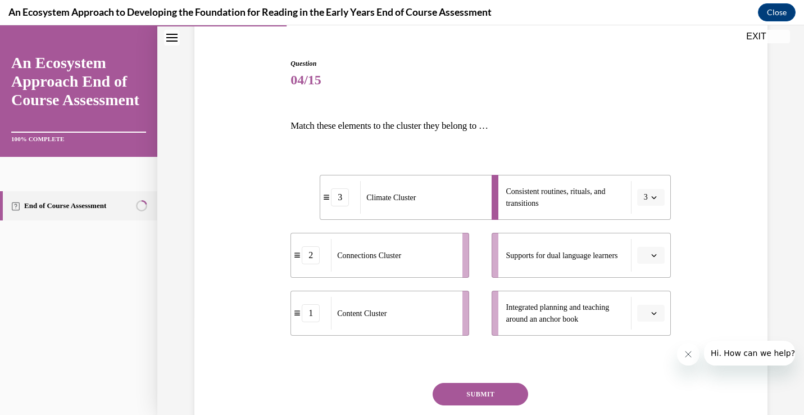
click at [653, 257] on icon "button" at bounding box center [654, 255] width 6 height 6
click at [649, 327] on div "2" at bounding box center [649, 325] width 28 height 22
click at [656, 314] on icon "button" at bounding box center [654, 313] width 6 height 6
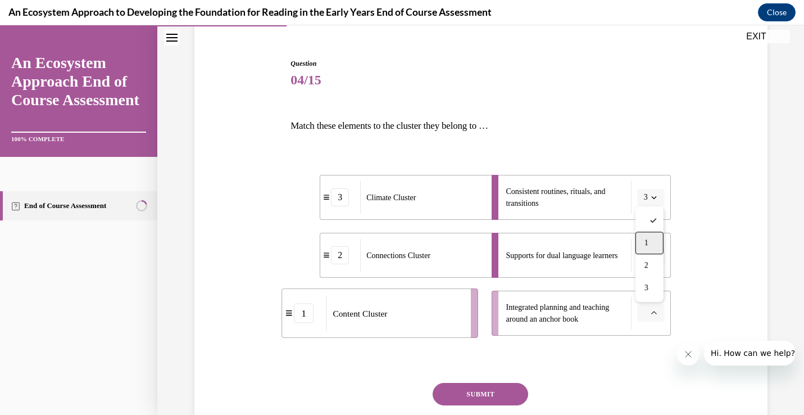
click at [650, 243] on div "1" at bounding box center [649, 242] width 28 height 22
click at [513, 398] on button "SUBMIT" at bounding box center [481, 394] width 96 height 22
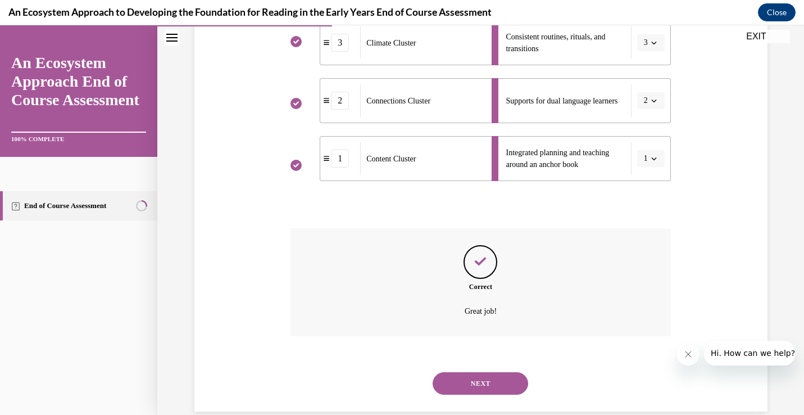
scroll to position [271, 0]
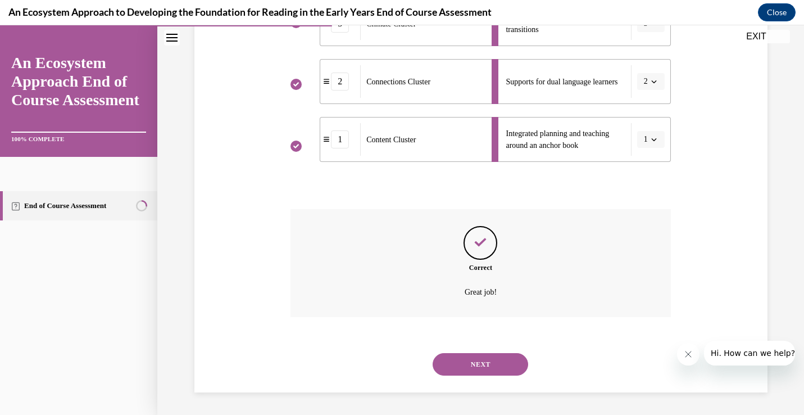
click at [485, 353] on button "NEXT" at bounding box center [481, 364] width 96 height 22
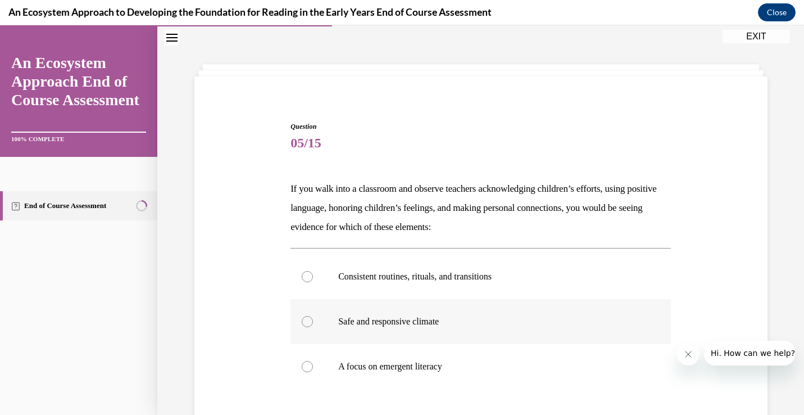
scroll to position [34, 0]
click at [478, 316] on p "Safe and responsive climate" at bounding box center [490, 321] width 305 height 11
click at [313, 316] on input "Safe and responsive climate" at bounding box center [307, 321] width 11 height 11
radio input "true"
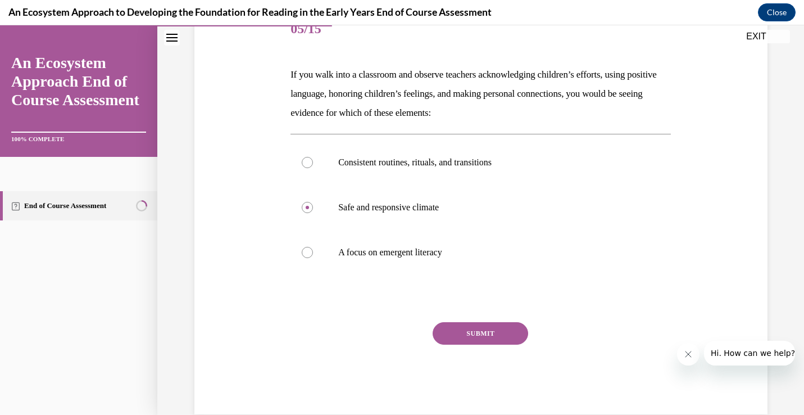
click at [485, 339] on button "SUBMIT" at bounding box center [481, 333] width 96 height 22
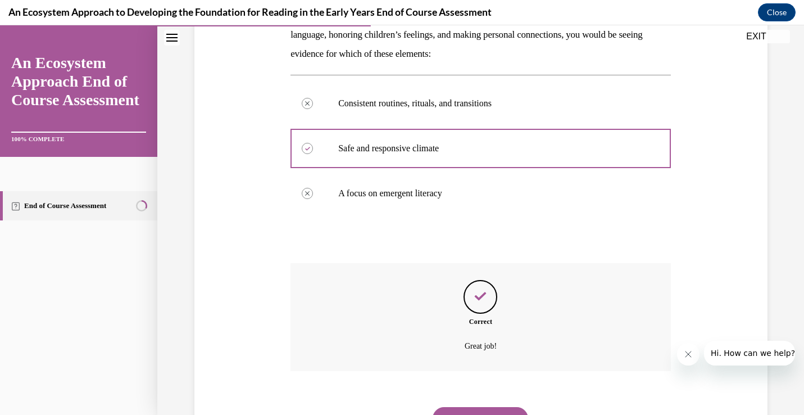
scroll to position [262, 0]
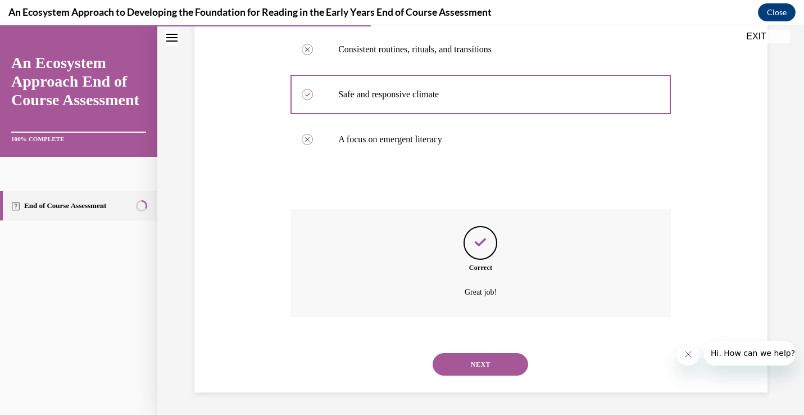
click at [483, 368] on button "NEXT" at bounding box center [481, 364] width 96 height 22
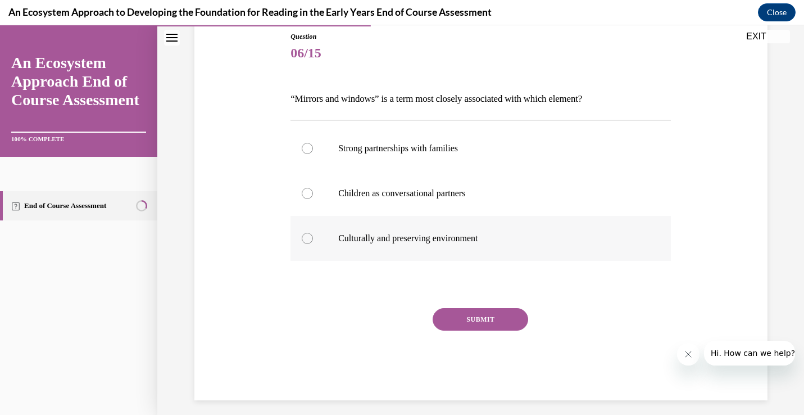
click at [484, 239] on p "Culturally and preserving environment" at bounding box center [490, 238] width 305 height 11
click at [313, 239] on input "Culturally and preserving environment" at bounding box center [307, 238] width 11 height 11
radio input "true"
click at [473, 313] on button "SUBMIT" at bounding box center [481, 319] width 96 height 22
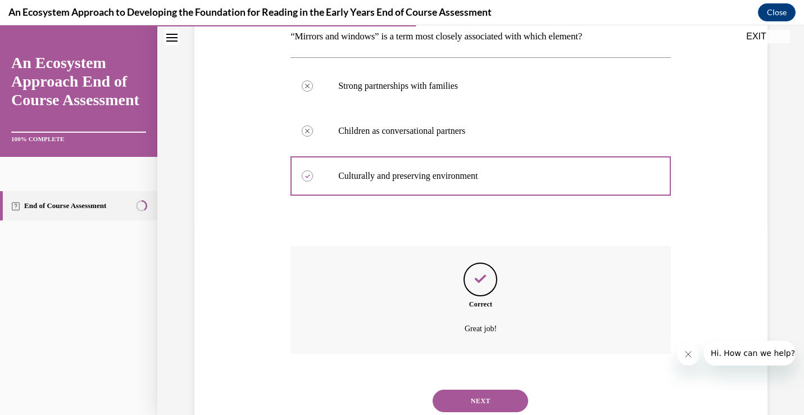
scroll to position [224, 0]
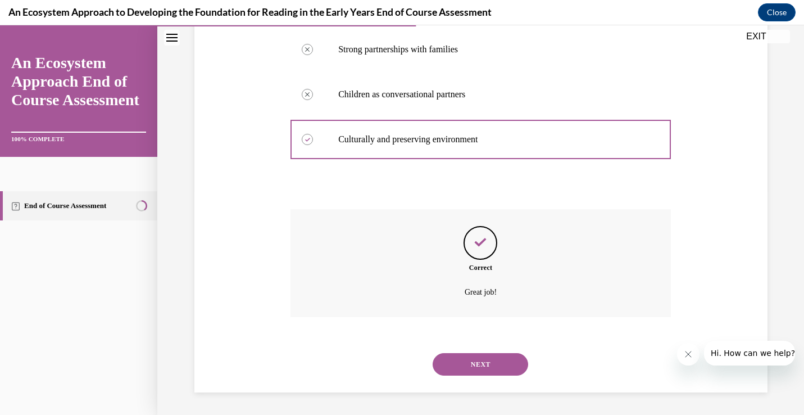
click at [475, 363] on button "NEXT" at bounding box center [481, 364] width 96 height 22
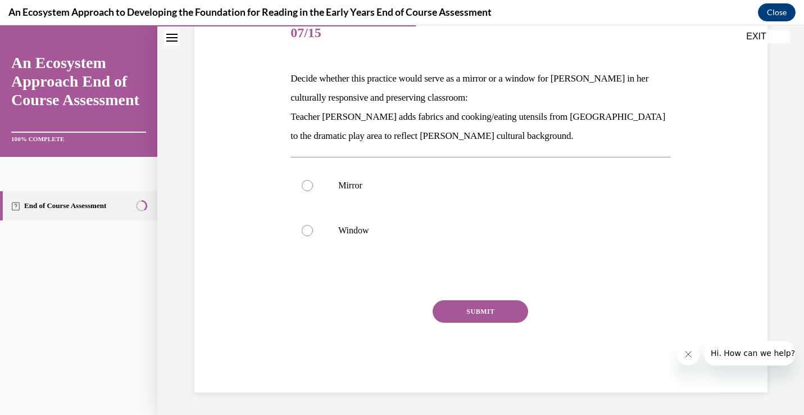
scroll to position [125, 0]
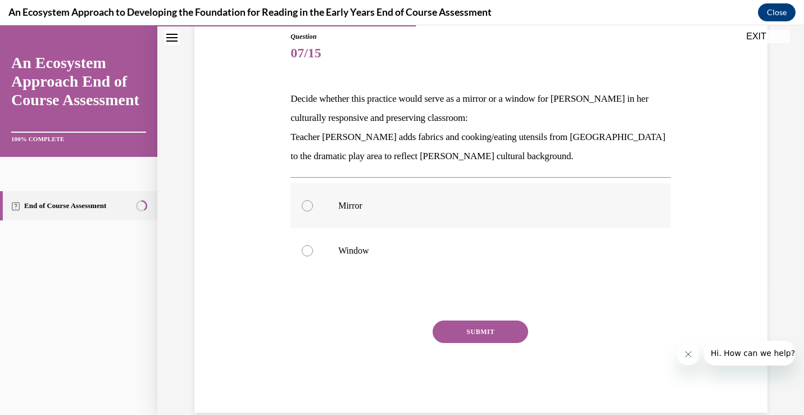
click at [447, 225] on label "Mirror" at bounding box center [480, 205] width 380 height 45
click at [313, 211] on input "Mirror" at bounding box center [307, 205] width 11 height 11
radio input "true"
click at [469, 330] on button "SUBMIT" at bounding box center [481, 331] width 96 height 22
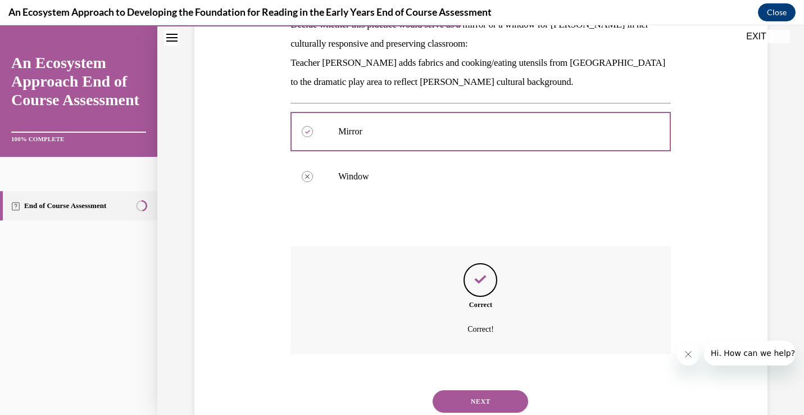
scroll to position [236, 0]
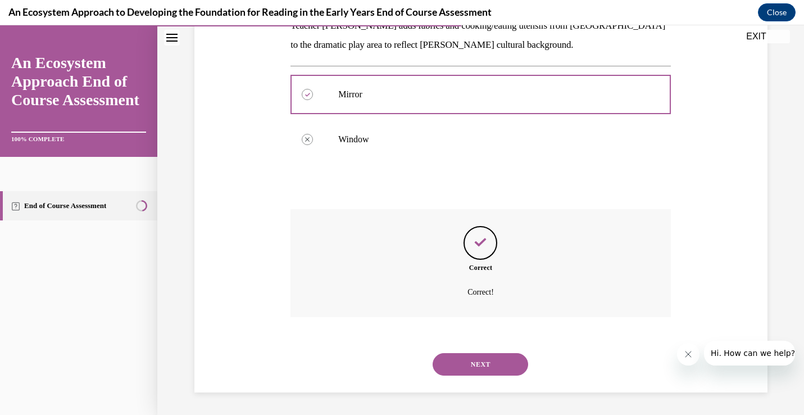
click at [476, 365] on button "NEXT" at bounding box center [481, 364] width 96 height 22
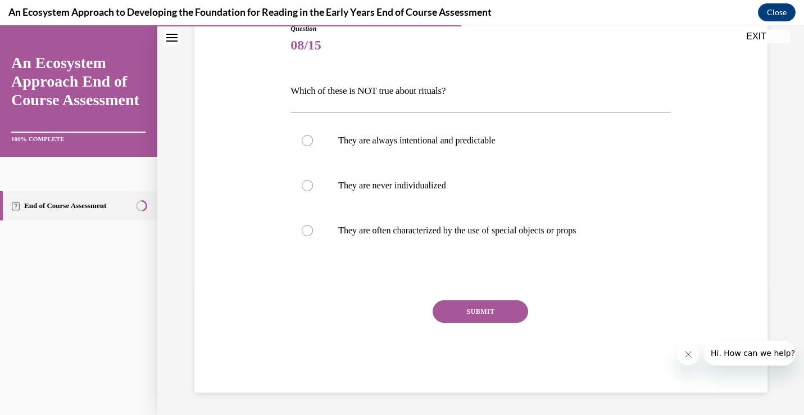
scroll to position [125, 0]
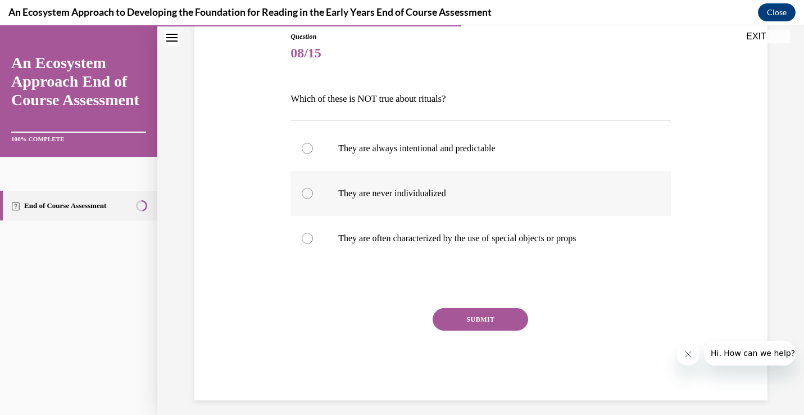
click at [452, 205] on label "They are never individualized" at bounding box center [480, 193] width 380 height 45
click at [313, 199] on input "They are never individualized" at bounding box center [307, 193] width 11 height 11
radio input "true"
click at [468, 319] on button "SUBMIT" at bounding box center [481, 319] width 96 height 22
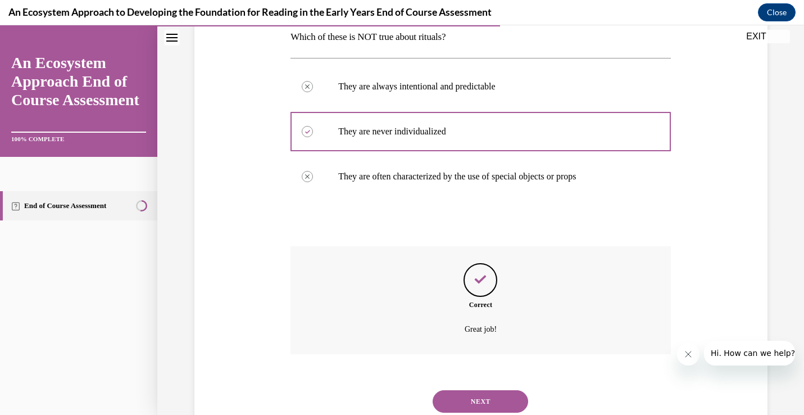
scroll to position [224, 0]
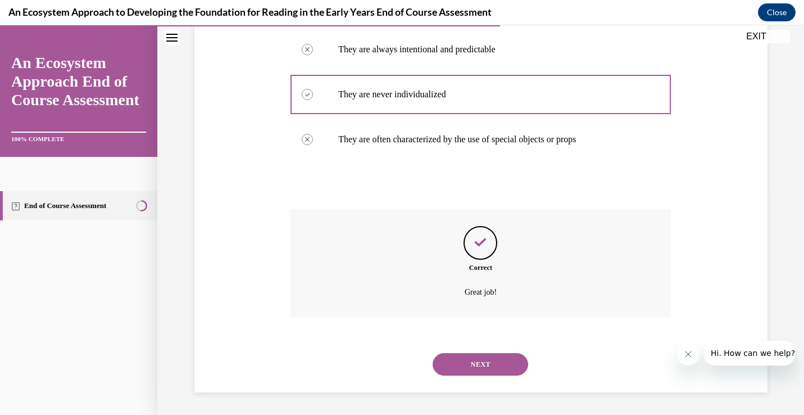
click at [467, 372] on button "NEXT" at bounding box center [481, 364] width 96 height 22
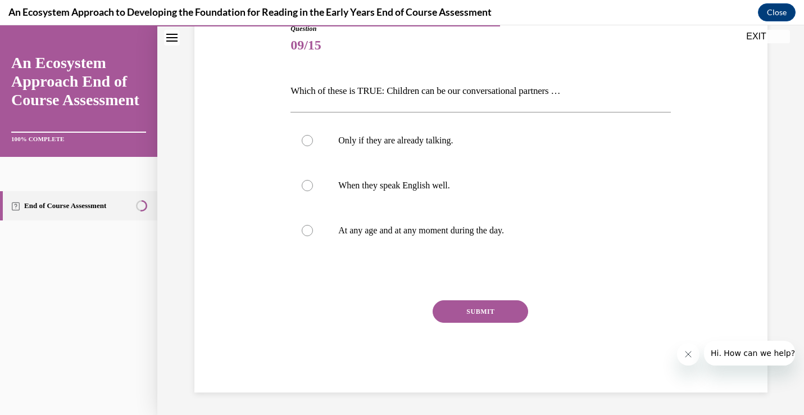
scroll to position [125, 0]
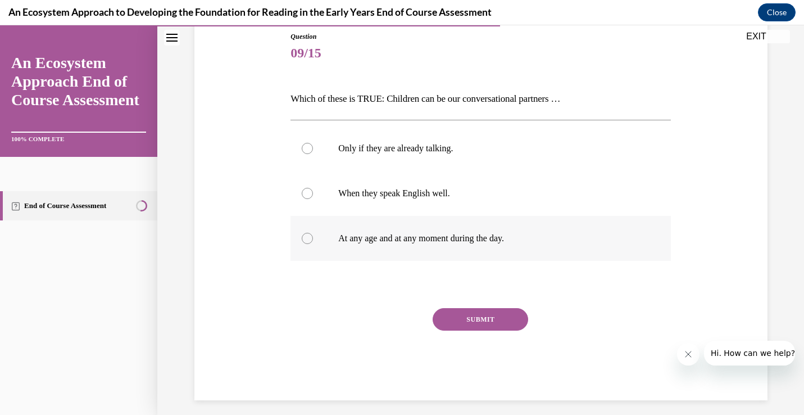
click at [470, 251] on label "At any age and at any moment during the day." at bounding box center [480, 238] width 380 height 45
click at [313, 244] on input "At any age and at any moment during the day." at bounding box center [307, 238] width 11 height 11
radio input "true"
click at [470, 321] on button "SUBMIT" at bounding box center [481, 319] width 96 height 22
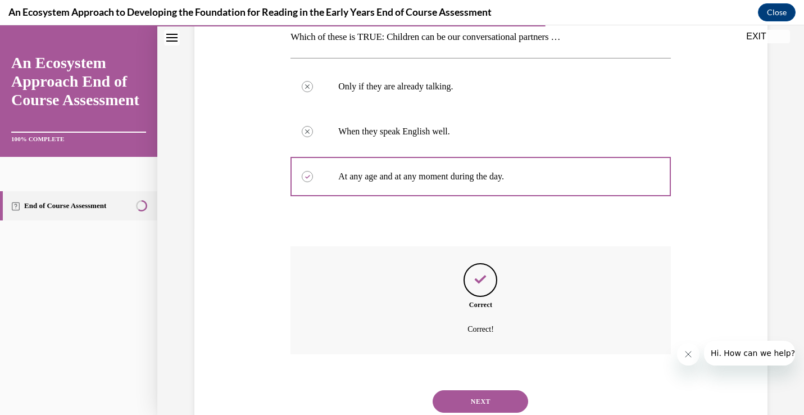
scroll to position [224, 0]
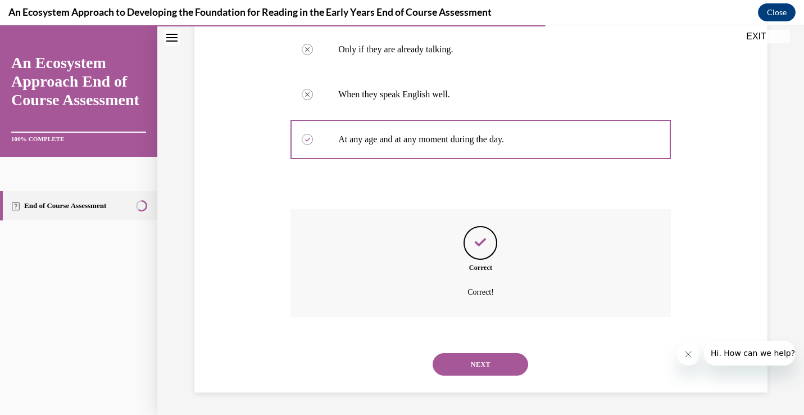
click at [466, 367] on button "NEXT" at bounding box center [481, 364] width 96 height 22
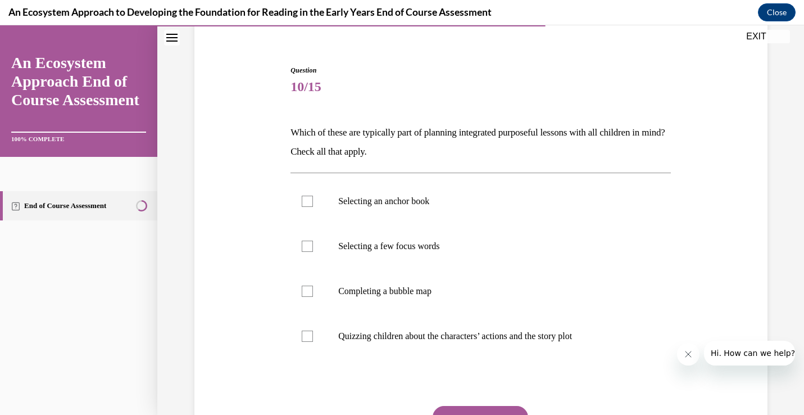
scroll to position [101, 0]
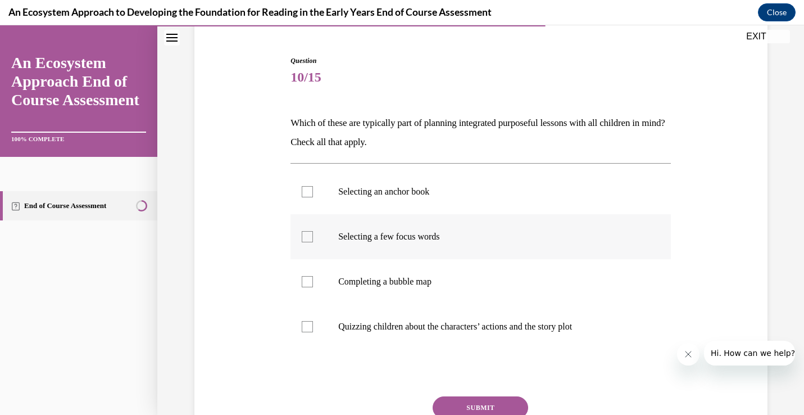
click at [470, 242] on p "Selecting a few focus words" at bounding box center [490, 236] width 305 height 11
click at [313, 242] on input "Selecting a few focus words" at bounding box center [307, 236] width 11 height 11
checkbox input "true"
click at [457, 186] on p "Selecting an anchor book" at bounding box center [490, 191] width 305 height 11
click at [310, 192] on div at bounding box center [307, 191] width 11 height 11
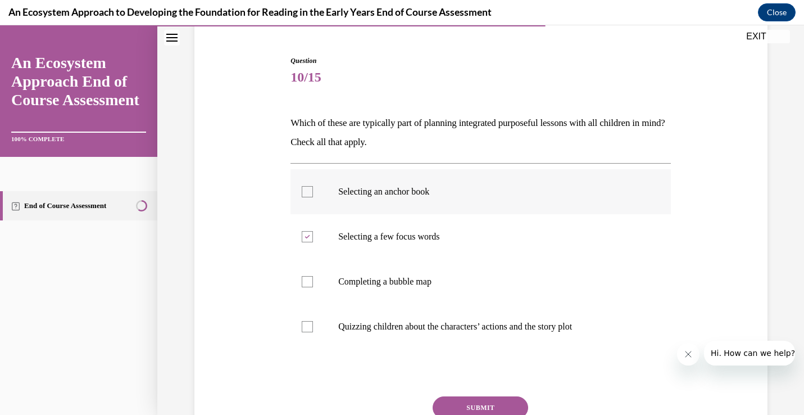
click at [310, 192] on input "Selecting an anchor book" at bounding box center [307, 191] width 11 height 11
checkbox input "true"
click at [310, 284] on div at bounding box center [307, 281] width 11 height 11
click at [310, 284] on input "Completing a bubble map" at bounding box center [307, 281] width 11 height 11
checkbox input "true"
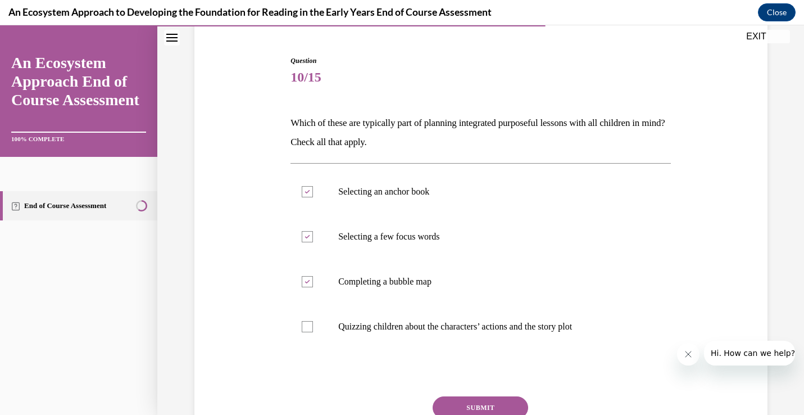
click at [465, 396] on button "SUBMIT" at bounding box center [481, 407] width 96 height 22
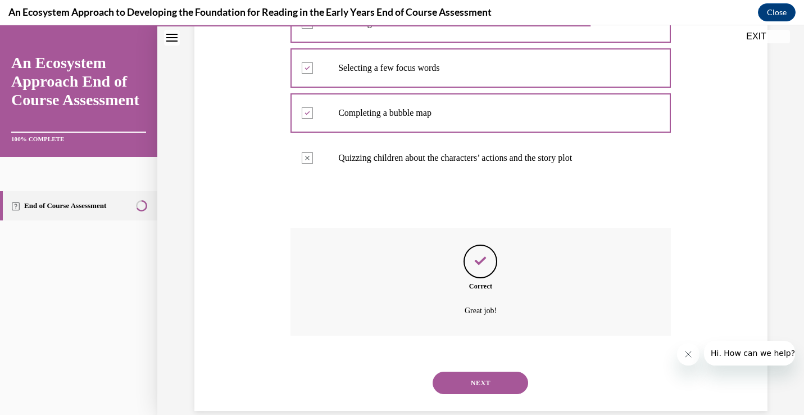
scroll to position [288, 0]
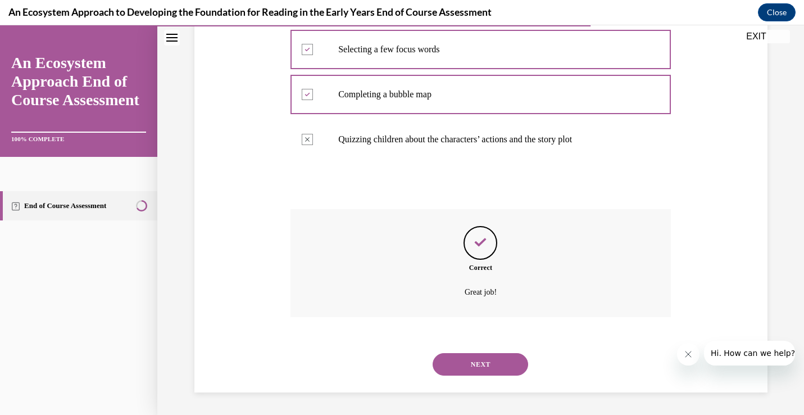
click at [467, 369] on button "NEXT" at bounding box center [481, 364] width 96 height 22
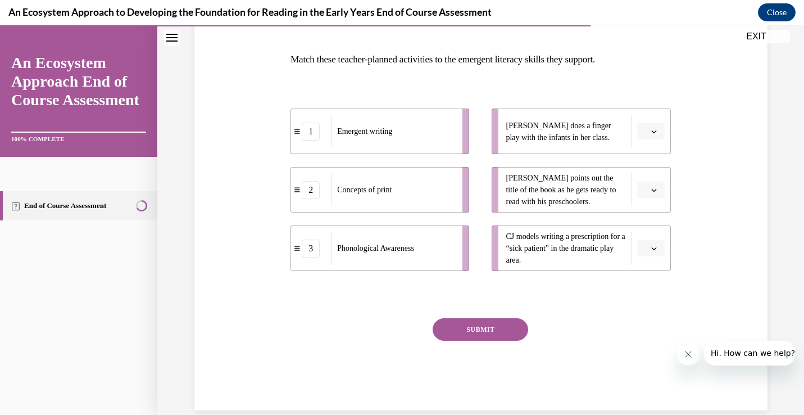
scroll to position [182, 0]
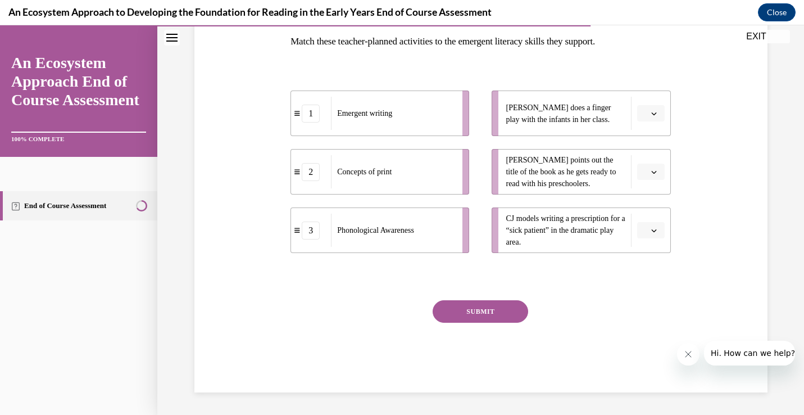
click at [657, 110] on span "button" at bounding box center [654, 114] width 8 height 8
click at [644, 155] on div "1" at bounding box center [649, 160] width 28 height 22
click at [652, 170] on icon "button" at bounding box center [654, 172] width 6 height 6
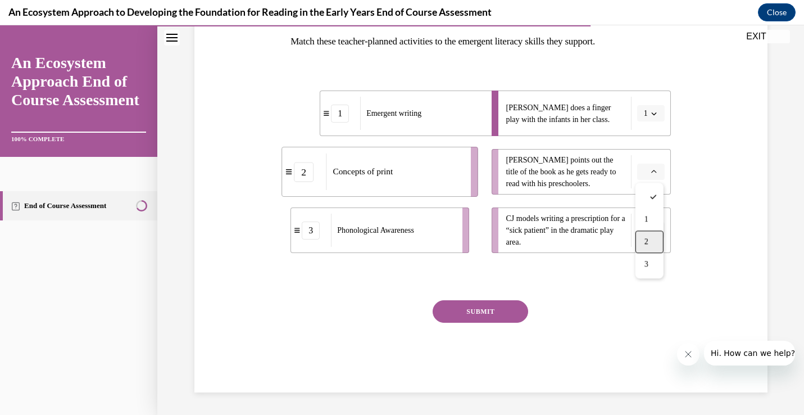
click at [648, 233] on div "2" at bounding box center [649, 241] width 28 height 22
click at [648, 233] on button "button" at bounding box center [651, 230] width 28 height 17
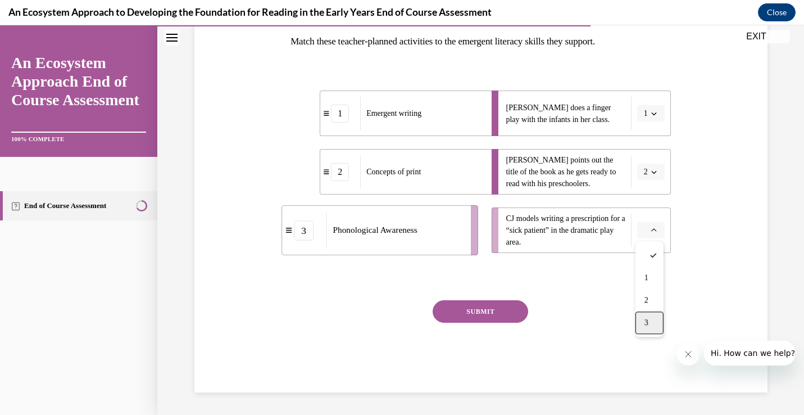
click at [650, 317] on div "3" at bounding box center [649, 322] width 28 height 22
click at [480, 316] on button "SUBMIT" at bounding box center [481, 311] width 96 height 22
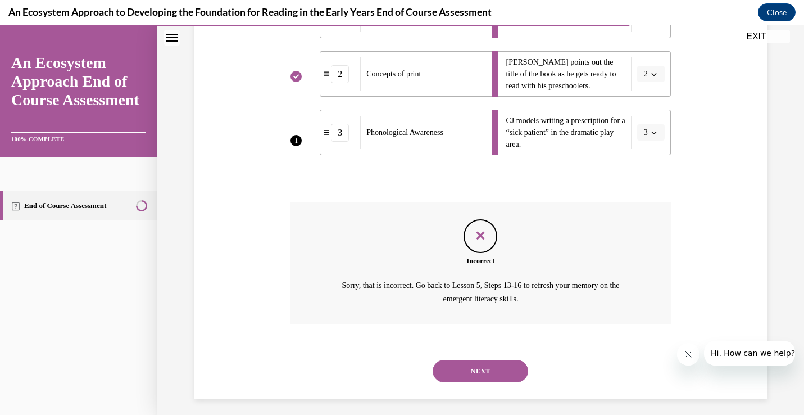
scroll to position [286, 0]
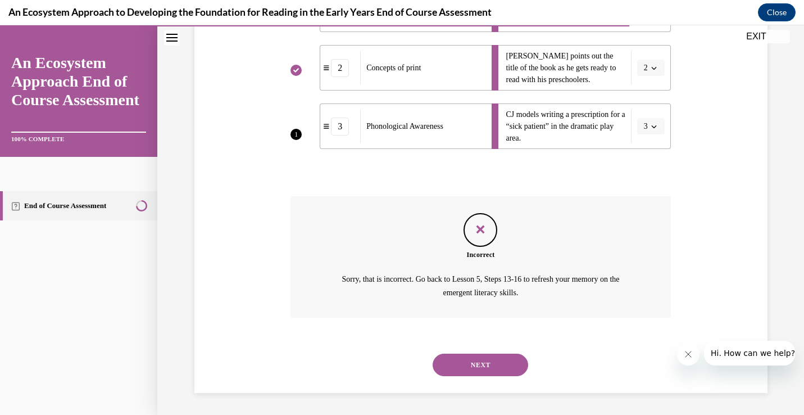
click at [474, 372] on button "NEXT" at bounding box center [481, 364] width 96 height 22
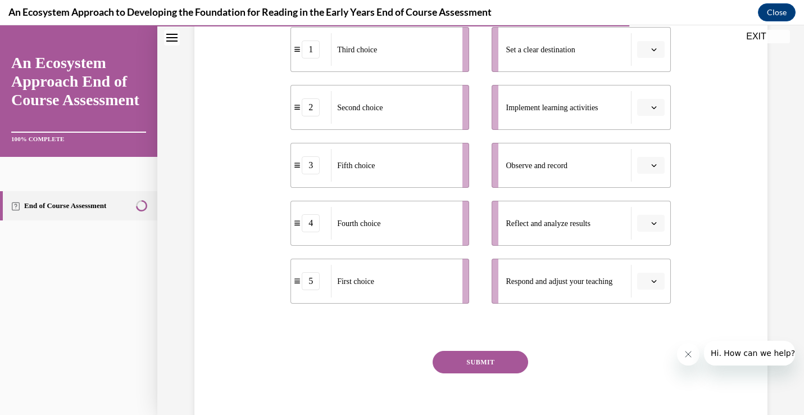
scroll to position [247, 0]
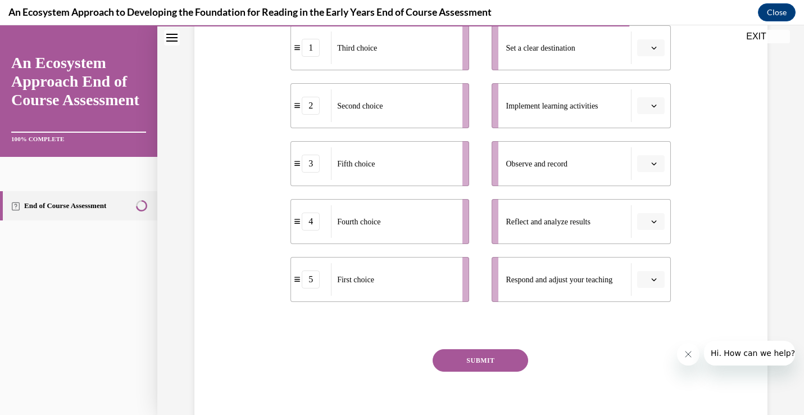
click at [654, 53] on button "button" at bounding box center [651, 47] width 28 height 17
click at [648, 190] on div "5" at bounding box center [649, 185] width 28 height 22
click at [646, 108] on span "Please select an option" at bounding box center [646, 105] width 4 height 11
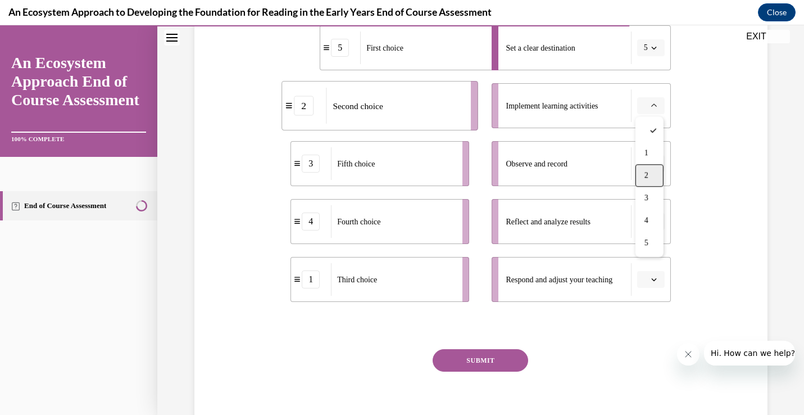
click at [644, 175] on span "2" at bounding box center [646, 175] width 4 height 9
click at [653, 171] on li "Observe and record" at bounding box center [581, 163] width 179 height 45
click at [653, 162] on icon "button" at bounding box center [654, 164] width 6 height 6
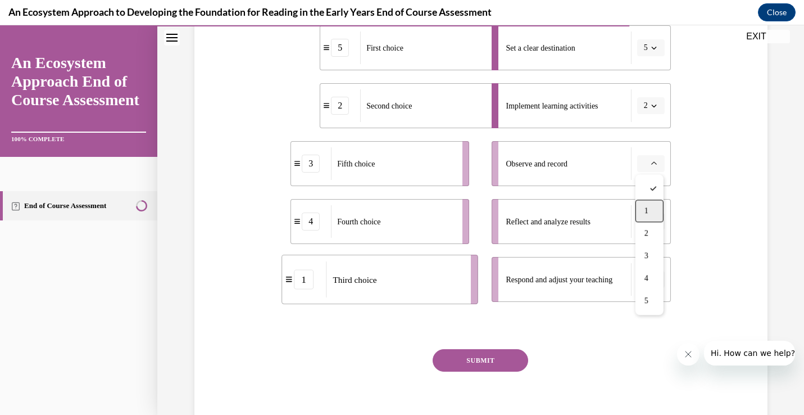
click at [650, 209] on div "1" at bounding box center [649, 210] width 28 height 22
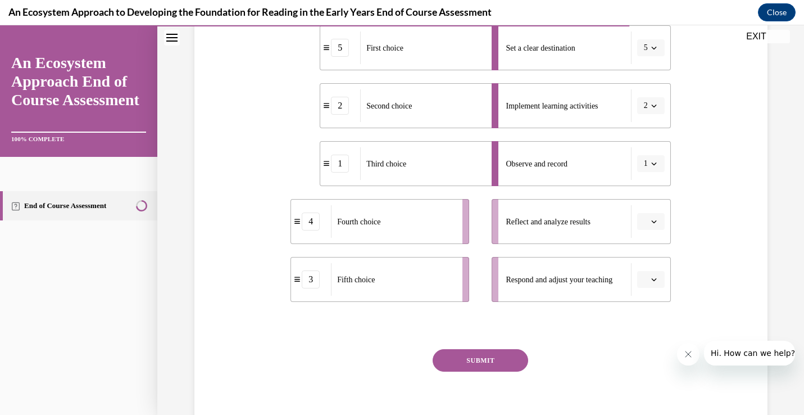
click at [656, 225] on button "button" at bounding box center [651, 221] width 28 height 17
click at [650, 335] on div "4" at bounding box center [649, 336] width 28 height 22
click at [650, 279] on span "button" at bounding box center [654, 279] width 8 height 8
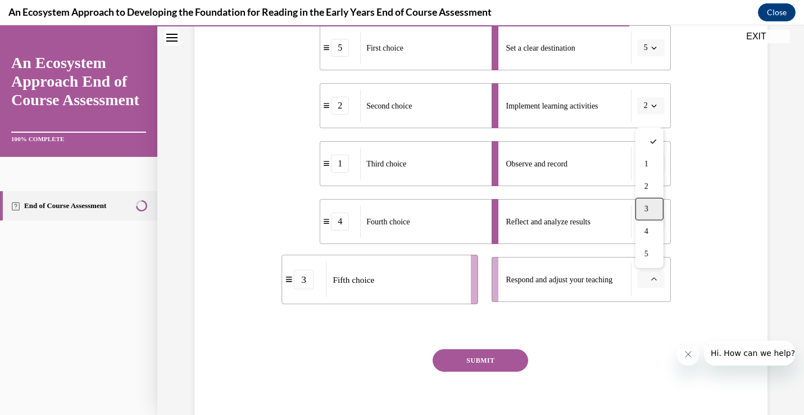
click at [643, 211] on div "3" at bounding box center [649, 209] width 28 height 22
click at [503, 366] on button "SUBMIT" at bounding box center [481, 360] width 96 height 22
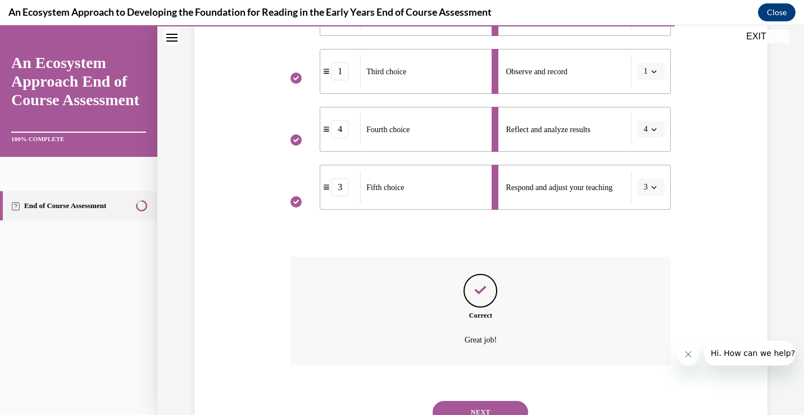
scroll to position [387, 0]
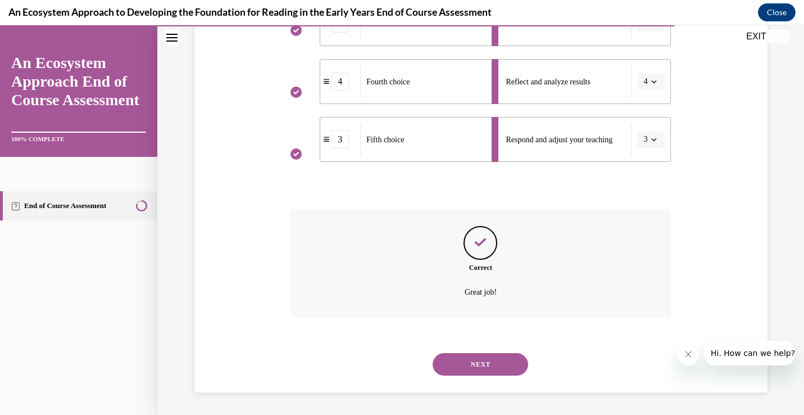
click at [496, 359] on button "NEXT" at bounding box center [481, 364] width 96 height 22
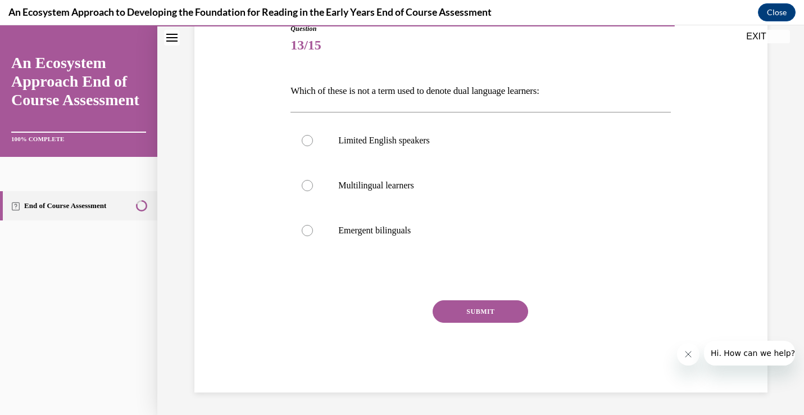
scroll to position [125, 0]
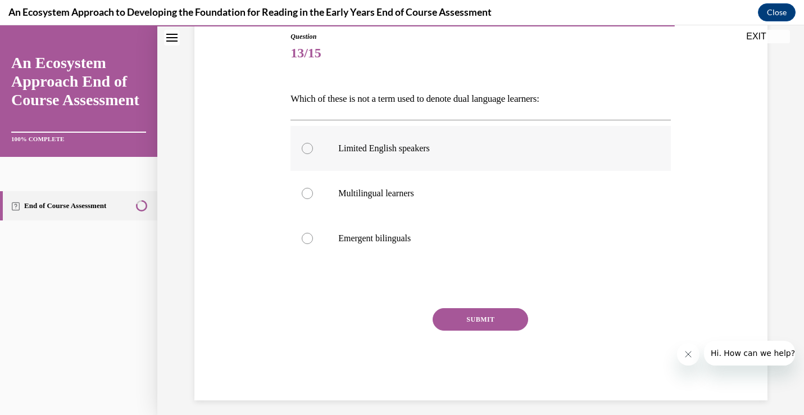
click at [443, 160] on label "Limited English speakers" at bounding box center [480, 148] width 380 height 45
click at [313, 154] on input "Limited English speakers" at bounding box center [307, 148] width 11 height 11
radio input "true"
click at [454, 314] on button "SUBMIT" at bounding box center [481, 319] width 96 height 22
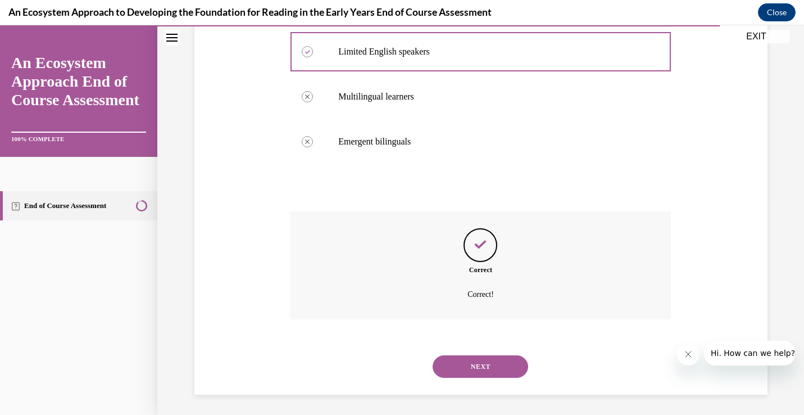
scroll to position [224, 0]
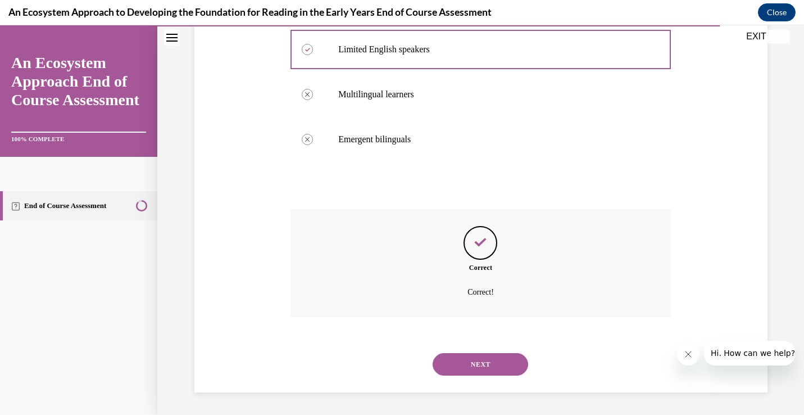
click at [451, 367] on button "NEXT" at bounding box center [481, 364] width 96 height 22
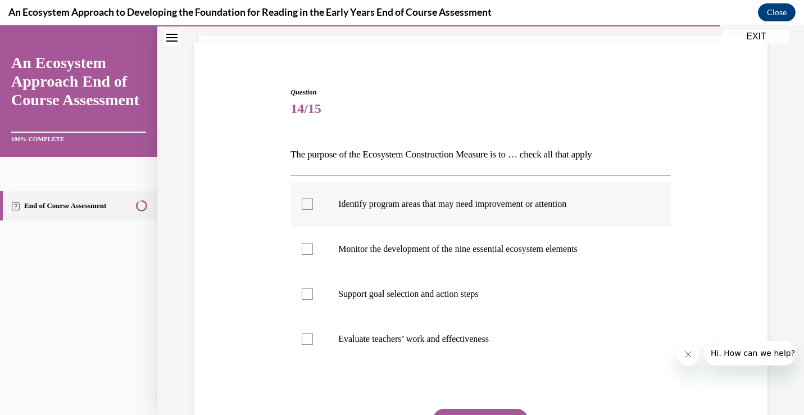
scroll to position [71, 0]
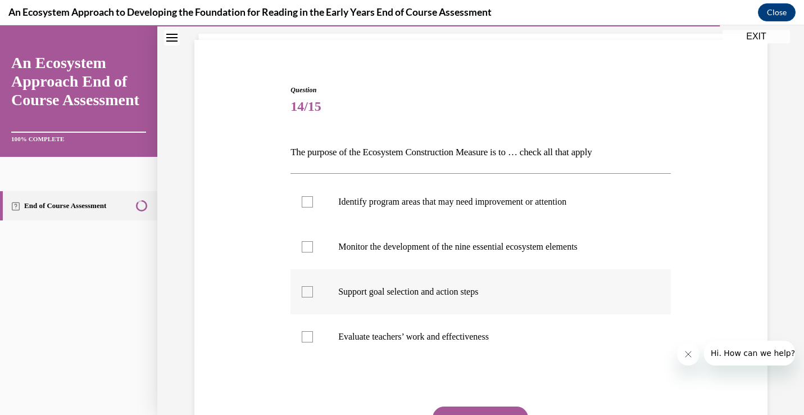
click at [312, 290] on div at bounding box center [307, 291] width 11 height 11
click at [312, 290] on input "Support goal selection and action steps" at bounding box center [307, 291] width 11 height 11
checkbox input "true"
click at [308, 246] on div at bounding box center [307, 246] width 11 height 11
click at [308, 246] on input "Monitor the development of the nine essential ecosystem elements" at bounding box center [307, 246] width 11 height 11
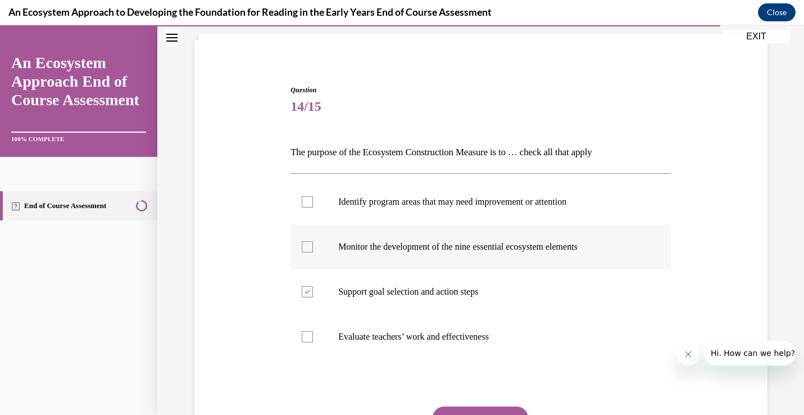
checkbox input "true"
click at [303, 202] on div at bounding box center [307, 201] width 11 height 11
click at [303, 202] on input "Identify program areas that may need improvement or attention" at bounding box center [307, 201] width 11 height 11
checkbox input "true"
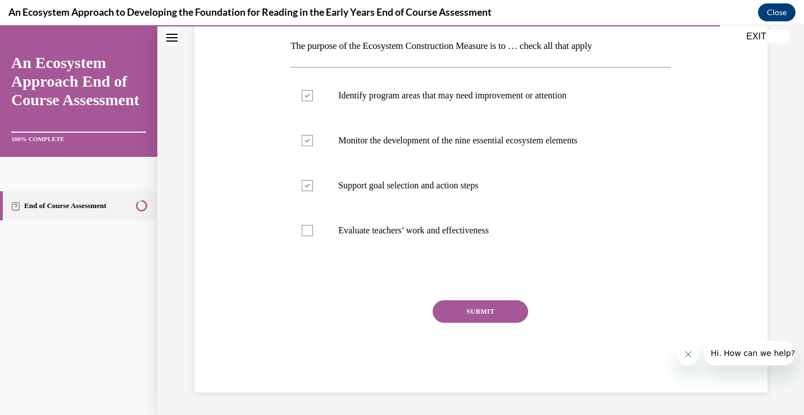
click at [446, 308] on button "SUBMIT" at bounding box center [481, 311] width 96 height 22
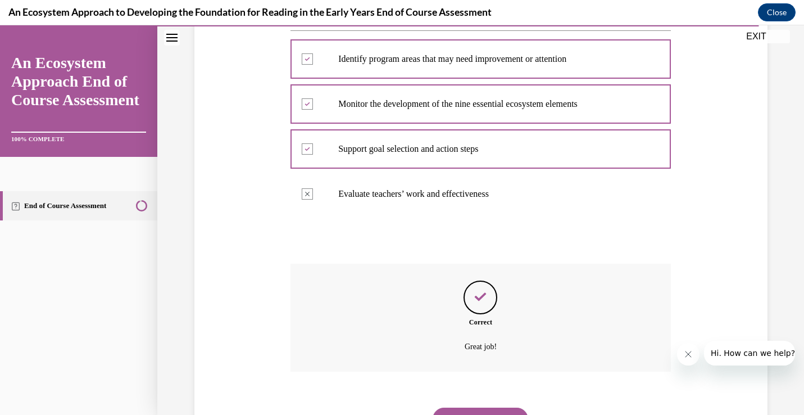
scroll to position [269, 0]
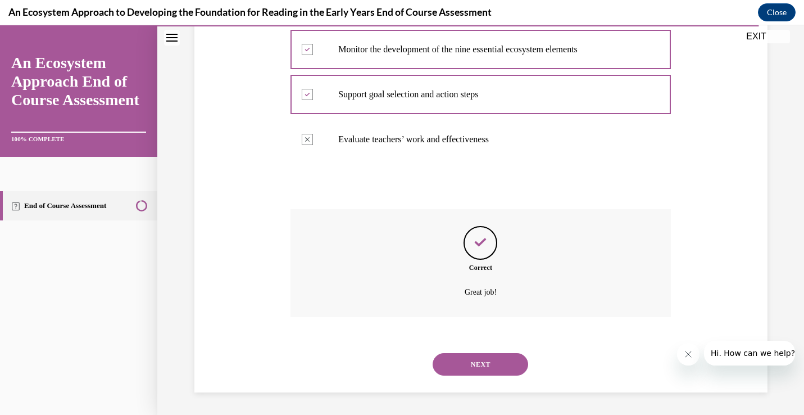
click at [474, 355] on button "NEXT" at bounding box center [481, 364] width 96 height 22
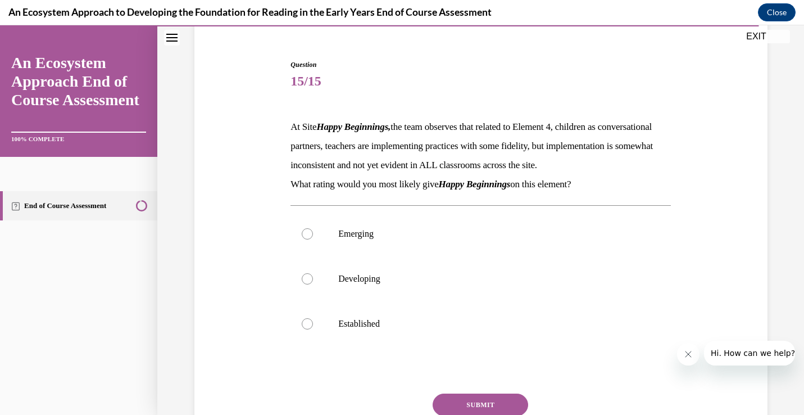
scroll to position [115, 0]
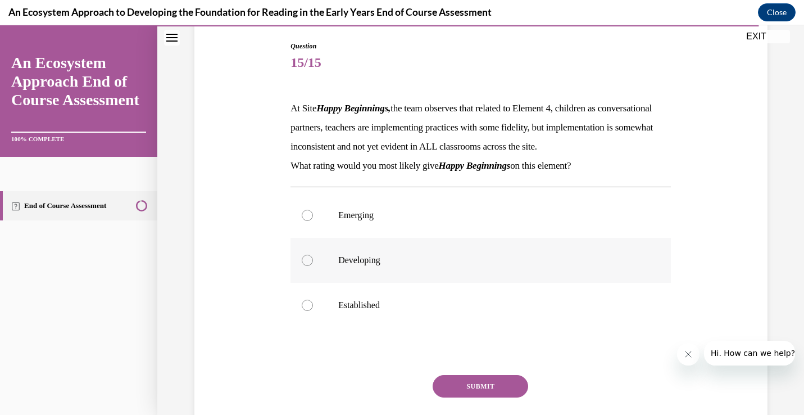
click at [461, 266] on p "Developing" at bounding box center [490, 260] width 305 height 11
click at [313, 266] on input "Developing" at bounding box center [307, 260] width 11 height 11
radio input "true"
click at [465, 397] on button "SUBMIT" at bounding box center [481, 386] width 96 height 22
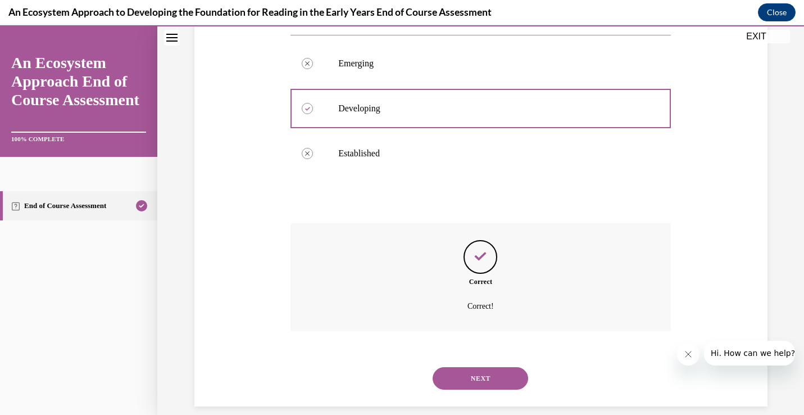
scroll to position [300, 0]
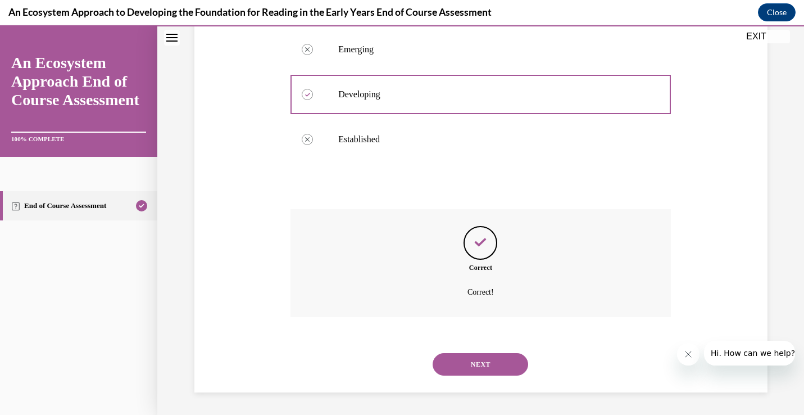
click at [458, 378] on div "NEXT" at bounding box center [480, 364] width 380 height 45
click at [458, 361] on button "NEXT" at bounding box center [481, 364] width 96 height 22
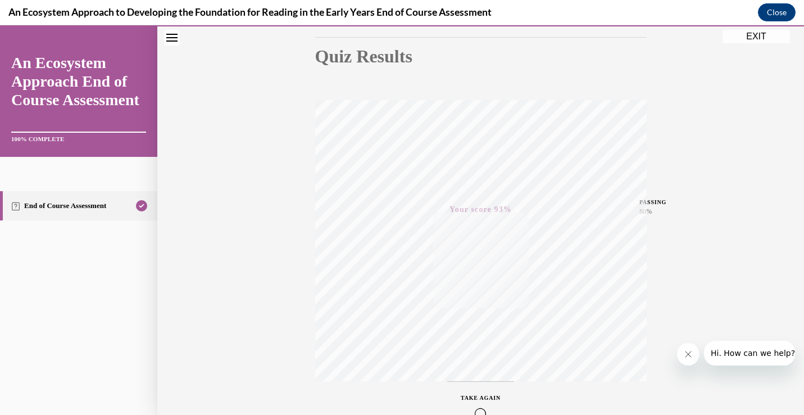
scroll to position [0, 0]
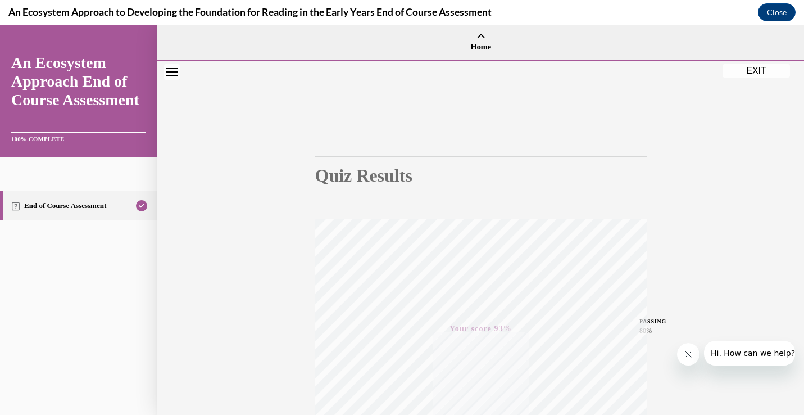
click at [746, 79] on div "Quiz Results PASSING 80% Your score 93% Passed PASSING 80% Your score Your scor…" at bounding box center [480, 331] width 647 height 541
click at [745, 73] on button "EXIT" at bounding box center [756, 70] width 67 height 13
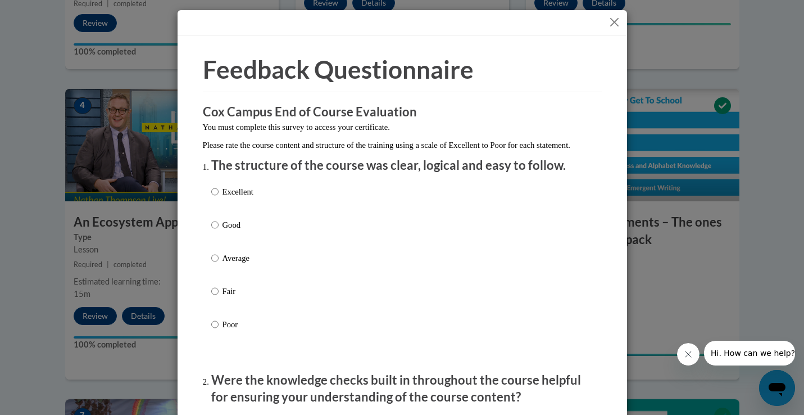
click at [451, 202] on div "Excellent Good Average Fair Poor" at bounding box center [402, 271] width 382 height 183
click at [214, 198] on input "Excellent" at bounding box center [214, 191] width 7 height 12
radio input "true"
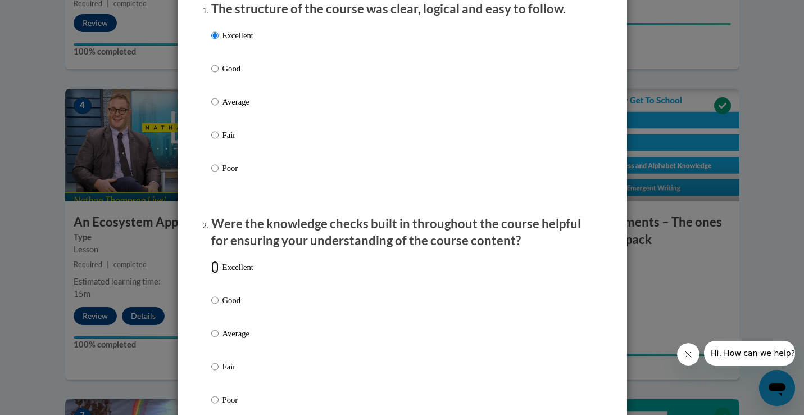
click at [217, 273] on input "Excellent" at bounding box center [214, 267] width 7 height 12
radio input "true"
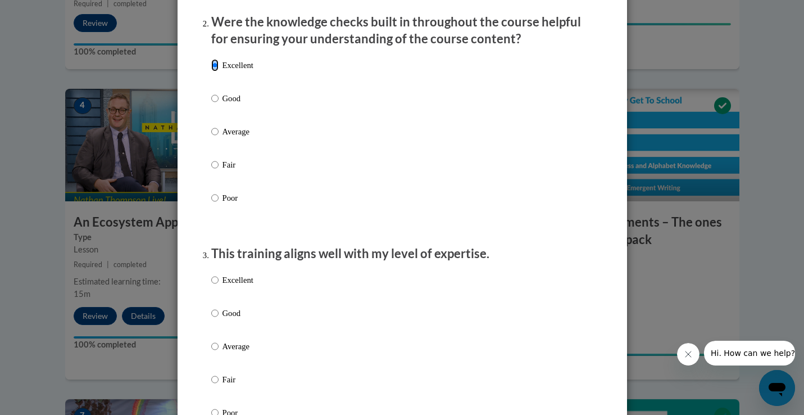
scroll to position [410, 0]
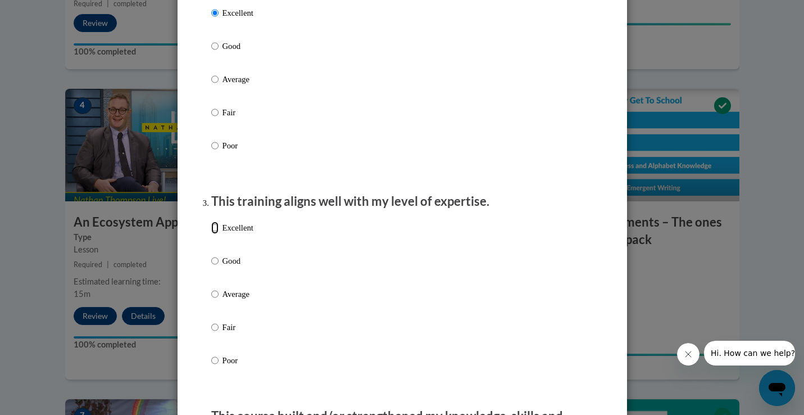
click at [213, 234] on input "Excellent" at bounding box center [214, 227] width 7 height 12
radio input "true"
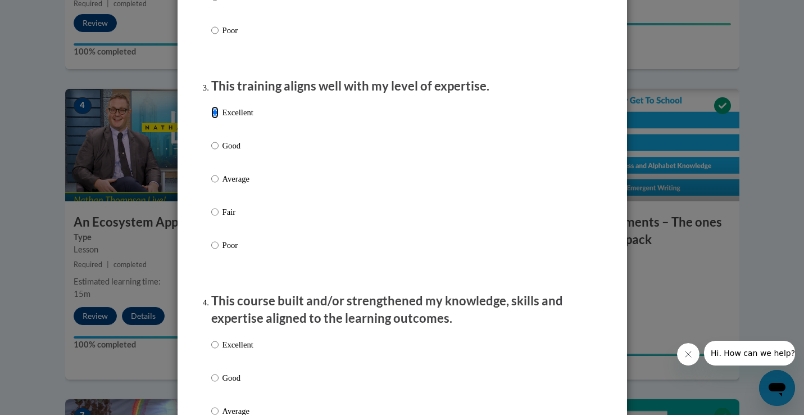
scroll to position [606, 0]
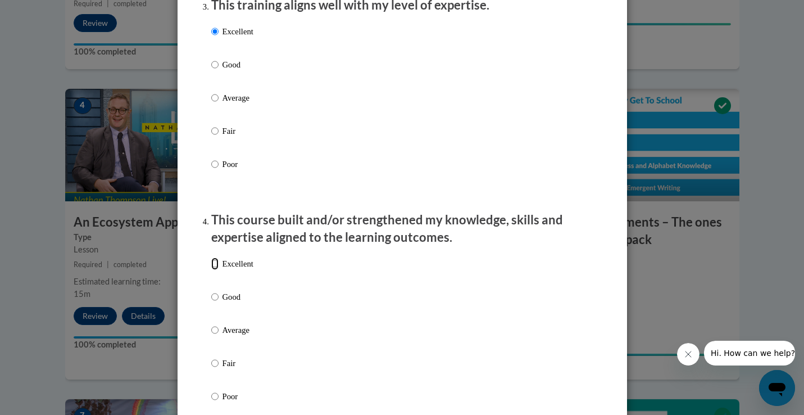
click at [215, 270] on input "Excellent" at bounding box center [214, 263] width 7 height 12
radio input "true"
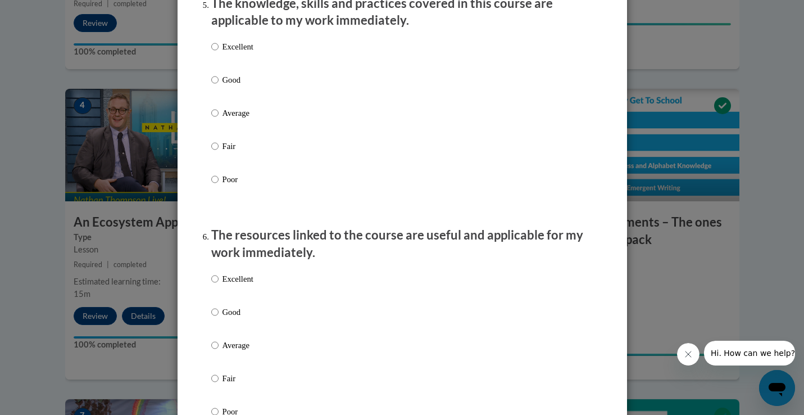
scroll to position [1032, 0]
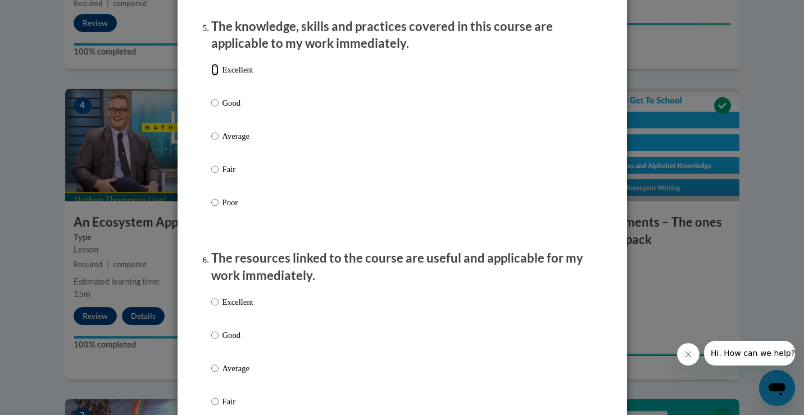
click at [217, 76] on input "Excellent" at bounding box center [214, 69] width 7 height 12
radio input "true"
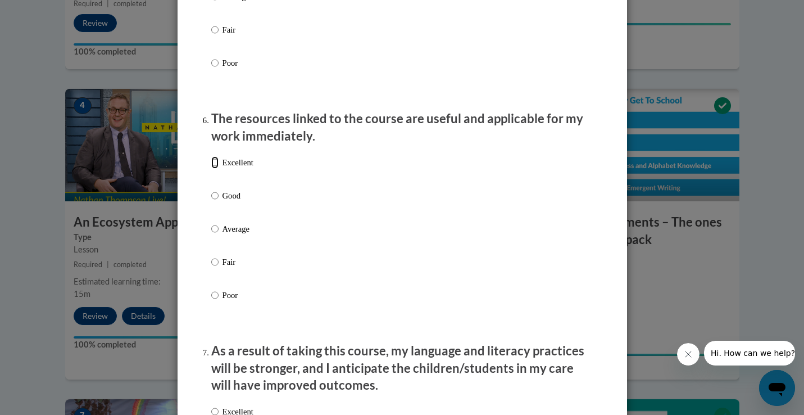
click at [218, 169] on input "Excellent" at bounding box center [214, 162] width 7 height 12
radio input "true"
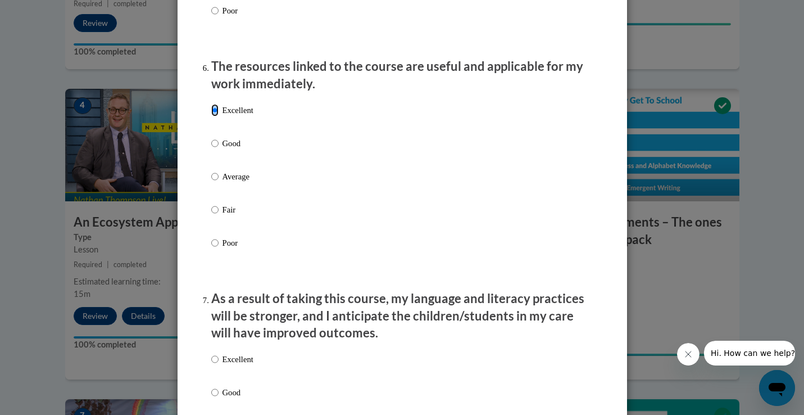
scroll to position [1289, 0]
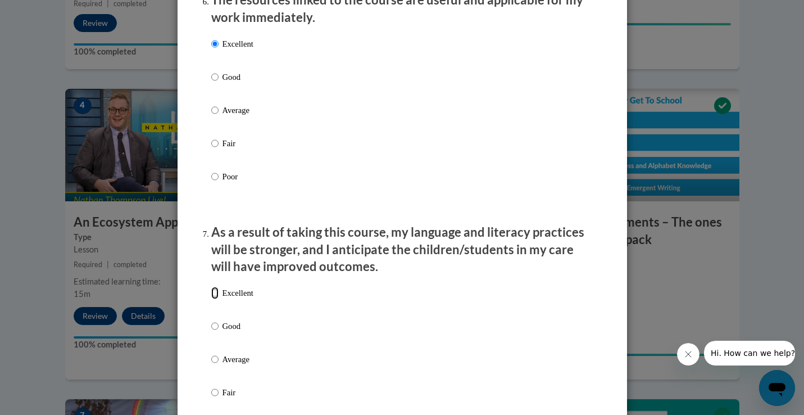
click at [213, 299] on input "Excellent" at bounding box center [214, 293] width 7 height 12
radio input "true"
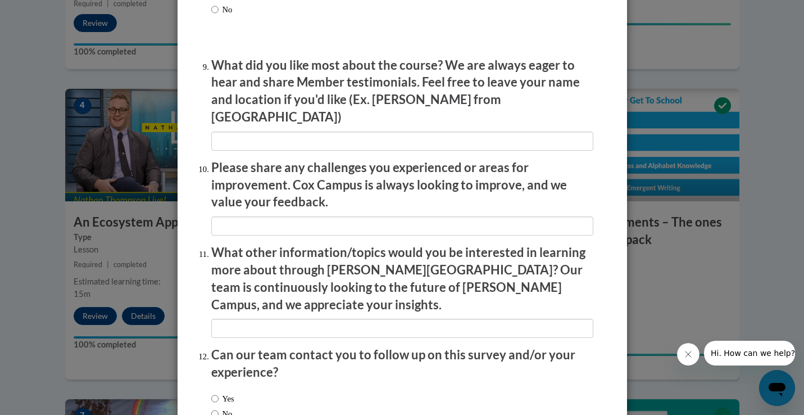
scroll to position [1731, 0]
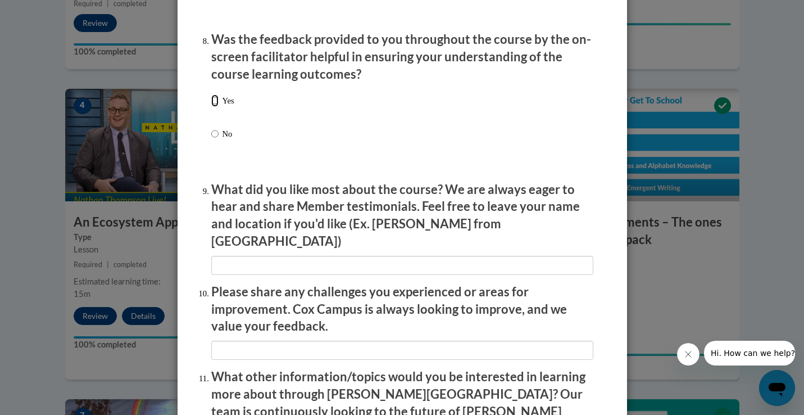
click at [215, 107] on input "Yes" at bounding box center [214, 100] width 7 height 12
radio input "true"
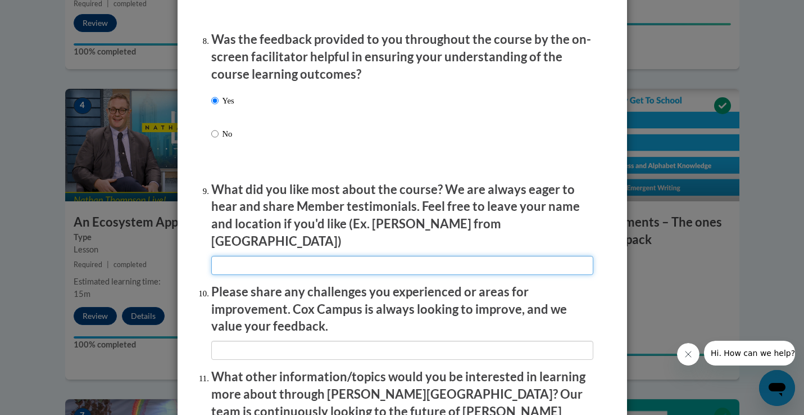
click at [242, 256] on input "textbox" at bounding box center [402, 265] width 382 height 19
type input "N/A"
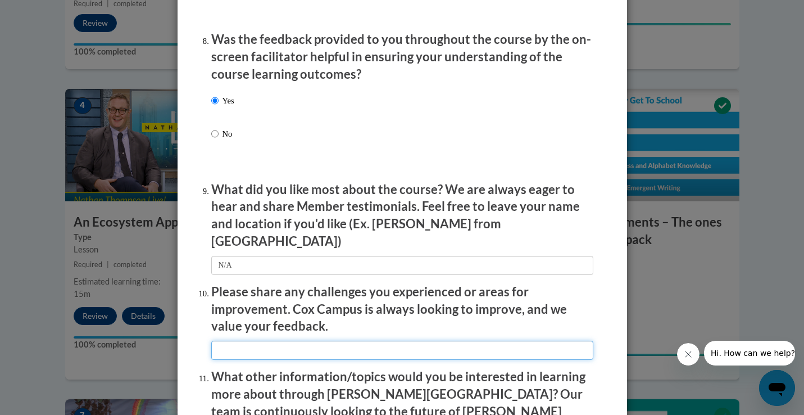
click at [256, 340] on input "textbox" at bounding box center [402, 349] width 382 height 19
type input "M"
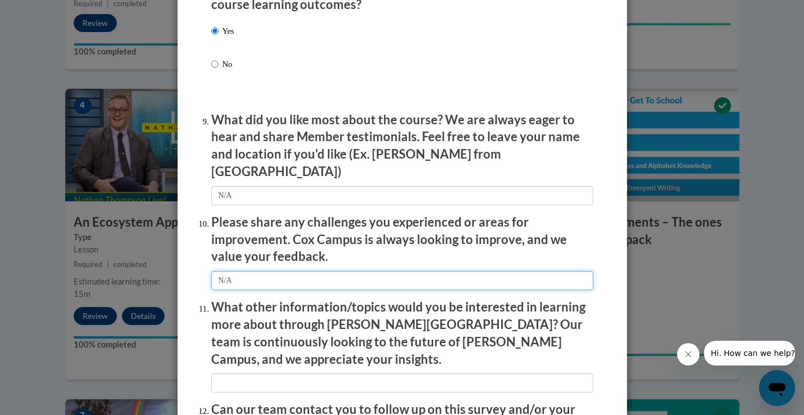
scroll to position [1895, 0]
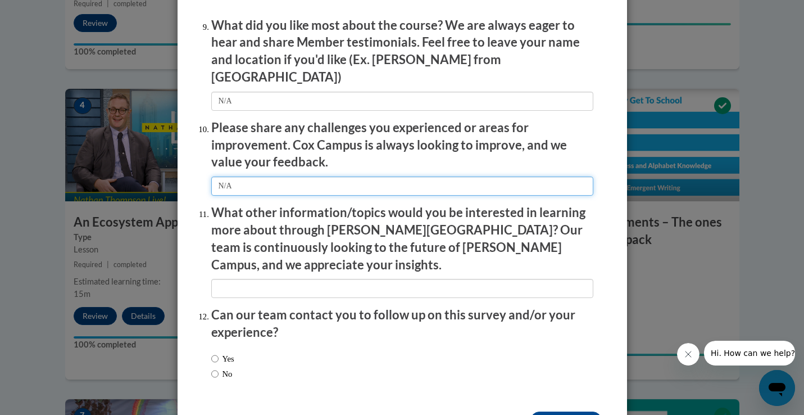
type input "N/A"
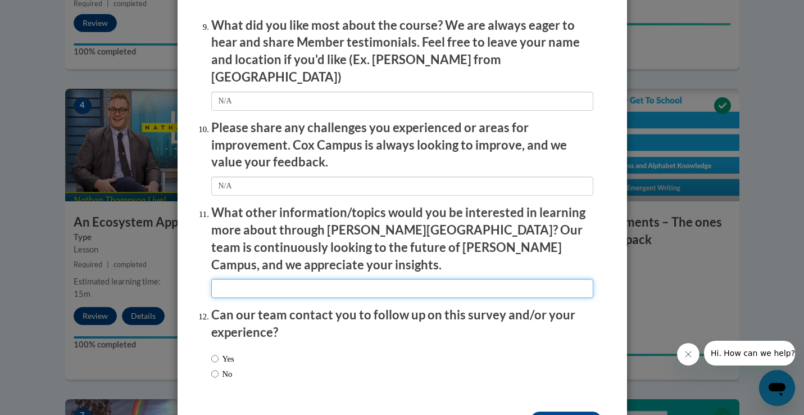
click at [240, 279] on input "textbox" at bounding box center [402, 288] width 382 height 19
type input "M"
type input "N/A"
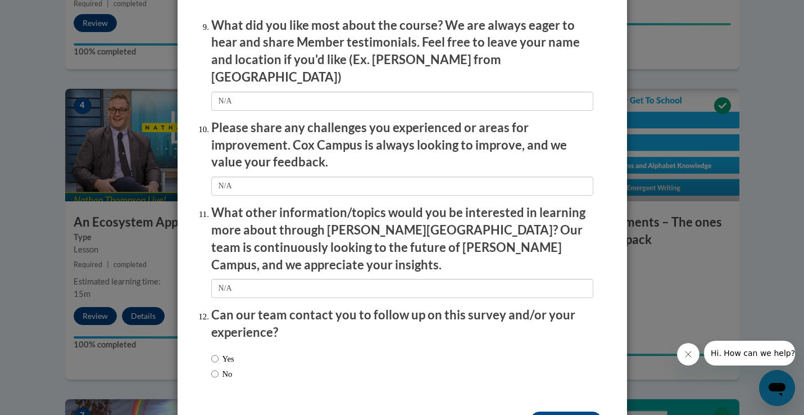
click at [222, 352] on label "Yes" at bounding box center [222, 358] width 23 height 12
click at [219, 352] on input "Yes" at bounding box center [214, 358] width 7 height 12
radio input "true"
click at [562, 411] on input "Submit feedback" at bounding box center [565, 420] width 71 height 18
